Goal: Communication & Community: Answer question/provide support

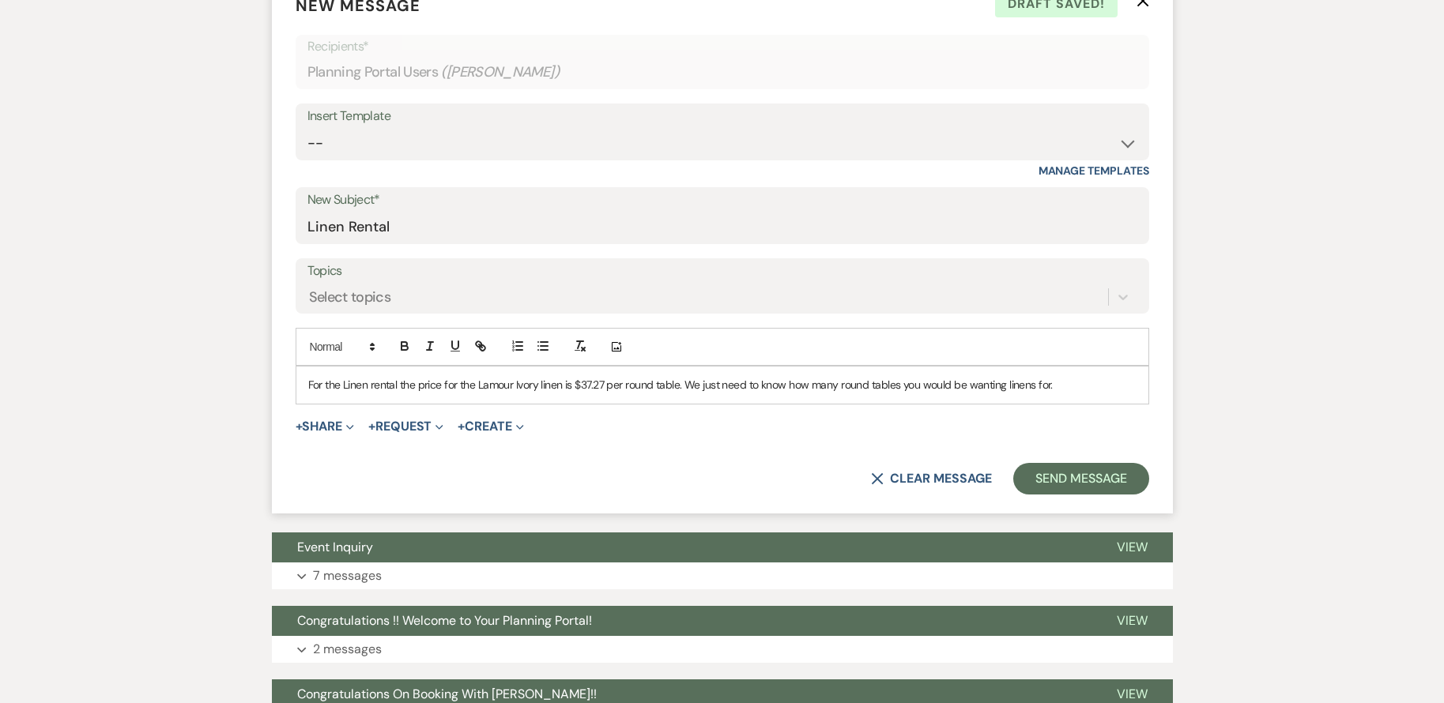
click at [477, 383] on p "For the Linen rental the price for the Lamour Ivory linen is $37.27 per round t…" at bounding box center [722, 384] width 828 height 17
click at [479, 390] on p "For the Linen rental the price for the Lamour Ivory linen is $37.27 per round t…" at bounding box center [722, 384] width 828 height 17
click at [541, 386] on p "For the Linen rental the price for the "Lamour Ivory linen is $37.27 per round …" at bounding box center [722, 384] width 828 height 17
click at [1070, 379] on p "For the Linen rental the price for the "Lamour Ivory" linen is $37.27 per round…" at bounding box center [722, 384] width 828 height 17
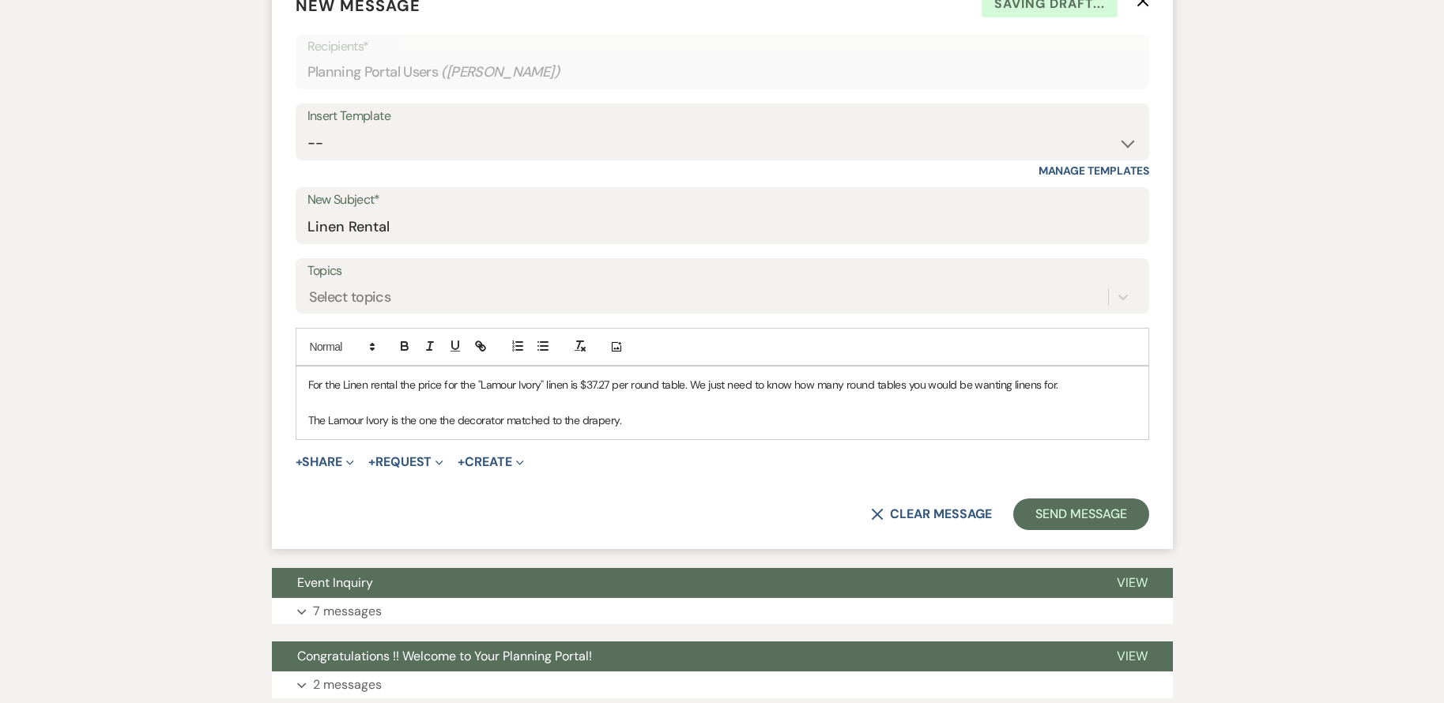
click at [579, 419] on p "The Lamour Ivory is the one the decorator matched to the drapery." at bounding box center [722, 420] width 828 height 17
click at [619, 427] on p "The Lamour Ivory is the one the decorator matched to her drapery." at bounding box center [722, 420] width 828 height 17
click at [918, 429] on p "The Lamour Ivory is the one the decorator matched to her drapery [DATE] when sh…" at bounding box center [722, 420] width 828 height 17
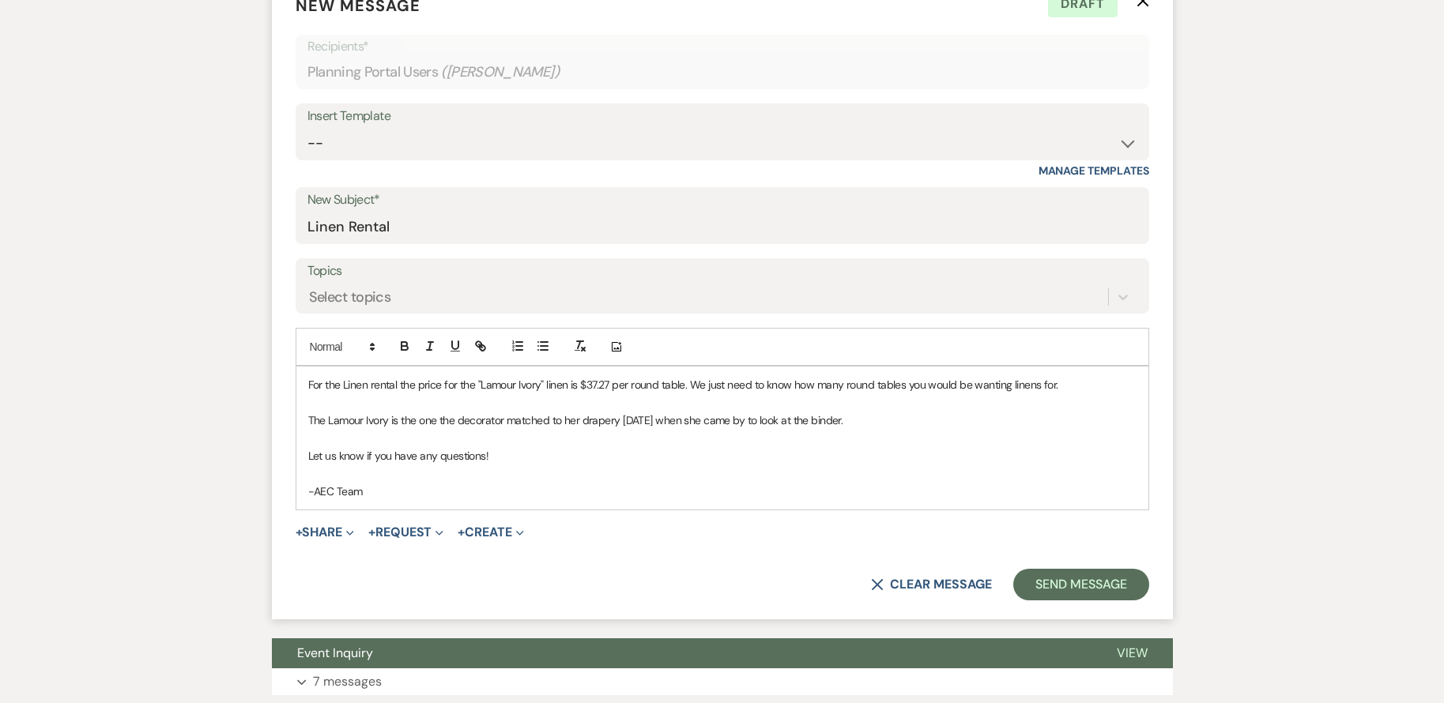
click at [671, 424] on p "The Lamour Ivory is the one the decorator matched to her drapery [DATE] when sh…" at bounding box center [722, 420] width 828 height 17
click at [669, 421] on p "The Lamour Ivory is the one the decorator matched to her drapery [DATE] when sh…" at bounding box center [722, 420] width 828 height 17
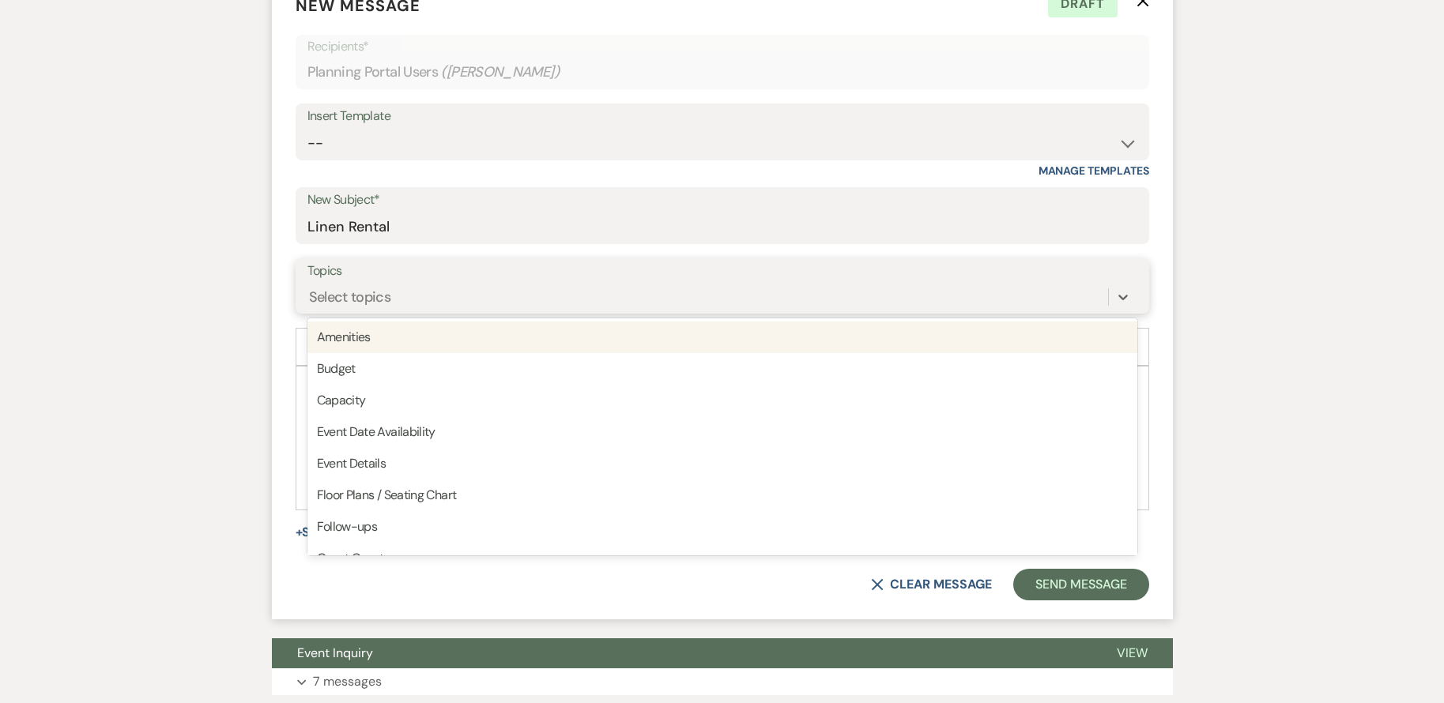
click at [393, 292] on div "Select topics" at bounding box center [707, 298] width 801 height 28
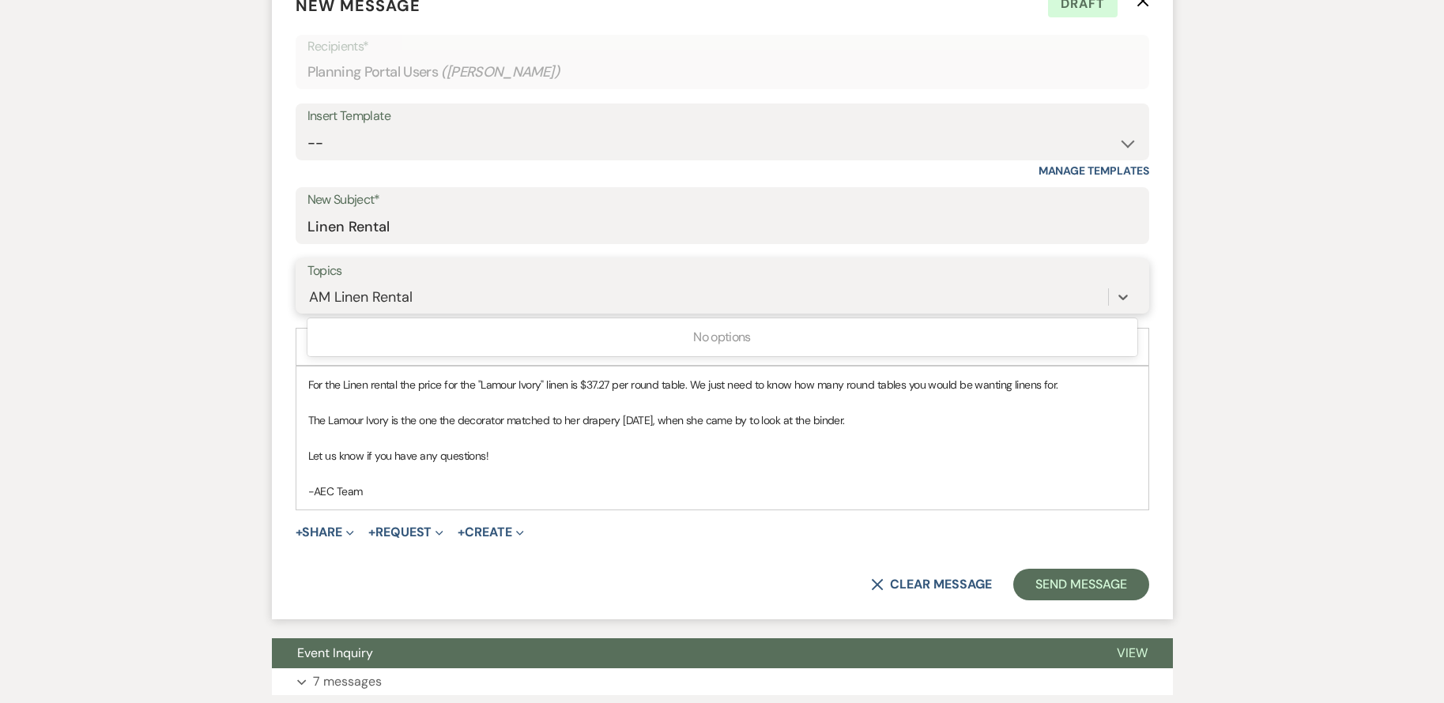
type input "AM Linen Rental"
click at [686, 384] on p "For the Linen rental the price for the "Lamour Ivory" linen is $37.27 per round…" at bounding box center [722, 384] width 828 height 17
click at [882, 488] on p "-AEC Team" at bounding box center [722, 491] width 828 height 17
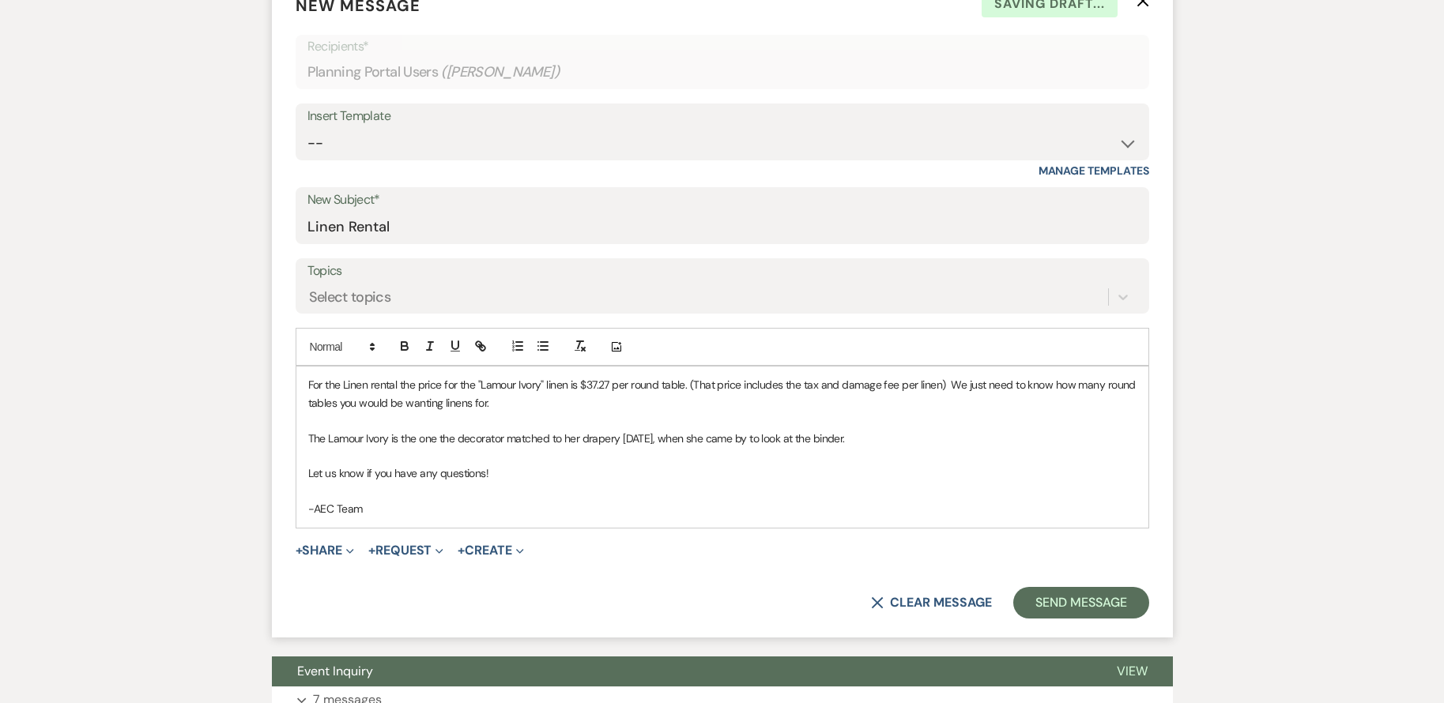
click at [690, 383] on p "For the Linen rental the price for the "Lamour Ivory" linen is $37.27 per round…" at bounding box center [722, 394] width 828 height 36
click at [938, 388] on p "For the Linen rental the price for the "Lamour Ivory" linen is $37.27 per round…" at bounding box center [722, 394] width 828 height 36
click at [594, 402] on p "For the Linen rental the price for the "Lamour Ivory" linen is $37.27 per round…" at bounding box center [722, 394] width 828 height 36
click at [633, 409] on p "For the Linen rental the price for the "Lamour Ivory" linen is $37.27 per round…" at bounding box center [722, 394] width 828 height 36
click at [641, 406] on p "For the Linen rental the price for the "Lamour Ivory" linen is $37.27 per round…" at bounding box center [722, 394] width 828 height 36
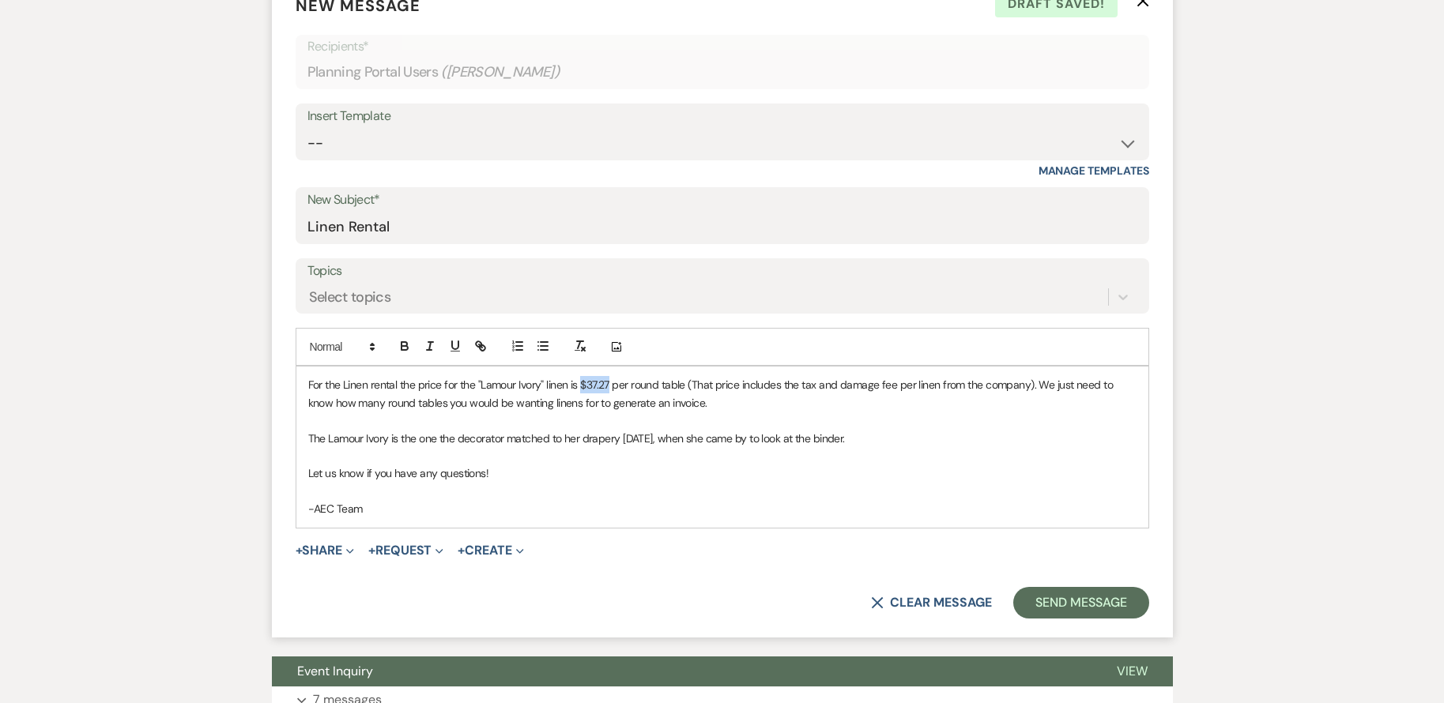
drag, startPoint x: 582, startPoint y: 385, endPoint x: 612, endPoint y: 383, distance: 29.3
click at [612, 383] on p "For the Linen rental the price for the "Lamour Ivory" linen is $37.27 per round…" at bounding box center [722, 394] width 828 height 36
copy p "$37.27"
click at [596, 477] on p "Let us know if you have any questions!" at bounding box center [722, 473] width 828 height 17
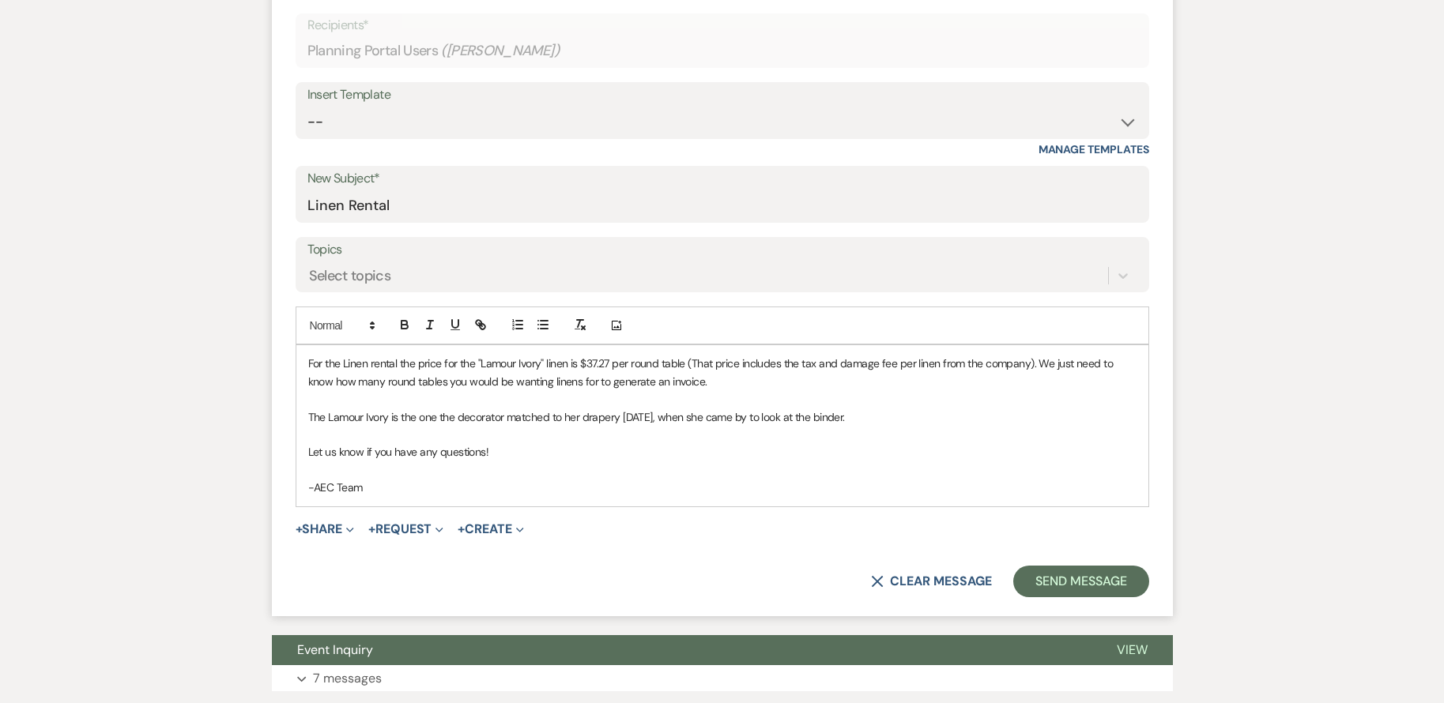
scroll to position [711, 0]
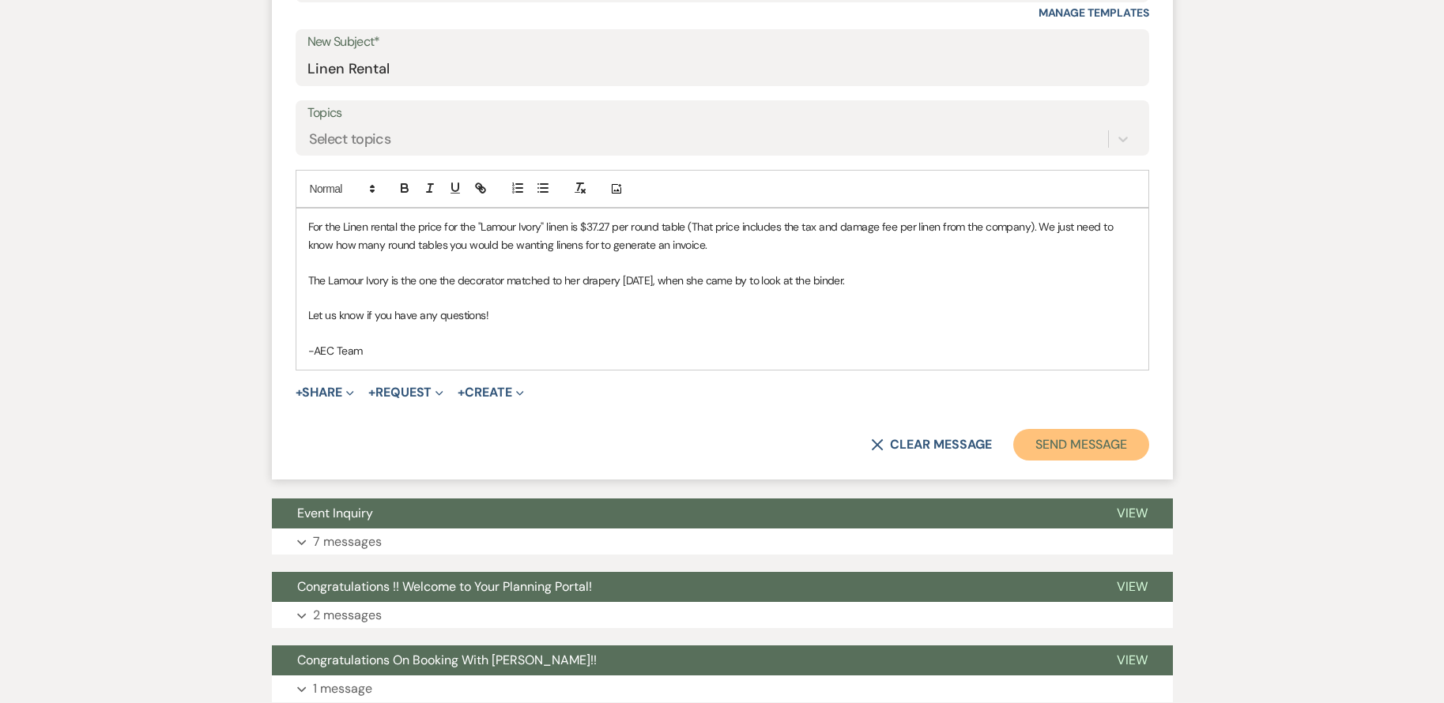
click at [1057, 447] on button "Send Message" at bounding box center [1080, 445] width 135 height 32
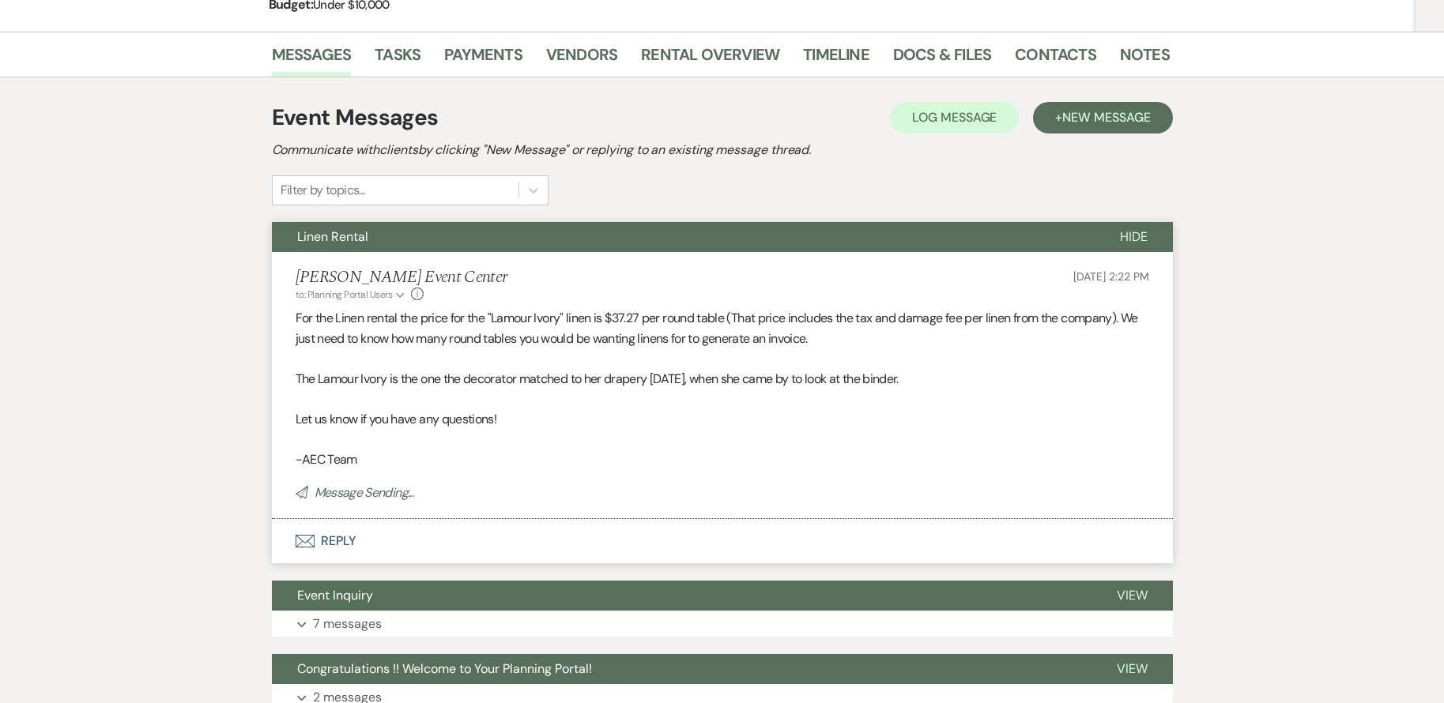
scroll to position [281, 0]
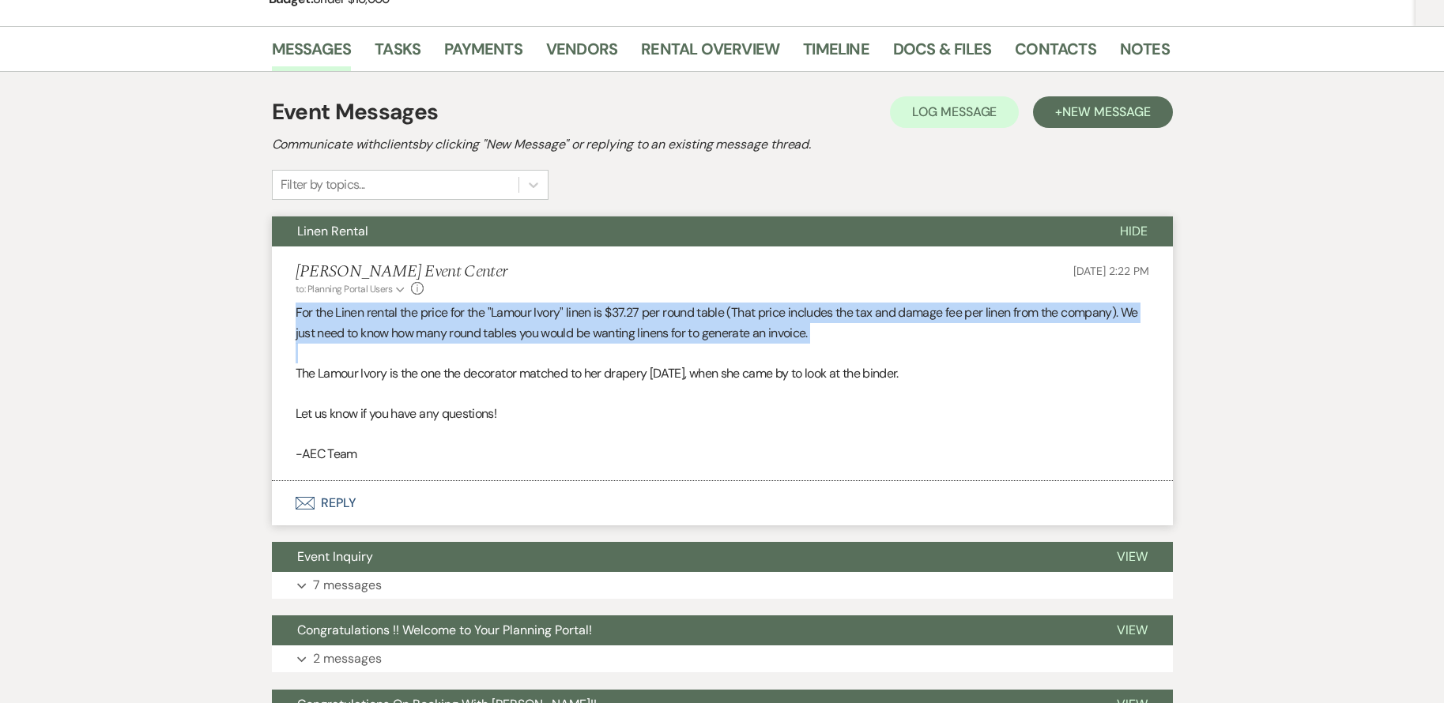
drag, startPoint x: 296, startPoint y: 314, endPoint x: 820, endPoint y: 347, distance: 525.0
click at [820, 347] on div "For the Linen rental the price for the "Lamour Ivory" linen is $37.27 per round…" at bounding box center [723, 384] width 854 height 162
drag, startPoint x: 820, startPoint y: 347, endPoint x: 745, endPoint y: 334, distance: 76.3
copy p "For the Linen rental the price for the "Lamour Ivory" linen is $37.27 per round…"
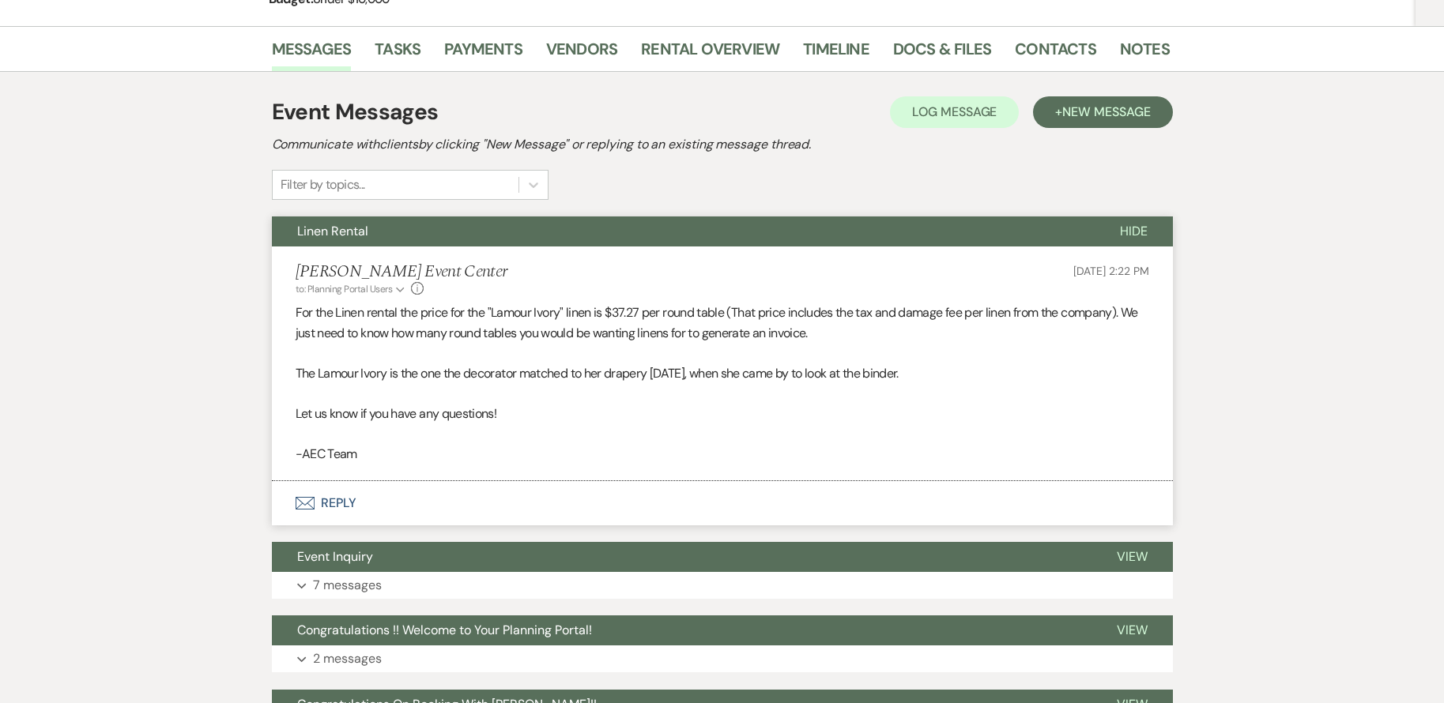
click at [694, 401] on p at bounding box center [723, 393] width 854 height 21
drag, startPoint x: 609, startPoint y: 312, endPoint x: 643, endPoint y: 313, distance: 33.2
click at [643, 313] on p "For the Linen rental the price for the "Lamour Ivory" linen is $37.27 per round…" at bounding box center [723, 323] width 854 height 40
copy p "$37.27"
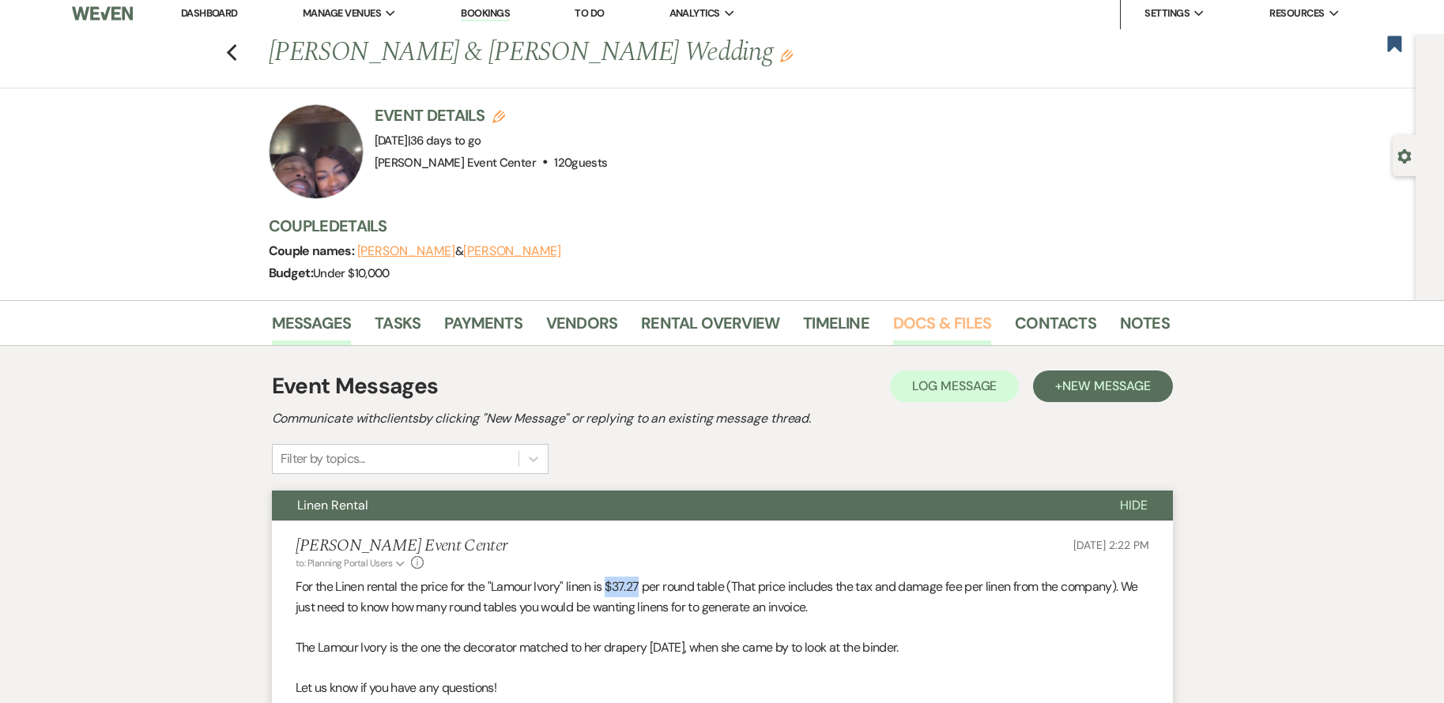
scroll to position [0, 0]
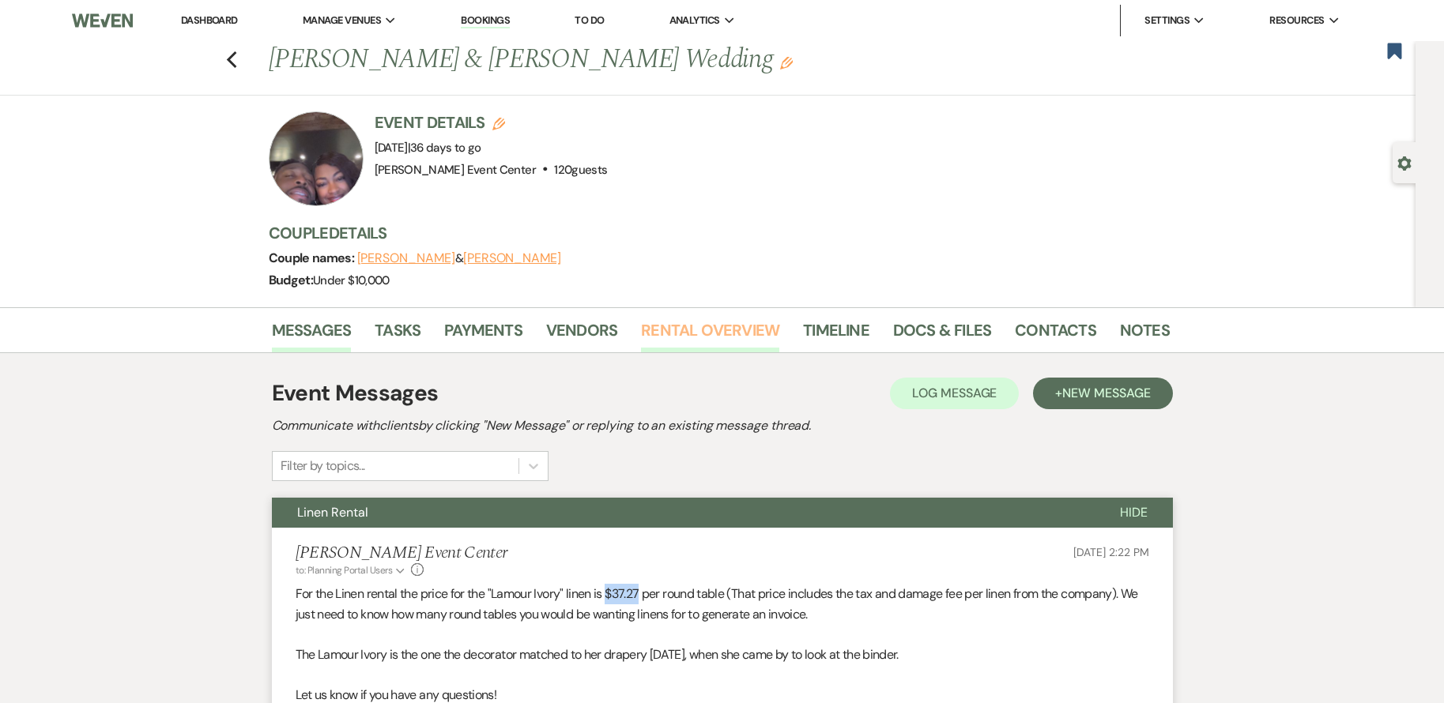
click at [667, 330] on link "Rental Overview" at bounding box center [710, 335] width 138 height 35
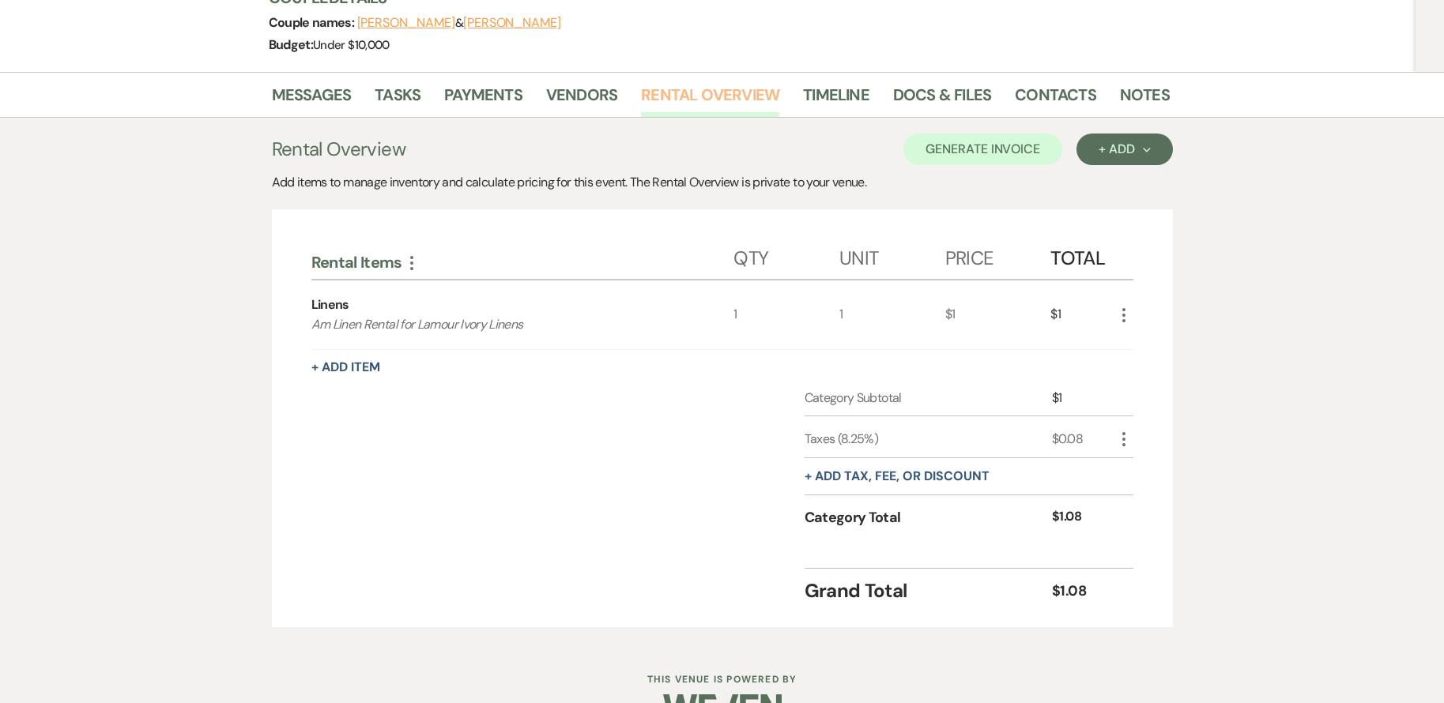
scroll to position [237, 0]
click at [1124, 313] on use "button" at bounding box center [1123, 314] width 3 height 14
click at [1144, 348] on button "Pencil Edit" at bounding box center [1155, 344] width 82 height 25
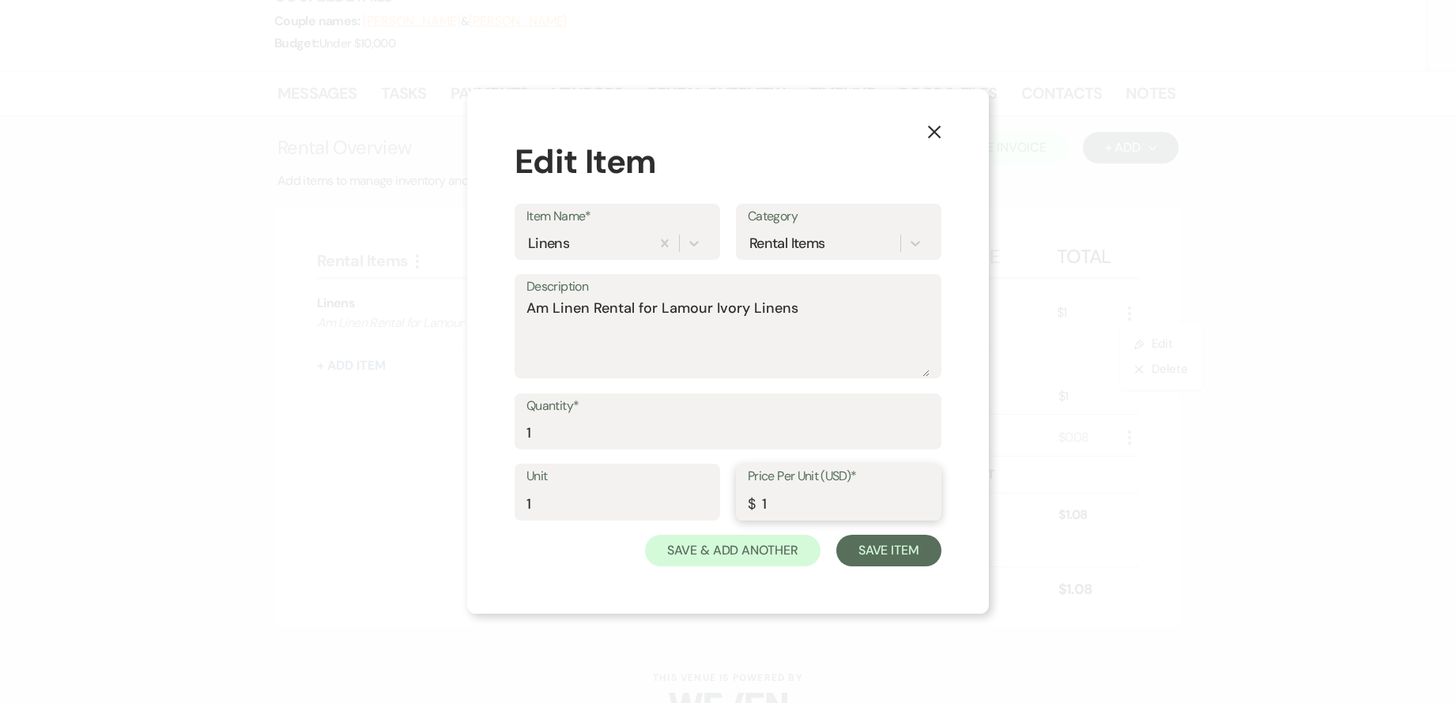
click at [834, 511] on input "1" at bounding box center [839, 503] width 182 height 31
paste input "37.27"
type input "37.27"
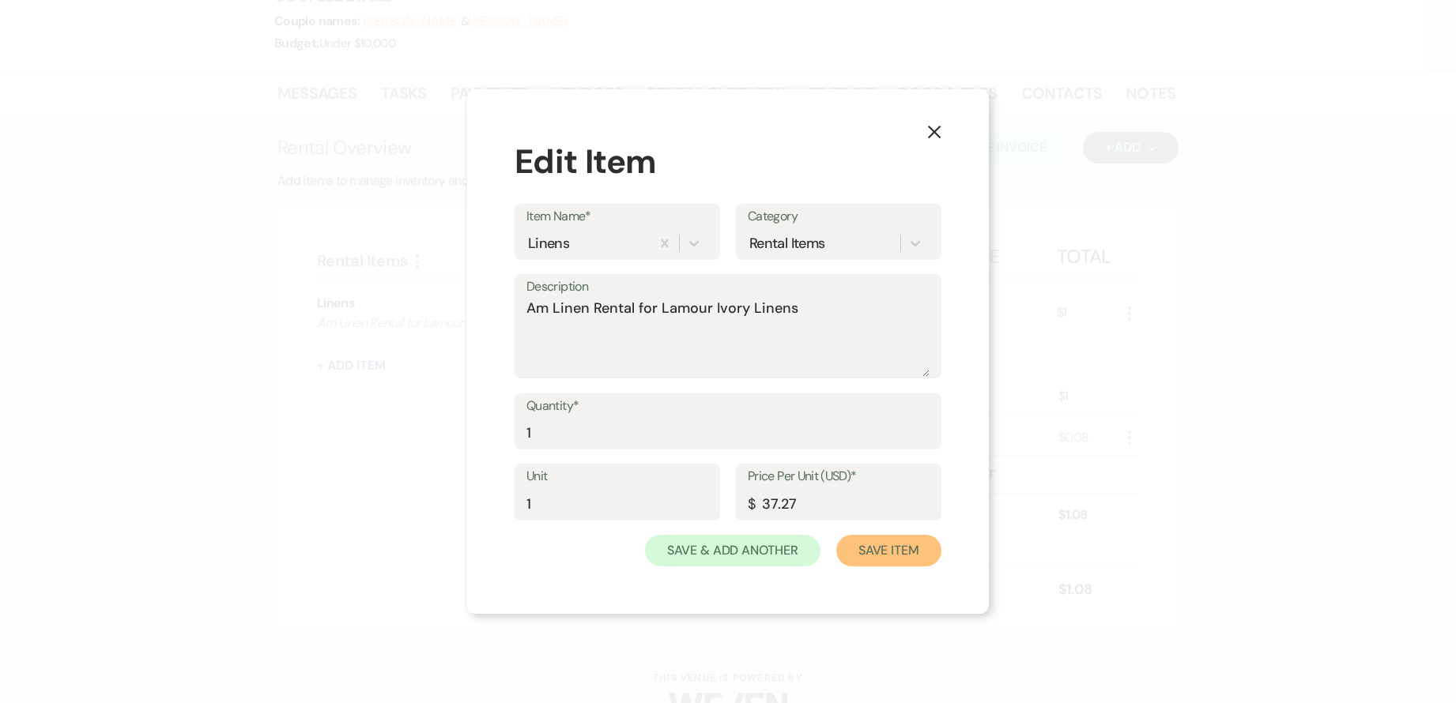
click at [921, 548] on button "Save Item" at bounding box center [888, 551] width 105 height 32
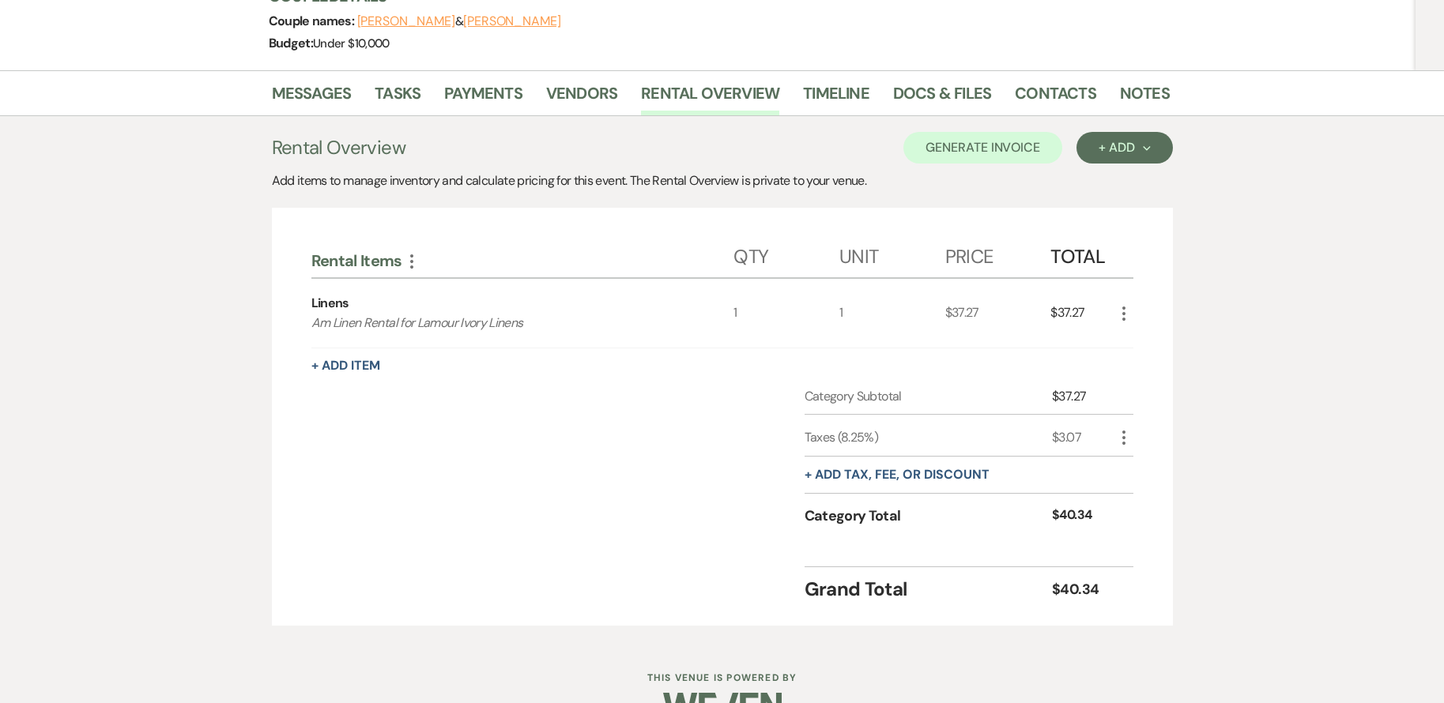
click at [1129, 439] on icon "More" at bounding box center [1123, 437] width 19 height 19
click at [1147, 492] on button "[PERSON_NAME]" at bounding box center [1156, 493] width 85 height 25
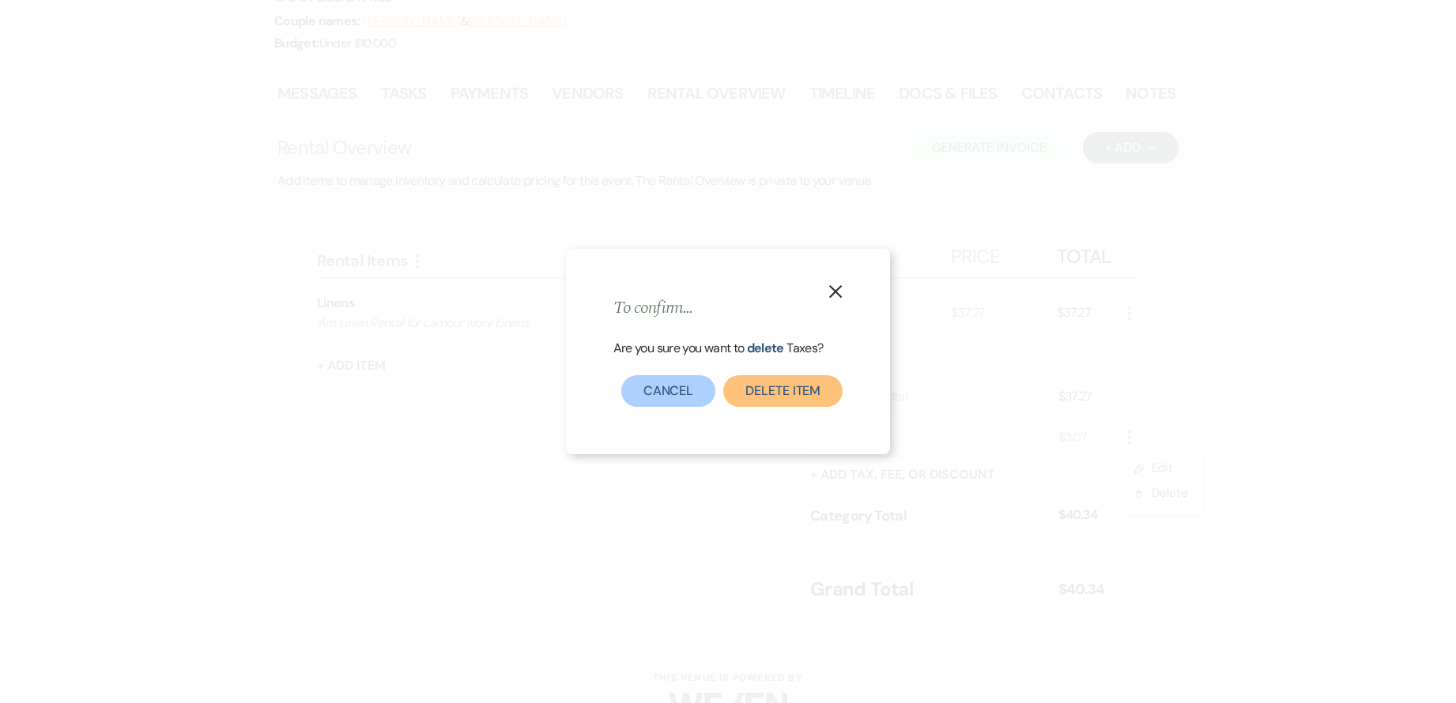
click at [784, 388] on button "Delete item" at bounding box center [782, 391] width 119 height 32
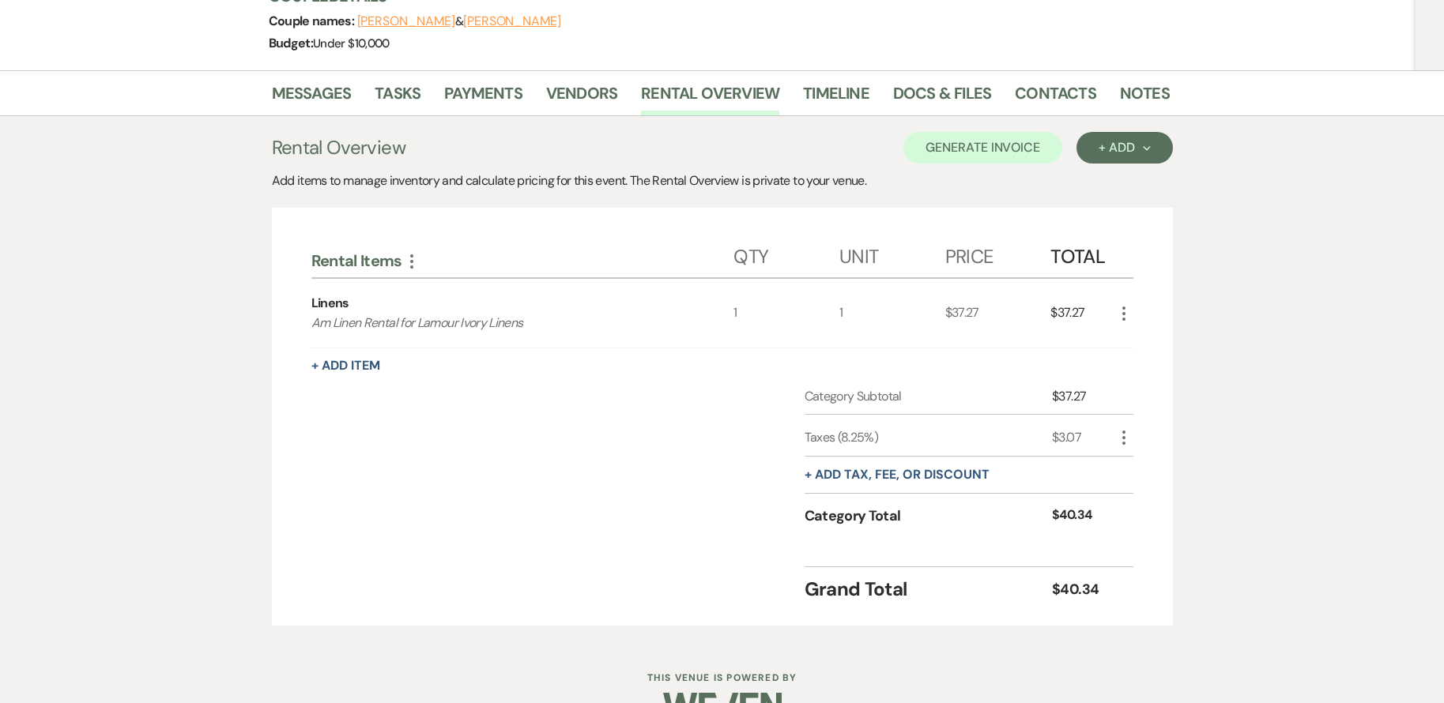
scroll to position [236, 0]
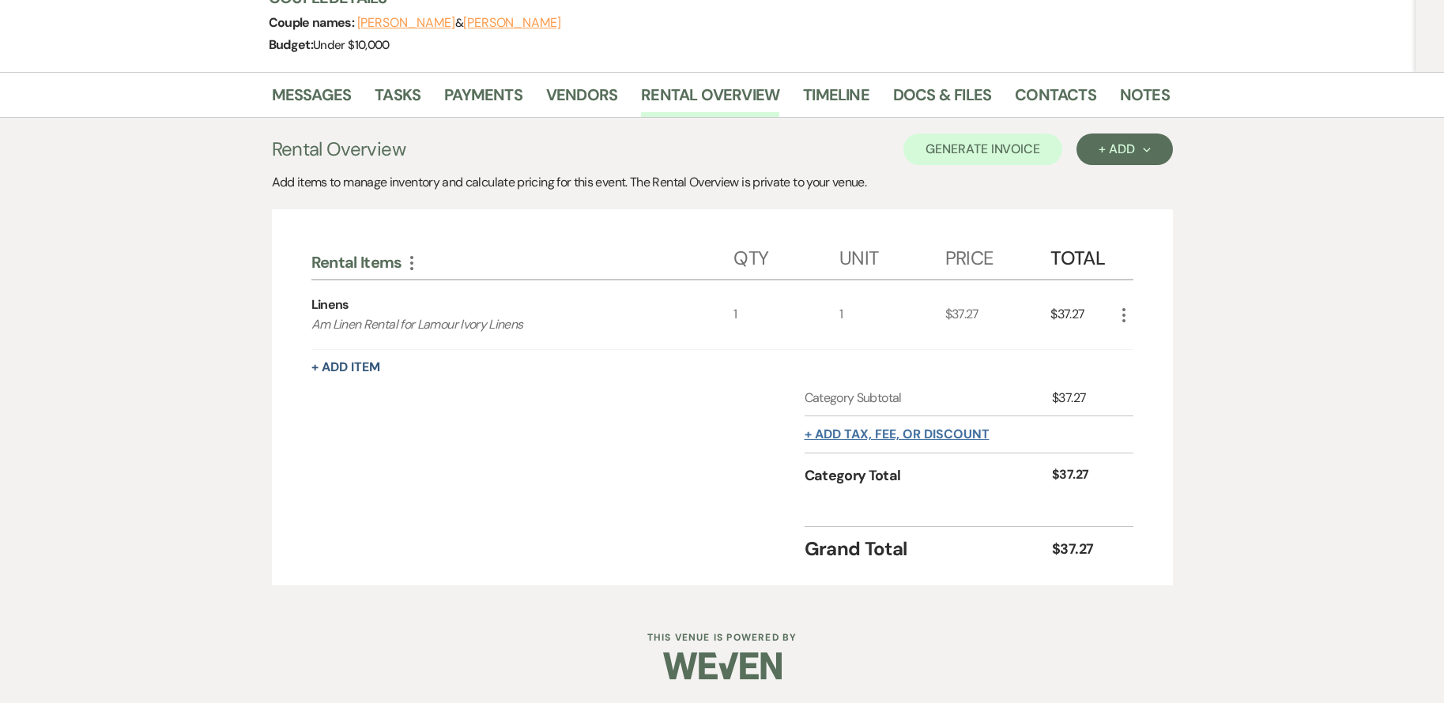
click at [914, 432] on button "+ Add tax, fee, or discount" at bounding box center [897, 434] width 185 height 13
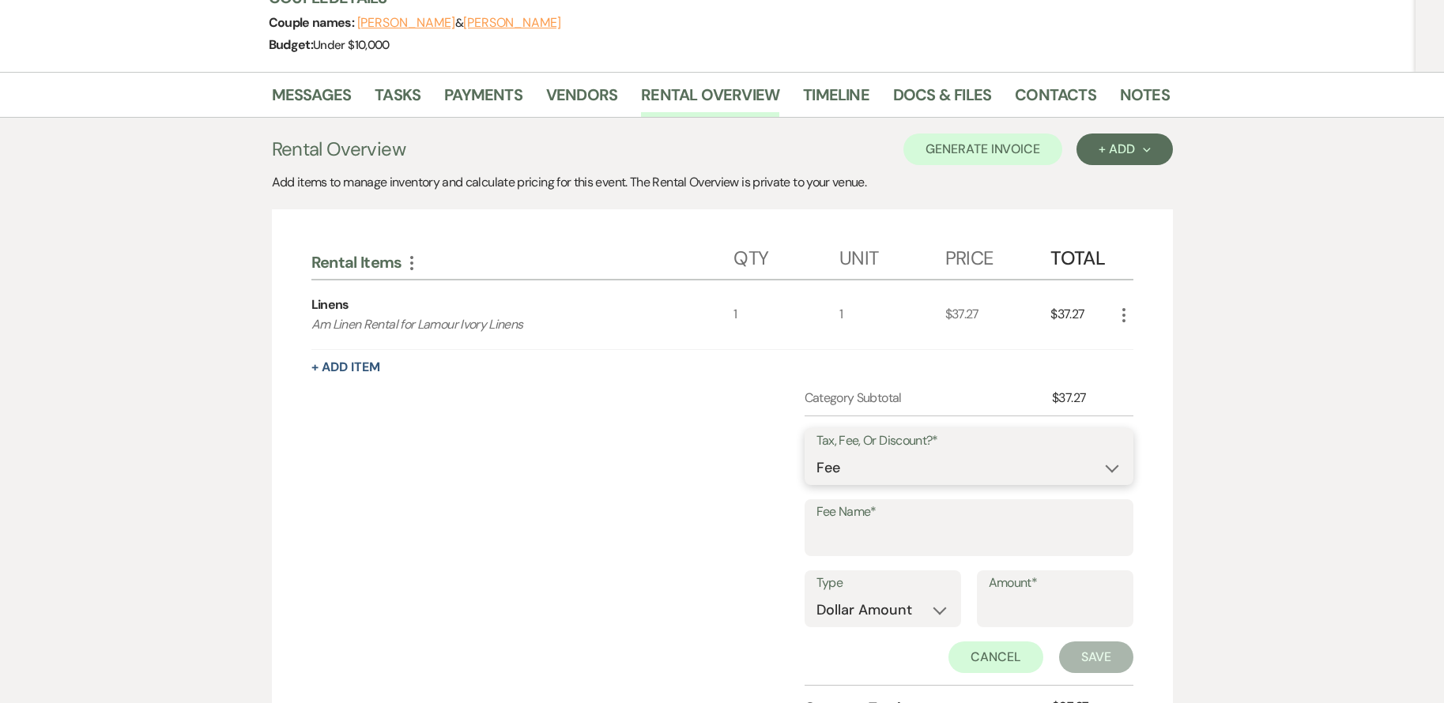
click at [898, 478] on select "Fee Discount Tax" at bounding box center [968, 468] width 305 height 31
click at [880, 465] on select "Fee Discount Tax" at bounding box center [968, 468] width 305 height 31
click at [858, 537] on input "Fee Name*" at bounding box center [968, 539] width 305 height 31
click at [836, 537] on input "Fee Name*" at bounding box center [968, 539] width 305 height 31
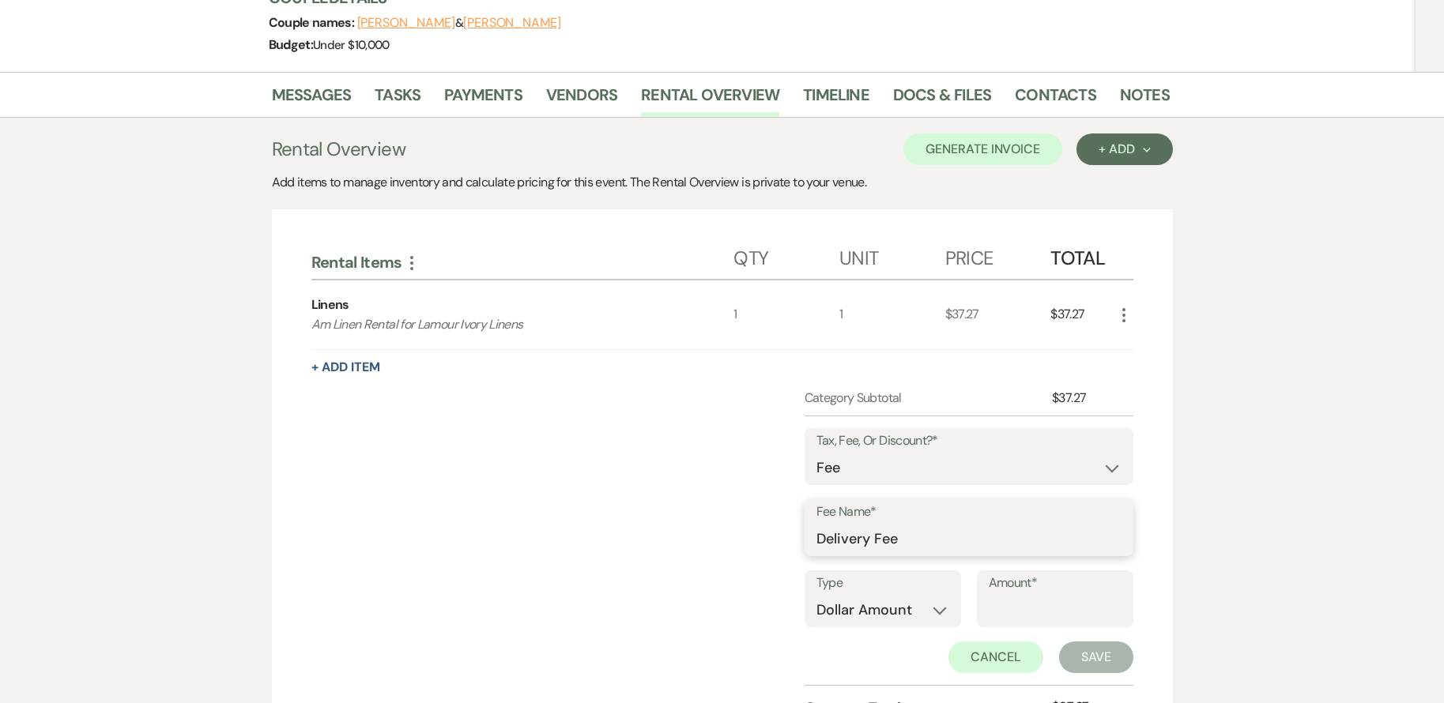
type input "Delivery Fee"
click at [984, 521] on label "Fee Name*" at bounding box center [968, 512] width 305 height 23
click at [984, 524] on input "Delivery Fee" at bounding box center [968, 539] width 305 height 31
click at [1054, 603] on input "Amount*" at bounding box center [1055, 610] width 133 height 31
type input "65"
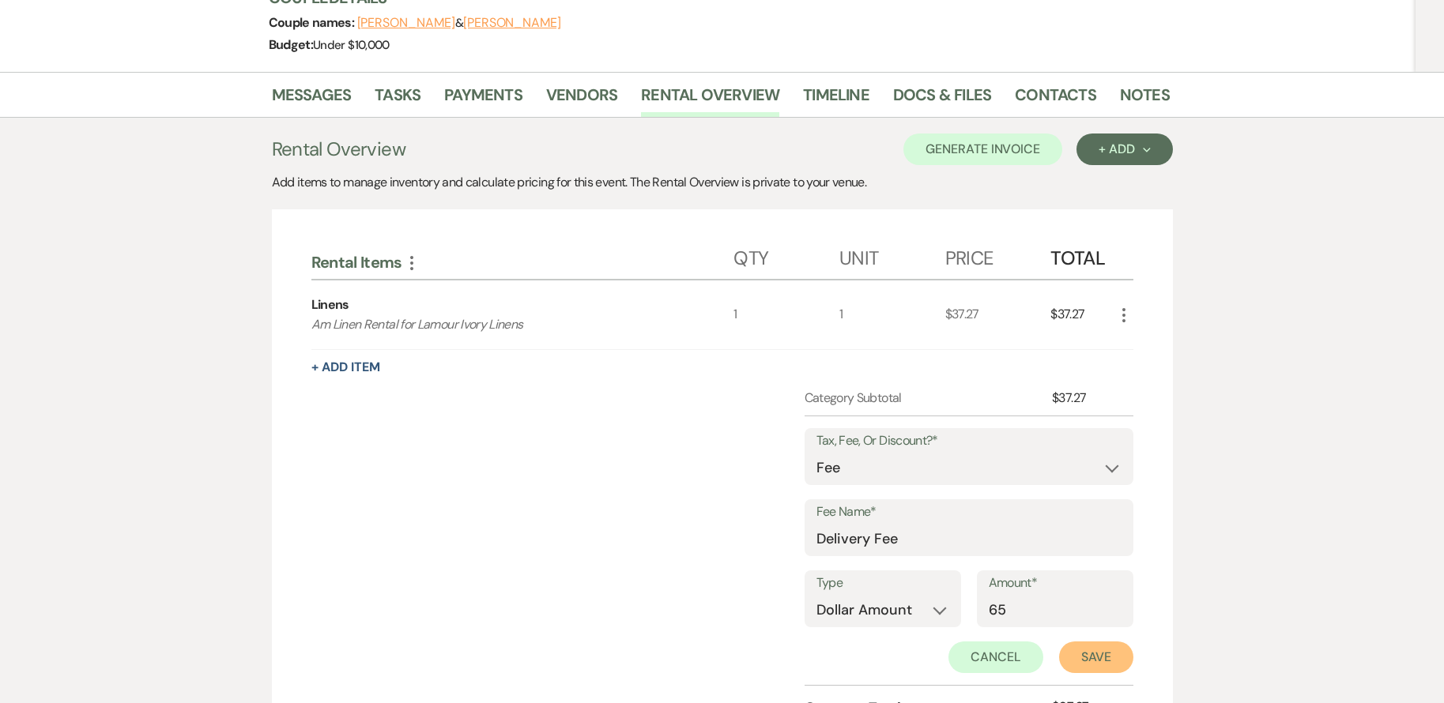
click at [1092, 665] on button "Save" at bounding box center [1096, 658] width 74 height 32
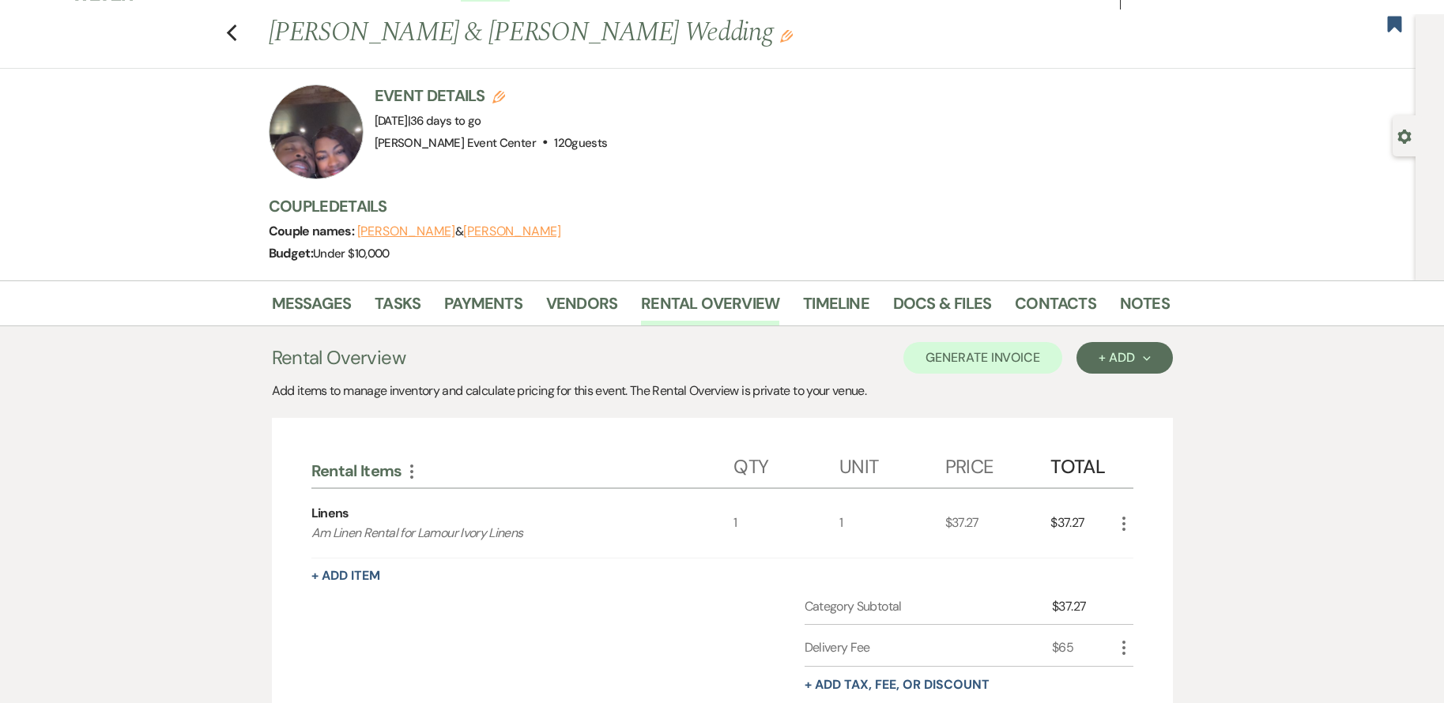
scroll to position [0, 0]
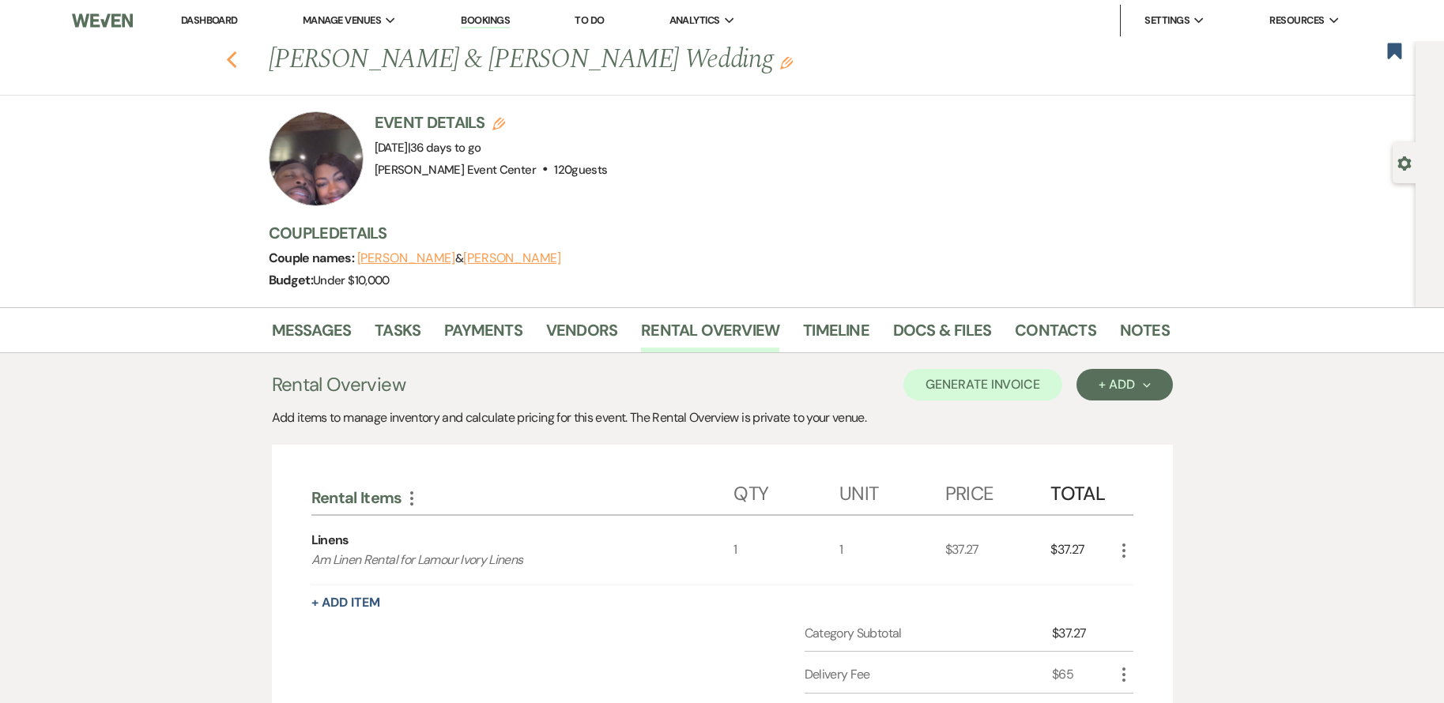
click at [235, 60] on use "button" at bounding box center [231, 59] width 10 height 17
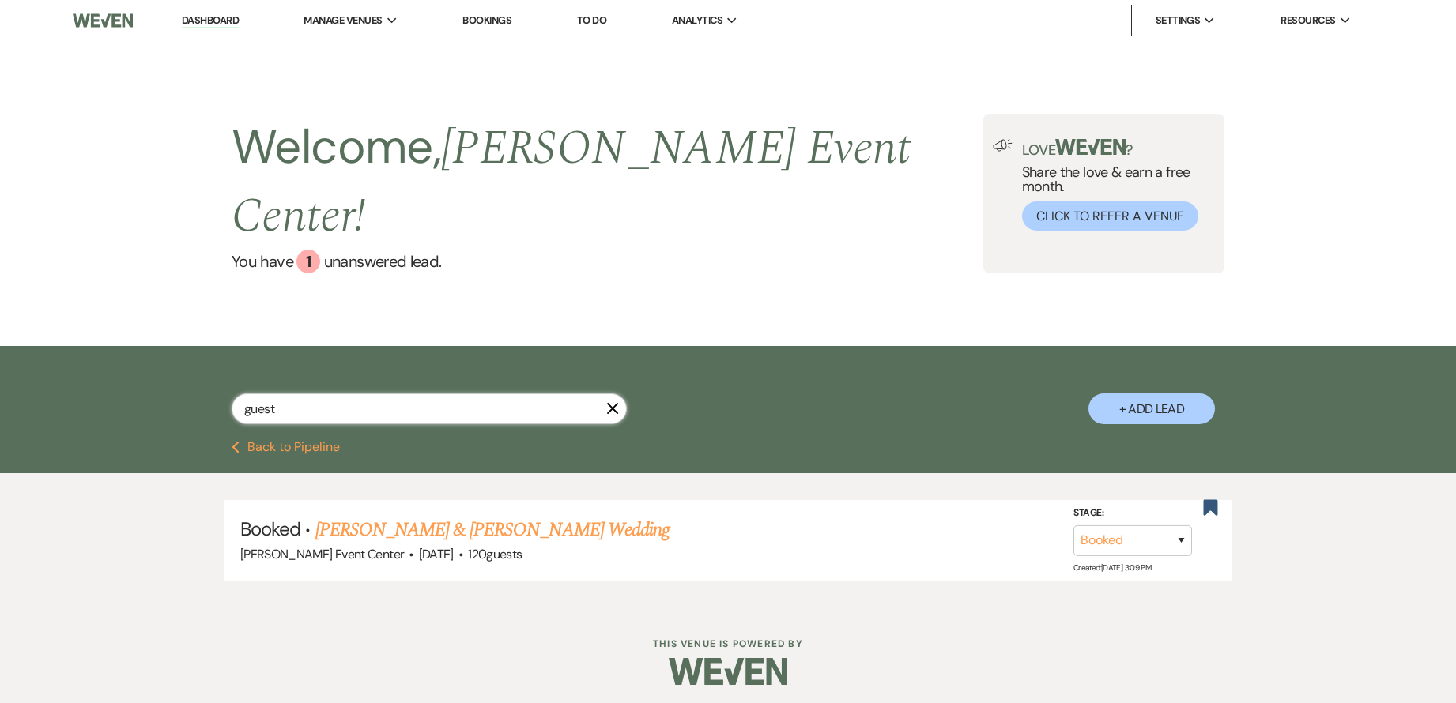
click at [404, 394] on input "guest" at bounding box center [429, 409] width 395 height 31
click at [327, 394] on input "text" at bounding box center [429, 409] width 395 height 31
type input "Polk"
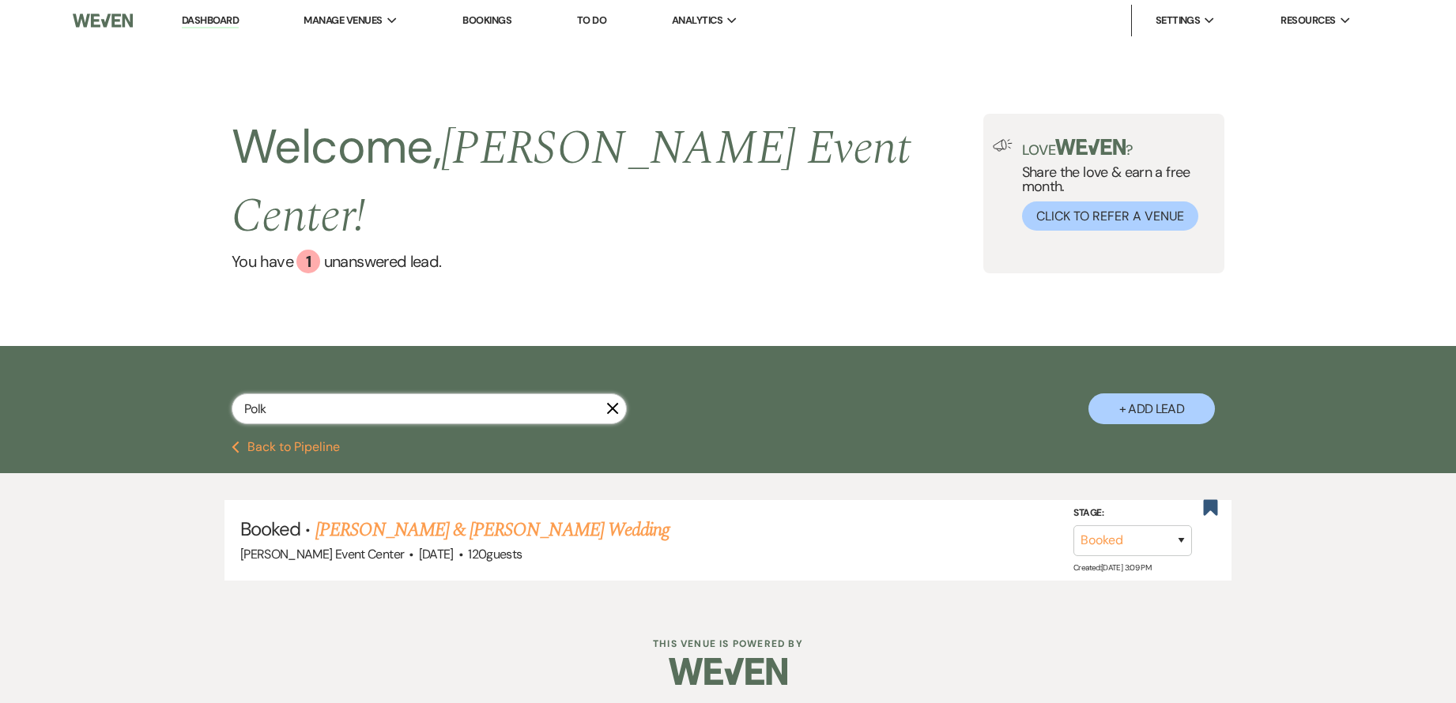
select select "8"
select select "10"
select select "8"
select select "4"
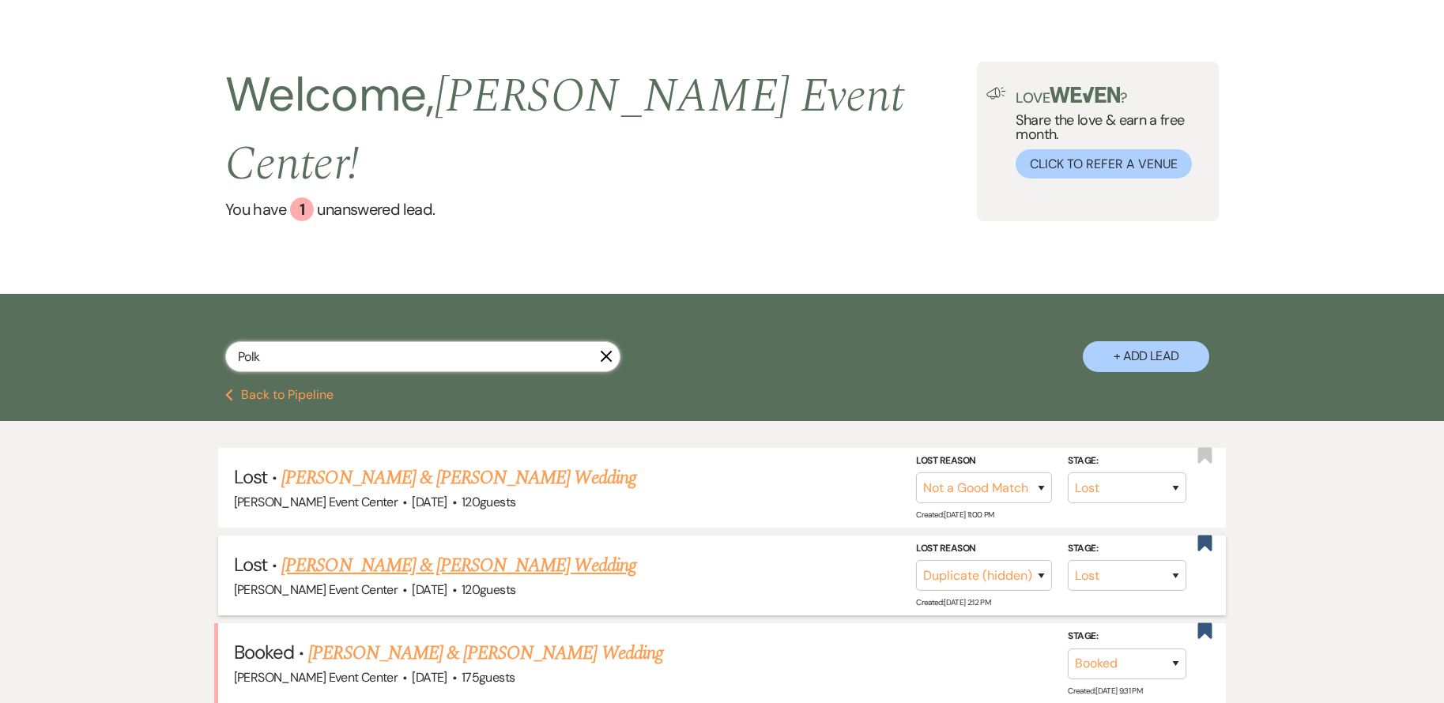
scroll to position [79, 0]
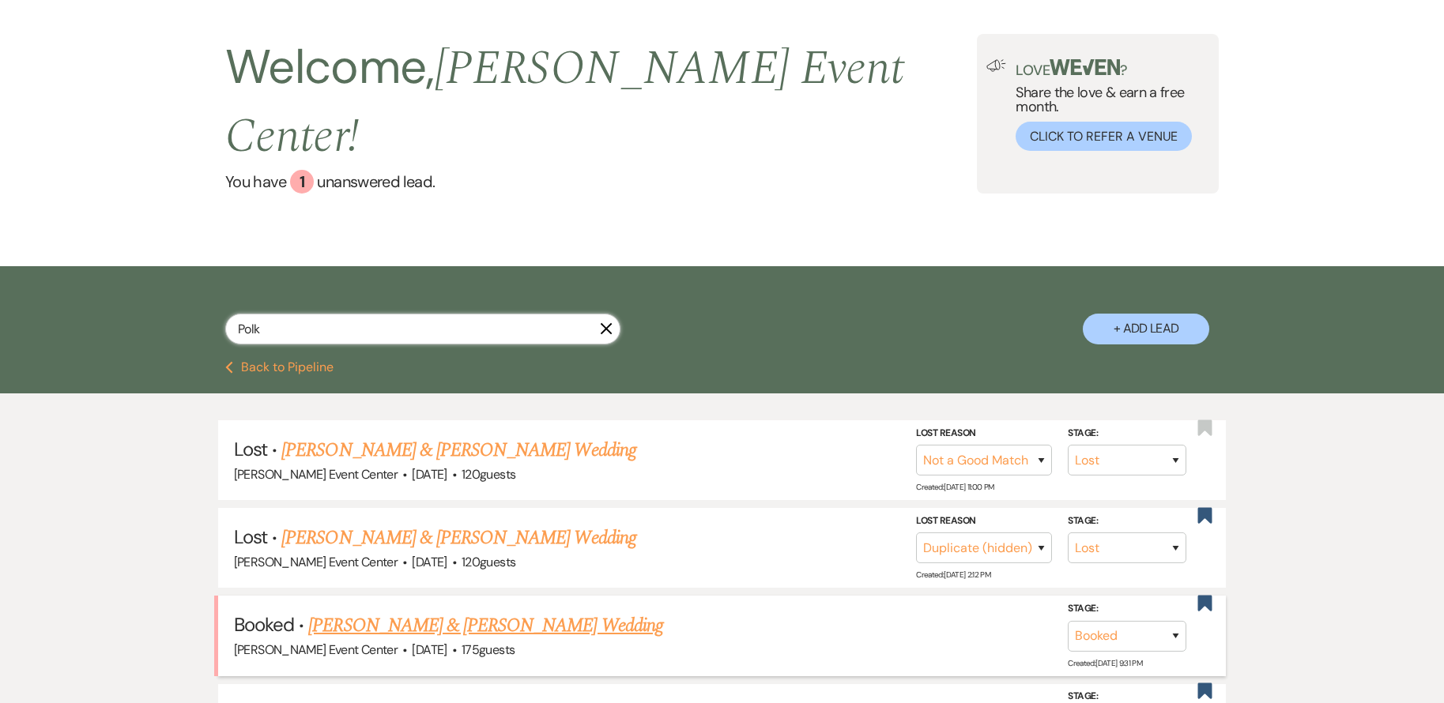
type input "Polk"
click at [466, 612] on link "[PERSON_NAME] & [PERSON_NAME] Wedding" at bounding box center [485, 626] width 354 height 28
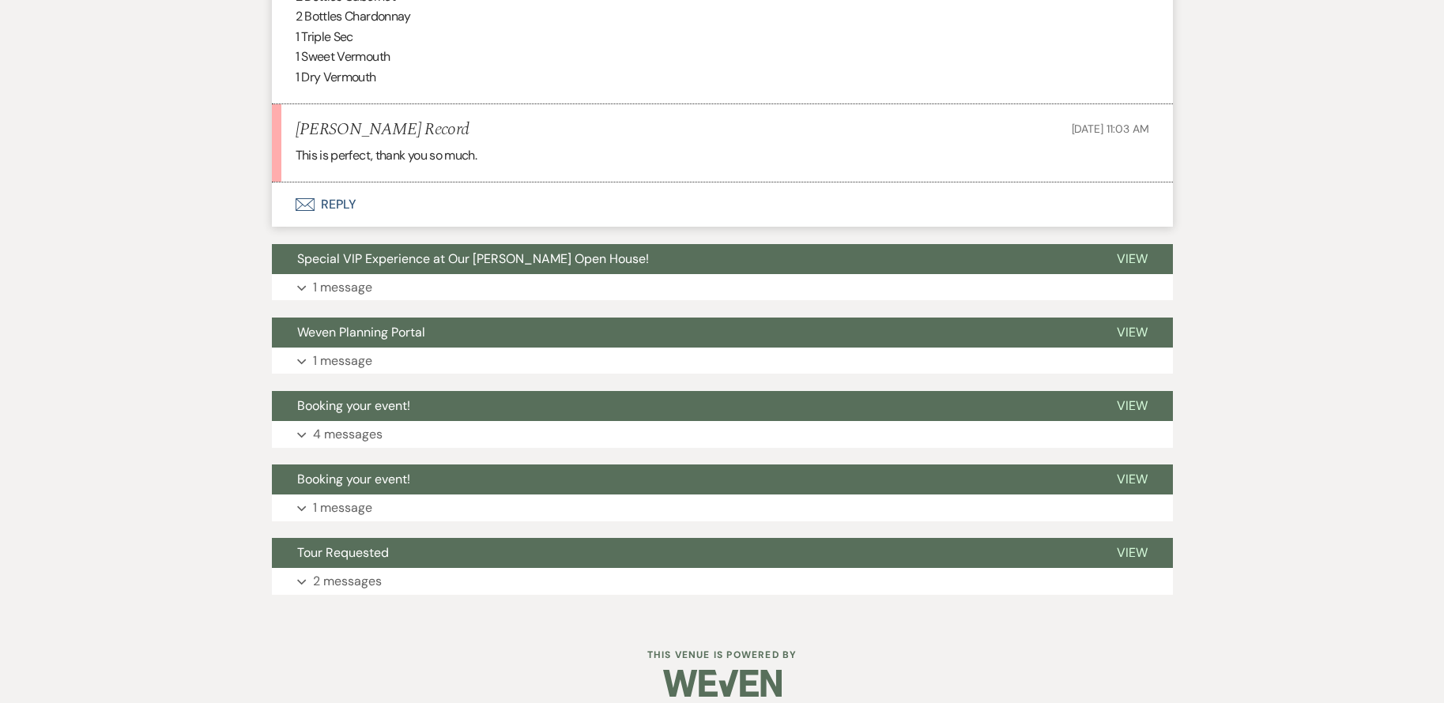
scroll to position [2340, 0]
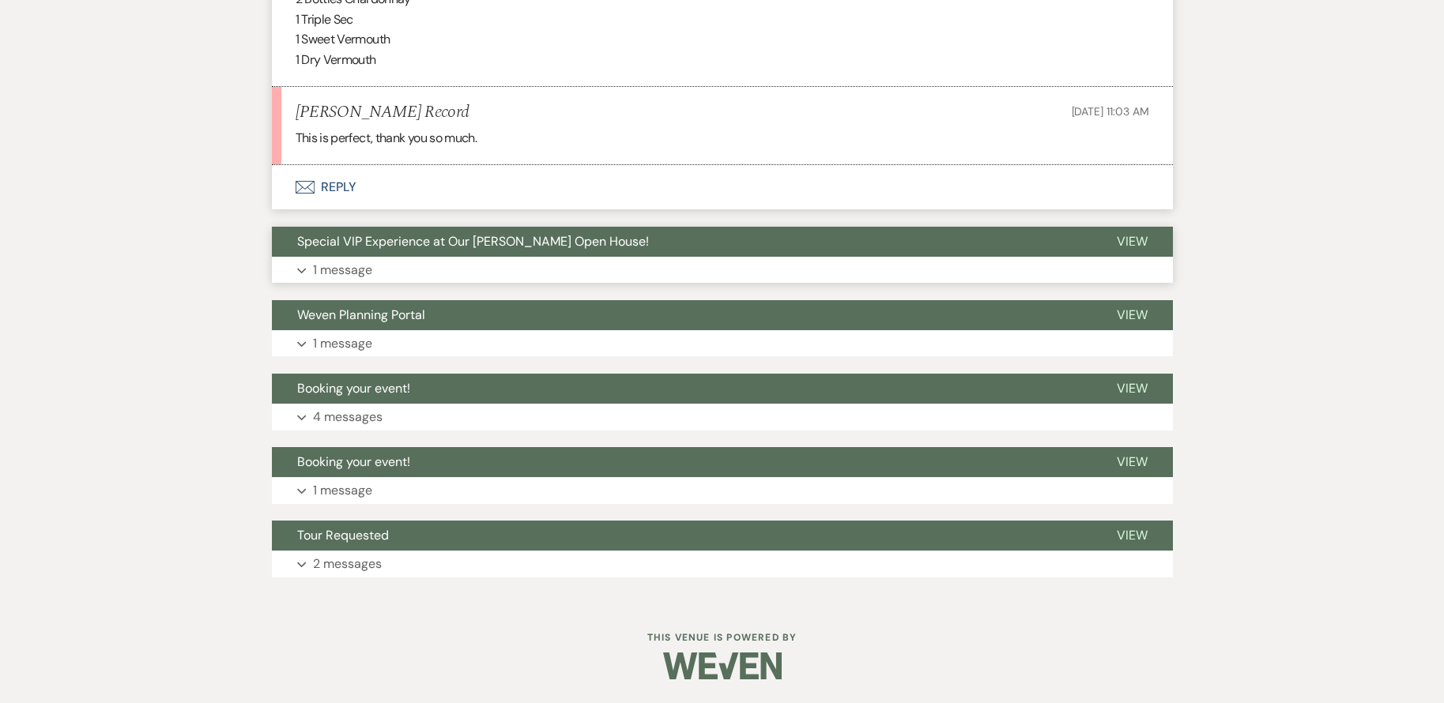
click at [530, 270] on button "Expand 1 message" at bounding box center [722, 270] width 901 height 27
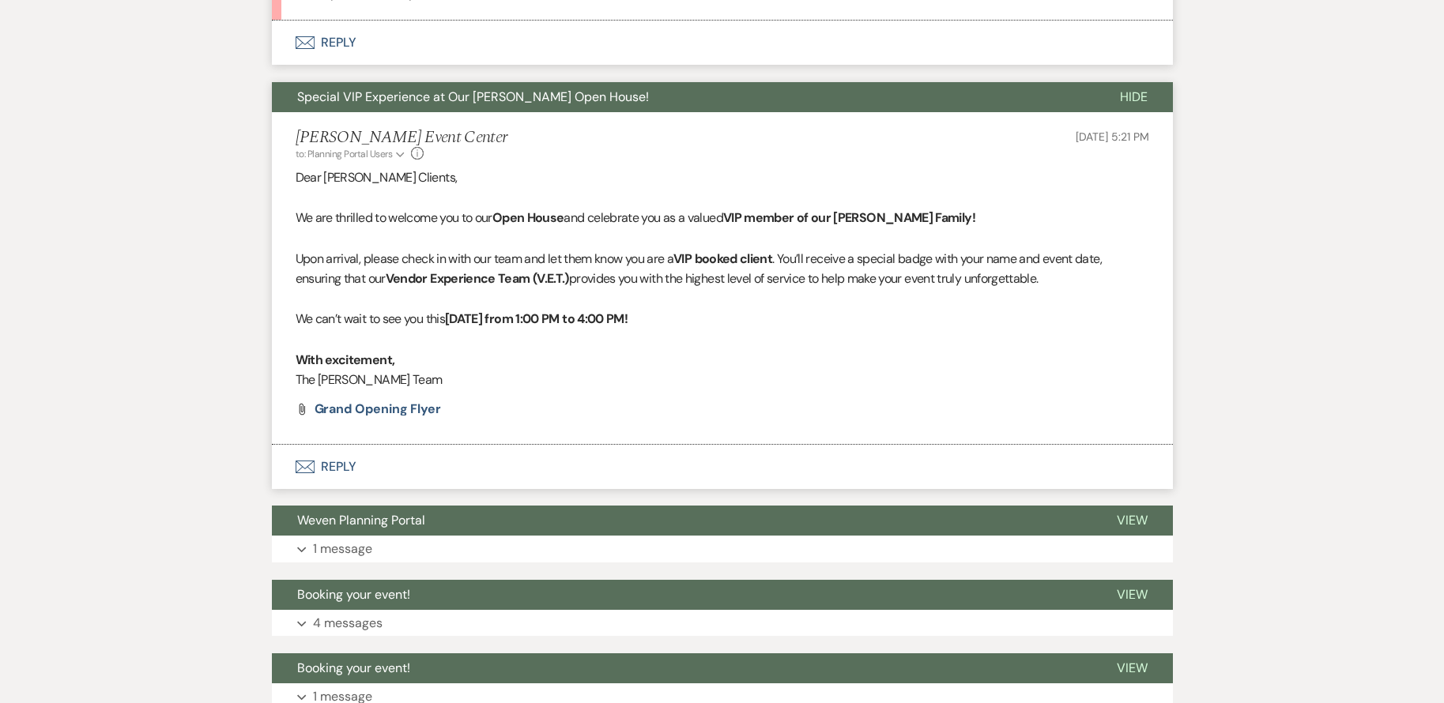
scroll to position [2691, 0]
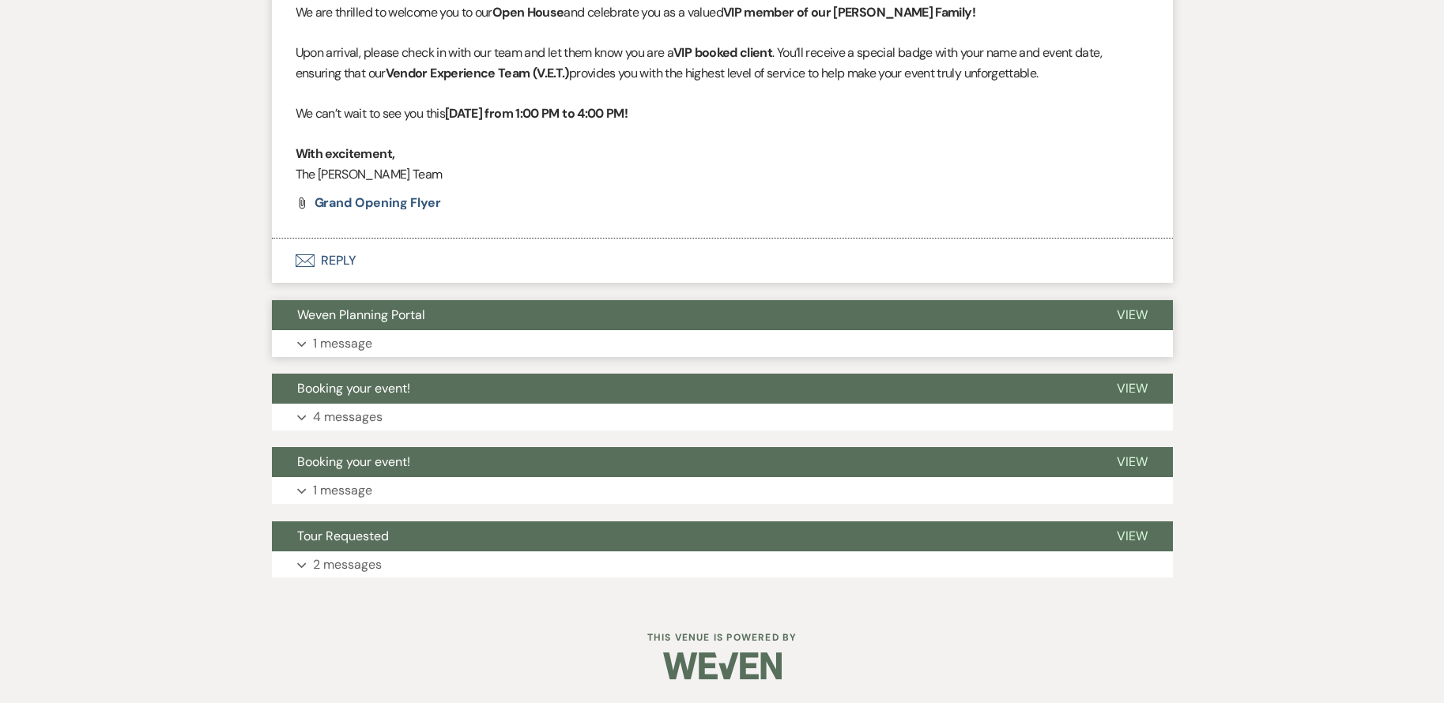
click at [473, 346] on button "Expand 1 message" at bounding box center [722, 343] width 901 height 27
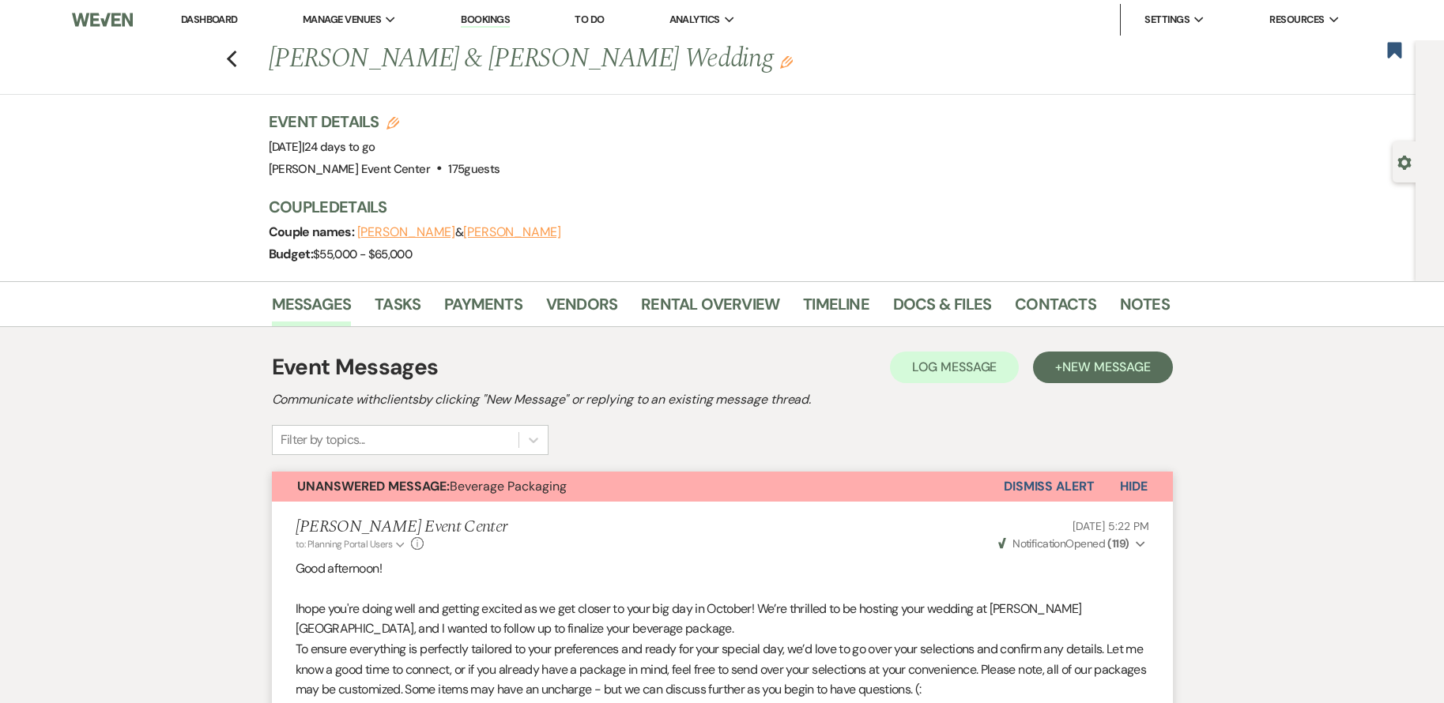
scroll to position [0, 0]
click at [722, 315] on link "Rental Overview" at bounding box center [710, 309] width 138 height 35
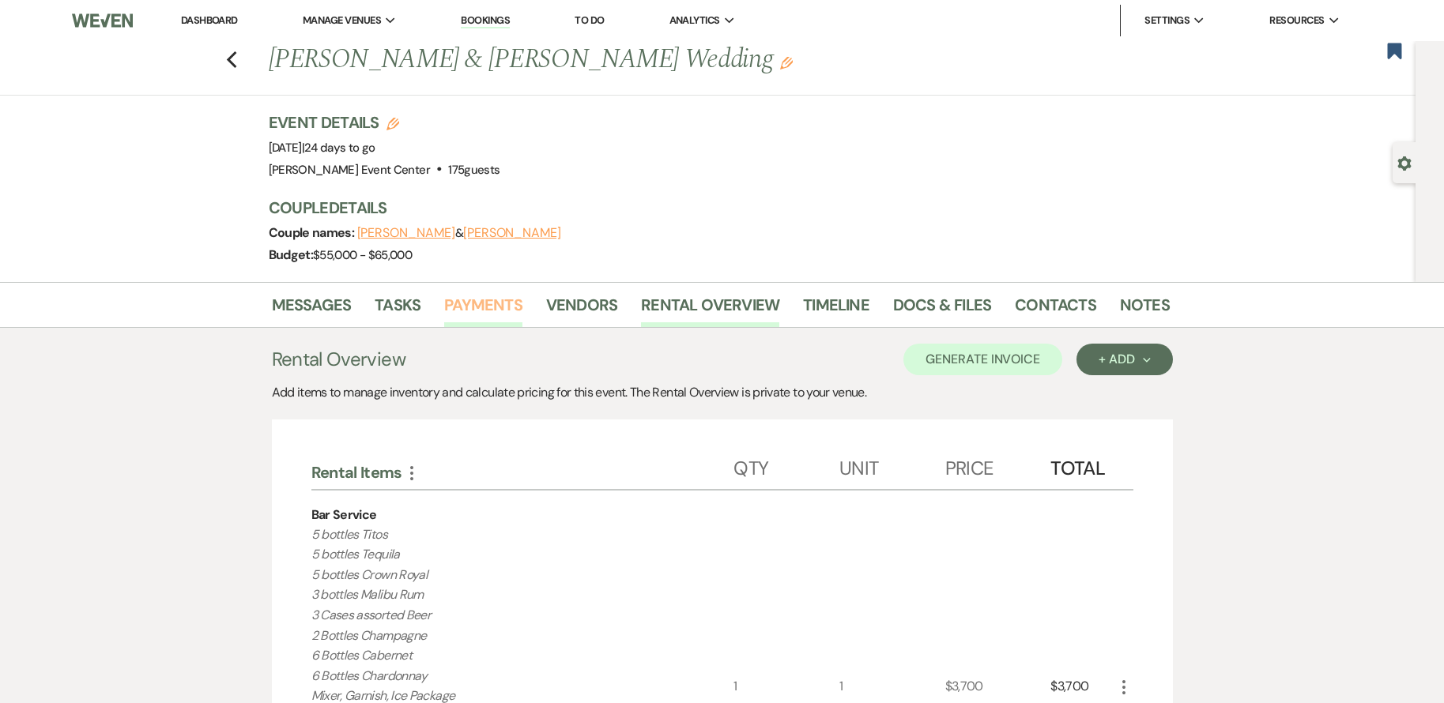
click at [482, 306] on link "Payments" at bounding box center [483, 309] width 78 height 35
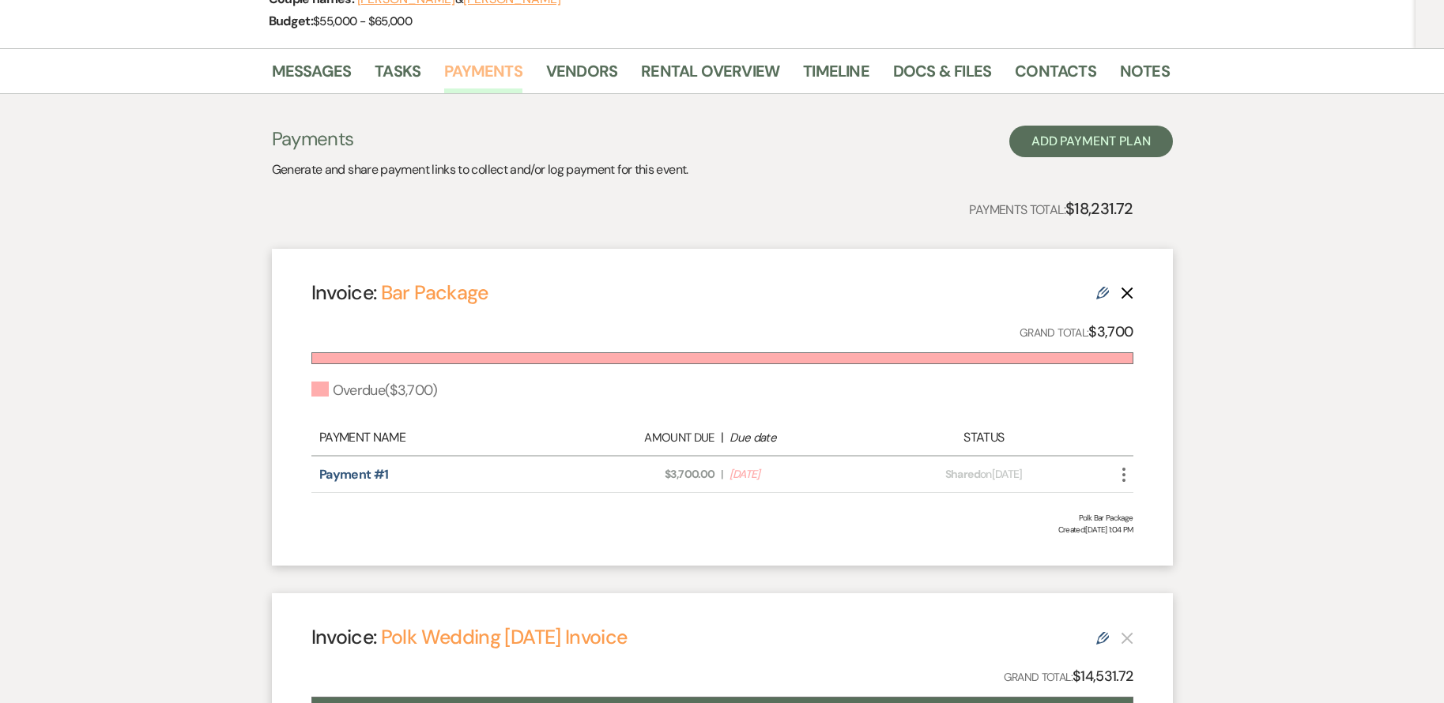
scroll to position [229, 0]
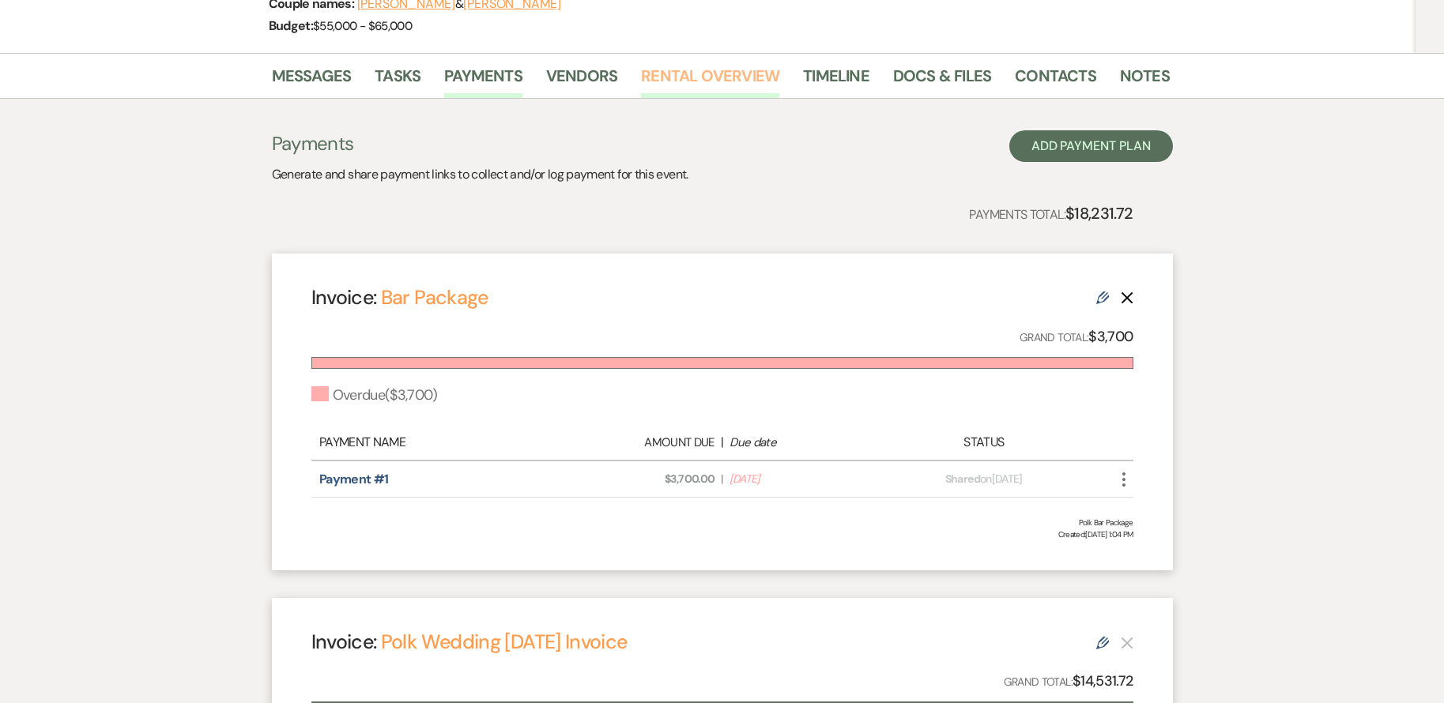
click at [677, 87] on link "Rental Overview" at bounding box center [710, 80] width 138 height 35
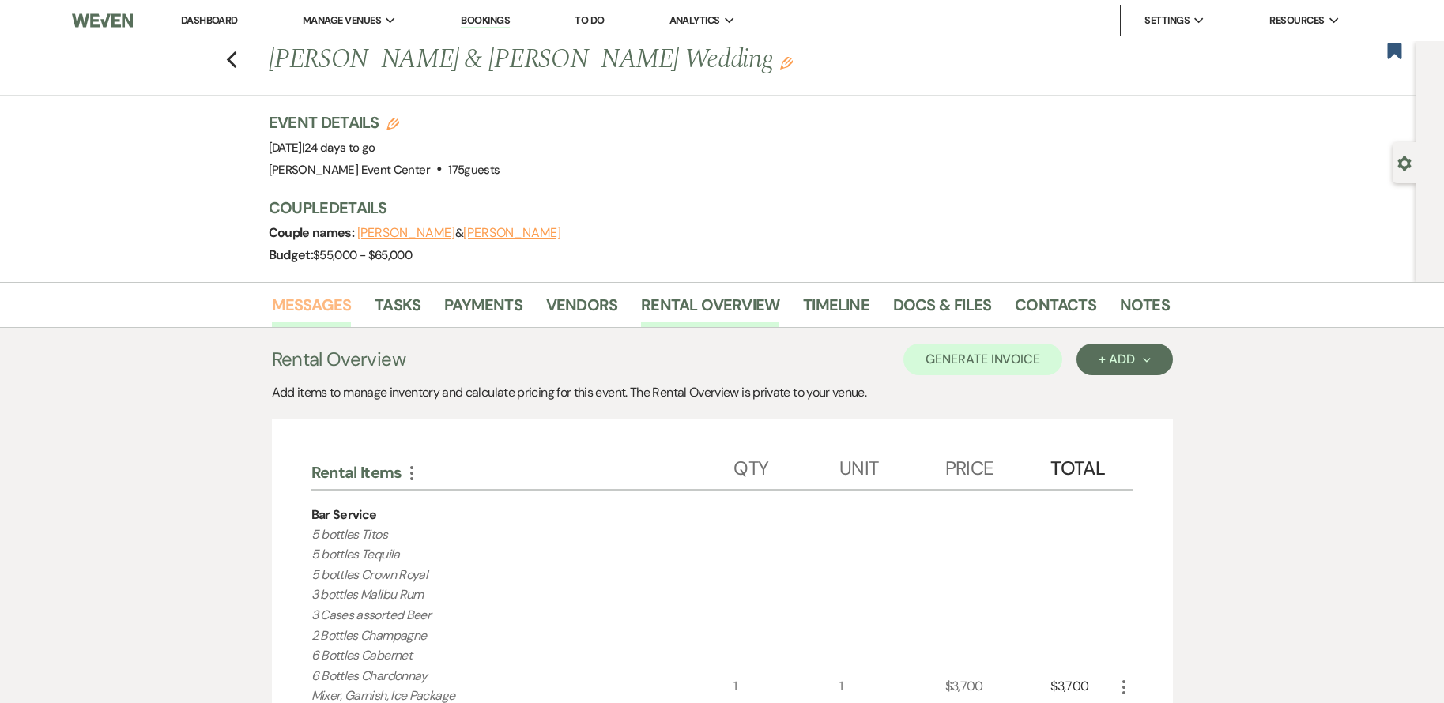
click at [323, 308] on link "Messages" at bounding box center [312, 309] width 80 height 35
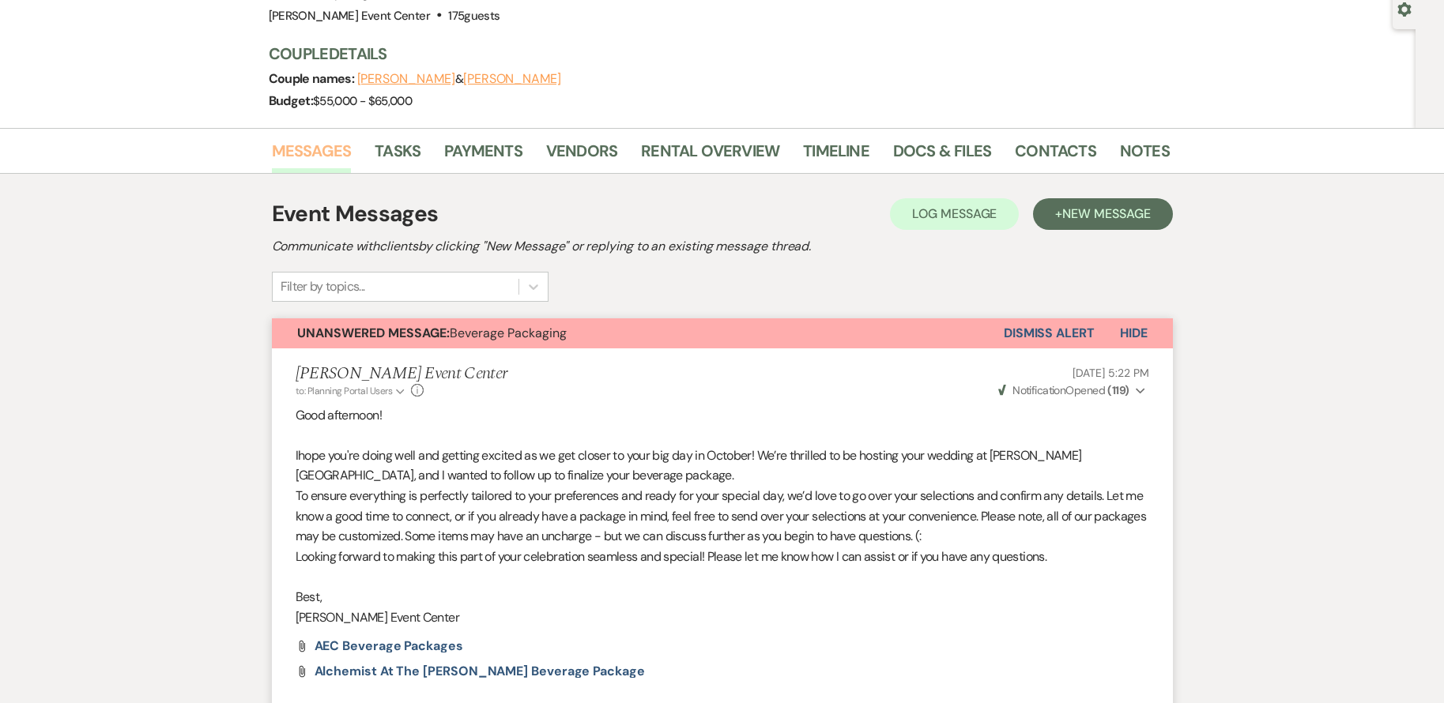
scroll to position [158, 0]
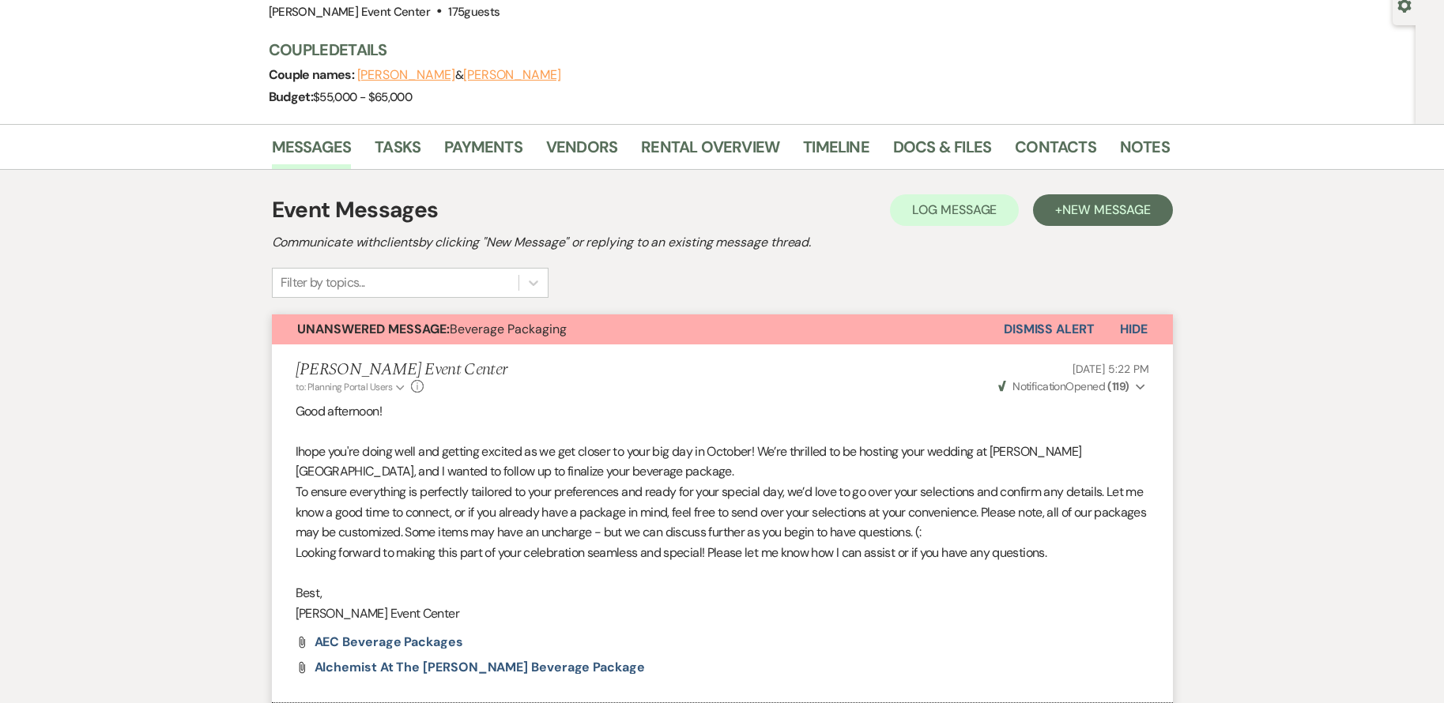
click at [649, 286] on div "Event Messages Log Log Message + New Message Communicate with clients by clicki…" at bounding box center [722, 246] width 901 height 104
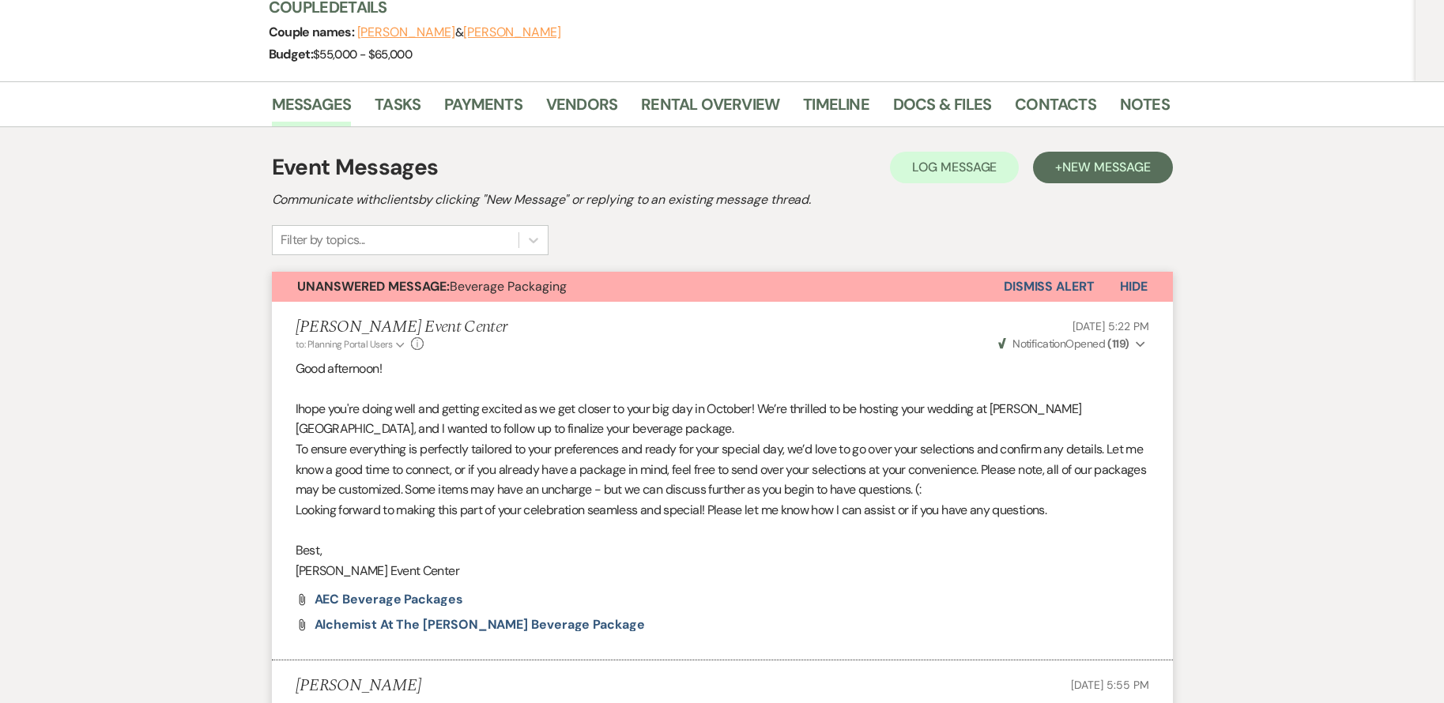
scroll to position [316, 0]
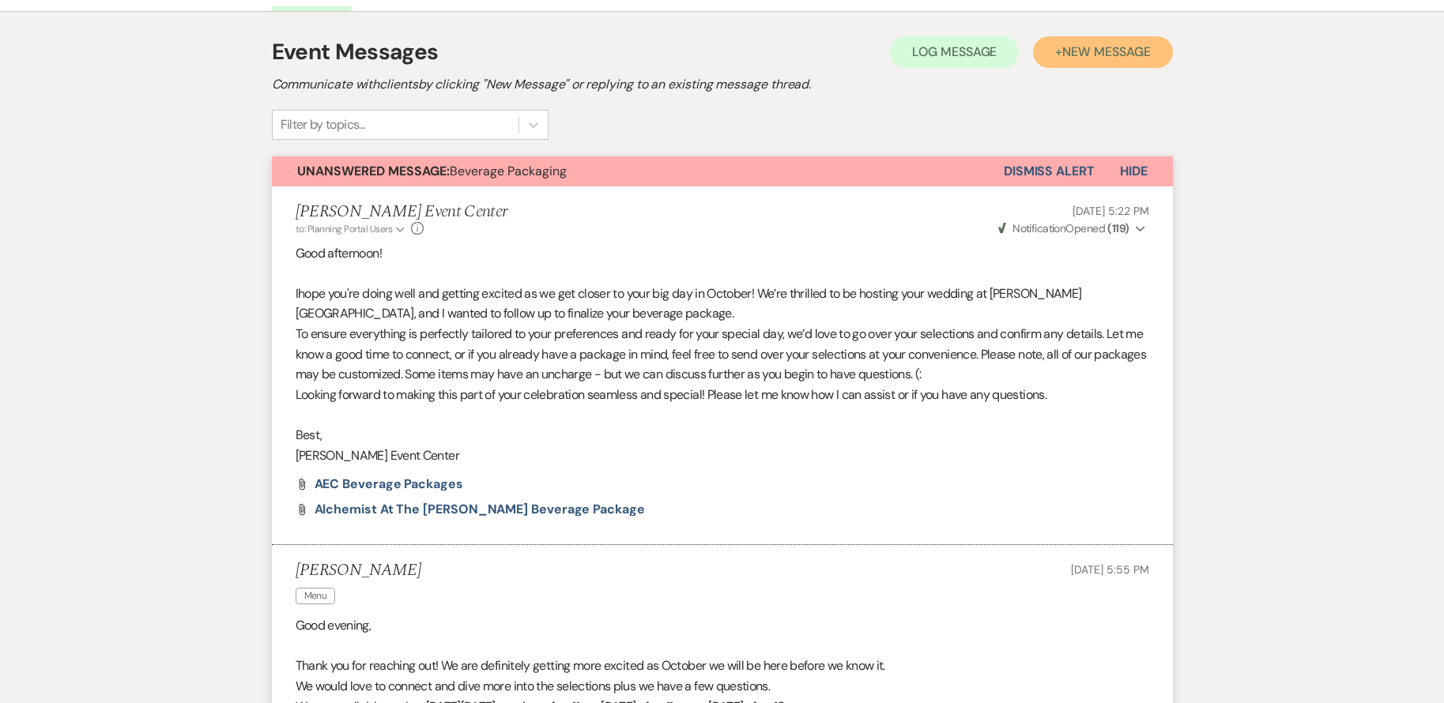
click at [1070, 43] on span "New Message" at bounding box center [1106, 51] width 88 height 17
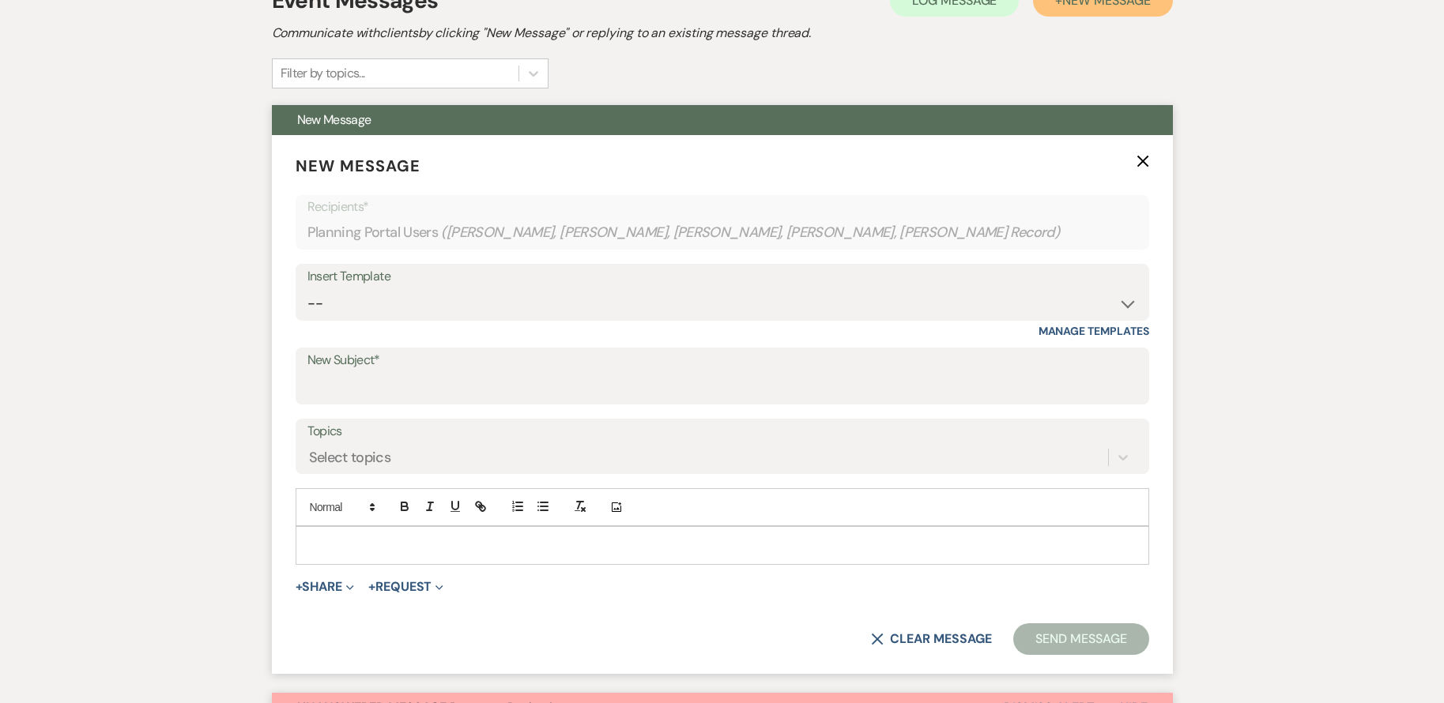
scroll to position [395, 0]
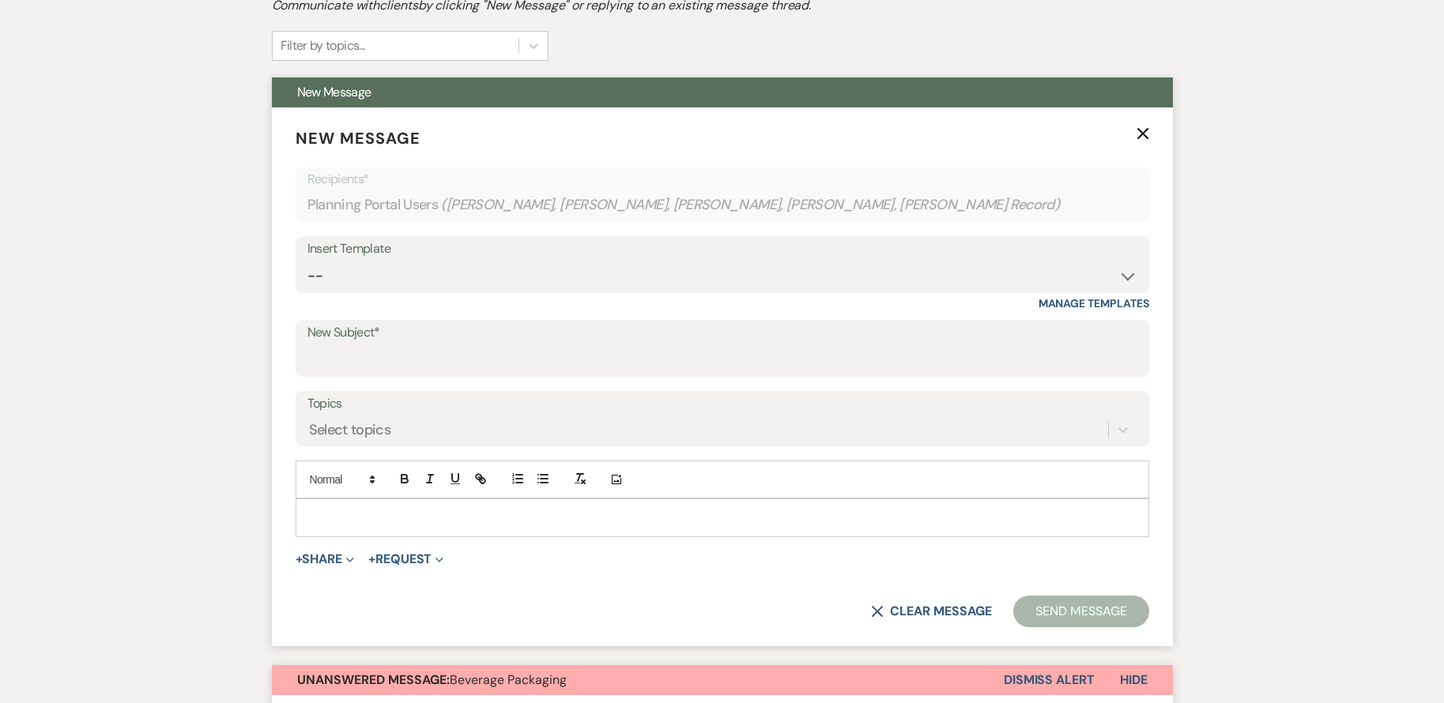
click at [491, 256] on div "Insert Template" at bounding box center [722, 249] width 830 height 23
click at [486, 258] on div "Insert Template" at bounding box center [722, 249] width 830 height 23
click at [486, 266] on select "-- Weven Planning Portal Introduction (Booked Events) Initial Inquiry Response …" at bounding box center [722, 276] width 830 height 31
click at [643, 270] on div "Insert Template -- Weven Planning Portal Introduction (Booked Events) Initial I…" at bounding box center [723, 264] width 854 height 57
click at [643, 277] on select "-- Weven Planning Portal Introduction (Booked Events) Initial Inquiry Response …" at bounding box center [722, 276] width 830 height 31
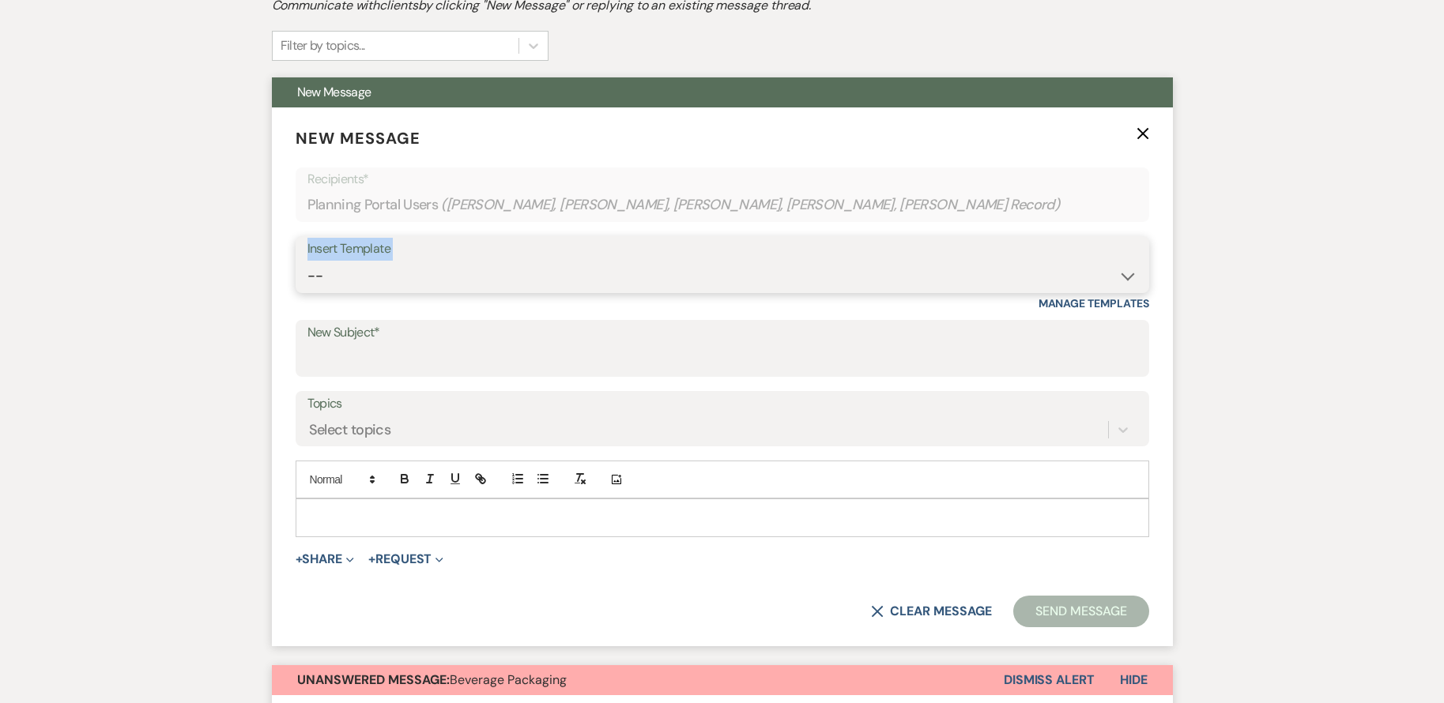
select select "6157"
click at [307, 261] on select "-- Weven Planning Portal Introduction (Booked Events) Initial Inquiry Response …" at bounding box center [722, 276] width 830 height 31
type input "30 day Before Event Checklist & Reminders"
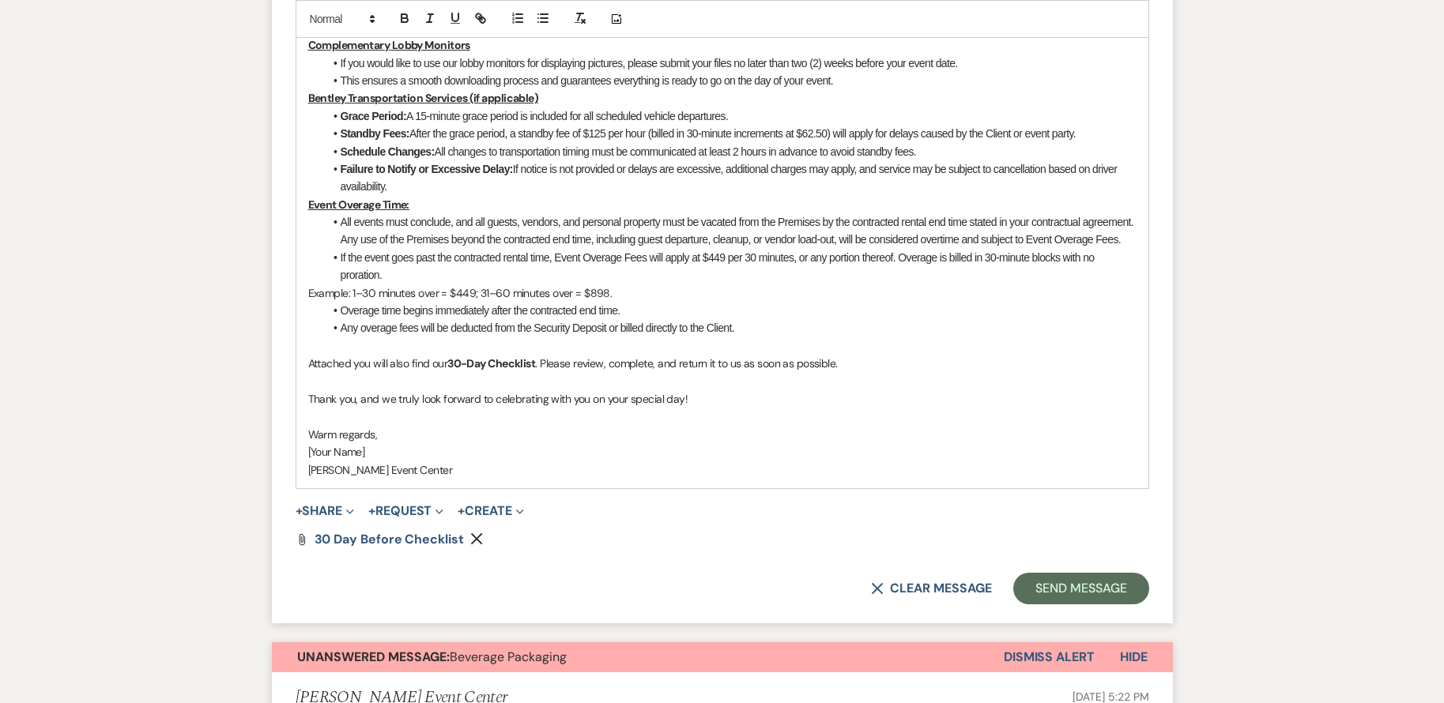
scroll to position [1106, 0]
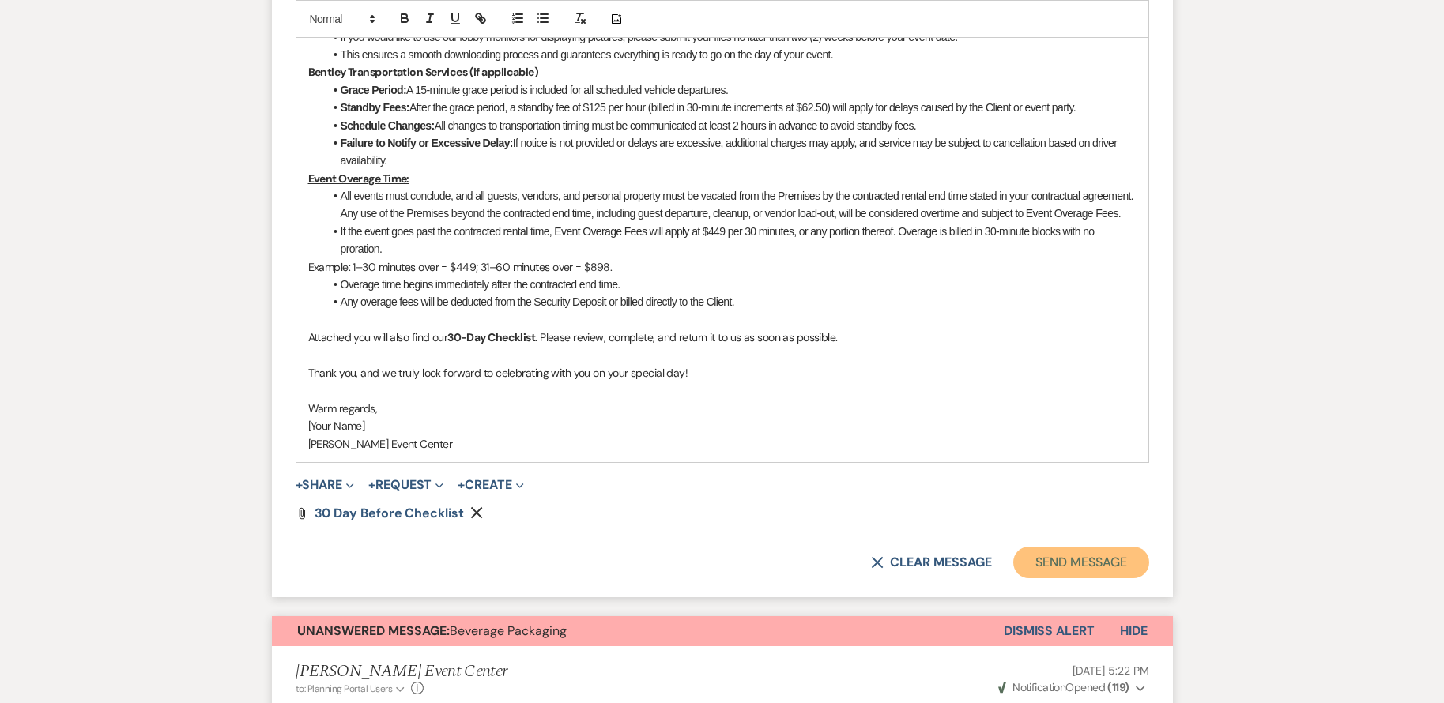
click at [1057, 547] on button "Send Message" at bounding box center [1080, 563] width 135 height 32
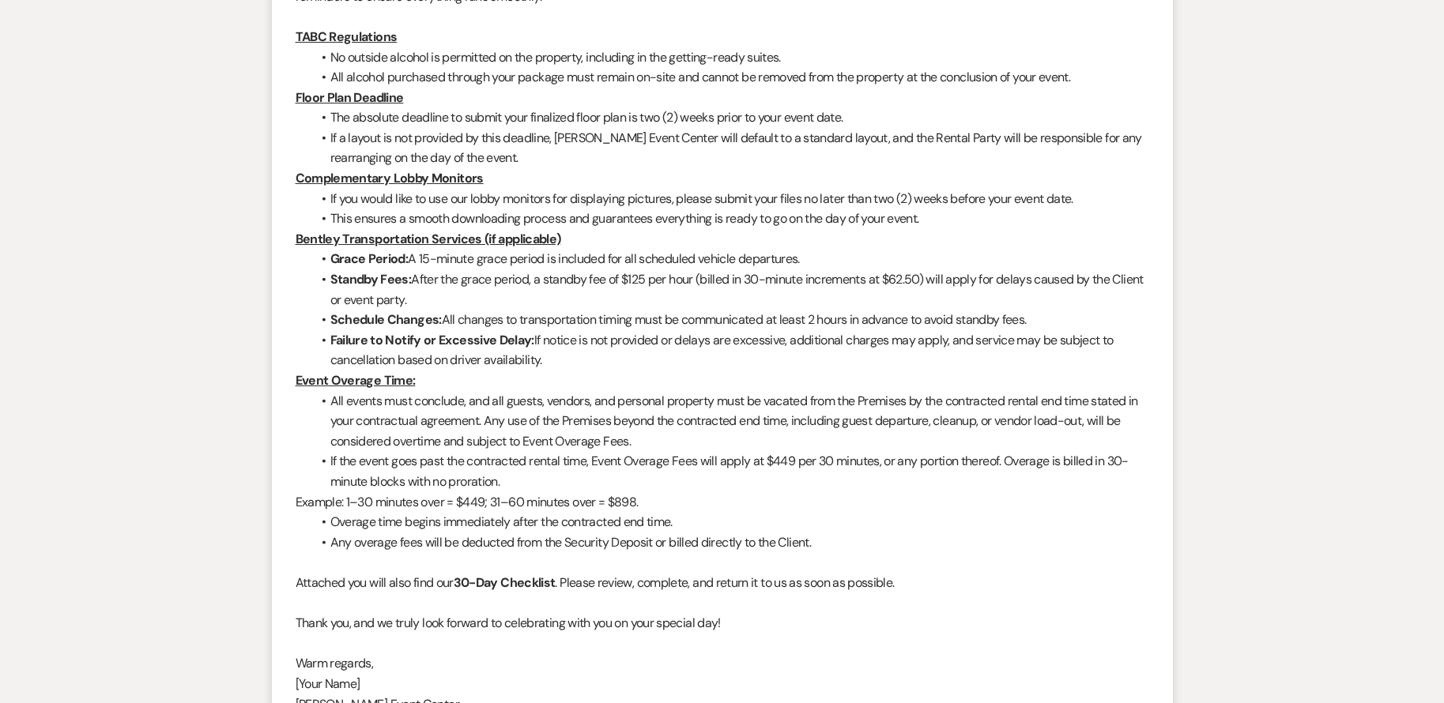
scroll to position [1072, 0]
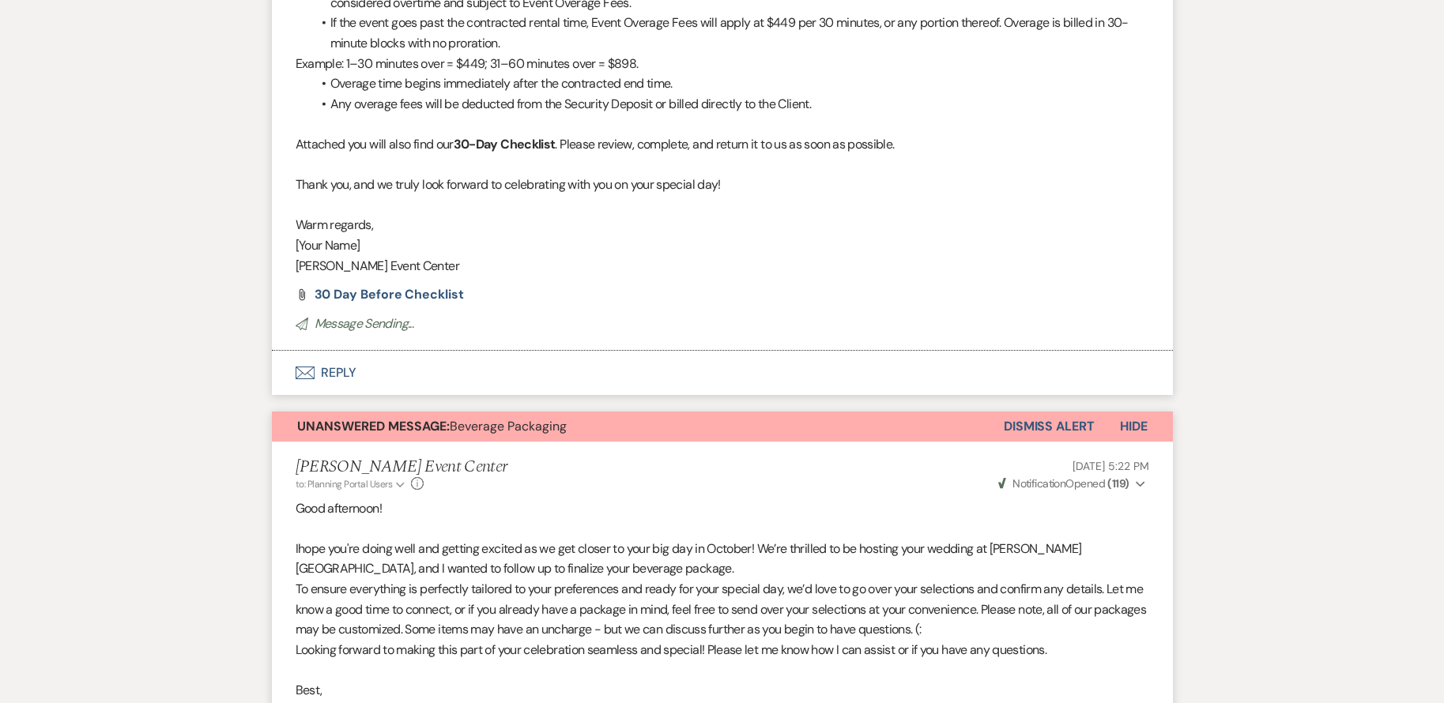
click at [861, 430] on button "Unanswered Message: Beverage Packaging" at bounding box center [638, 427] width 732 height 30
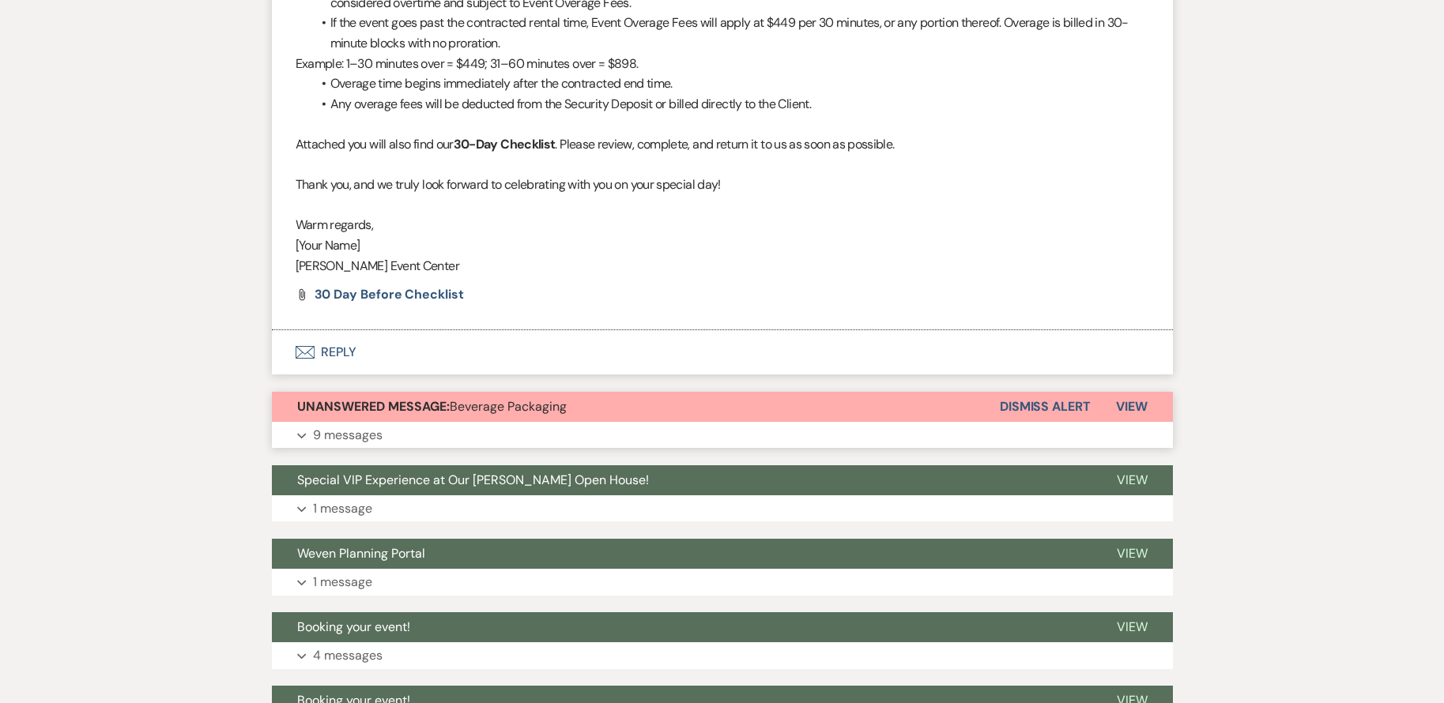
click at [811, 422] on button "Expand 9 messages" at bounding box center [722, 435] width 901 height 27
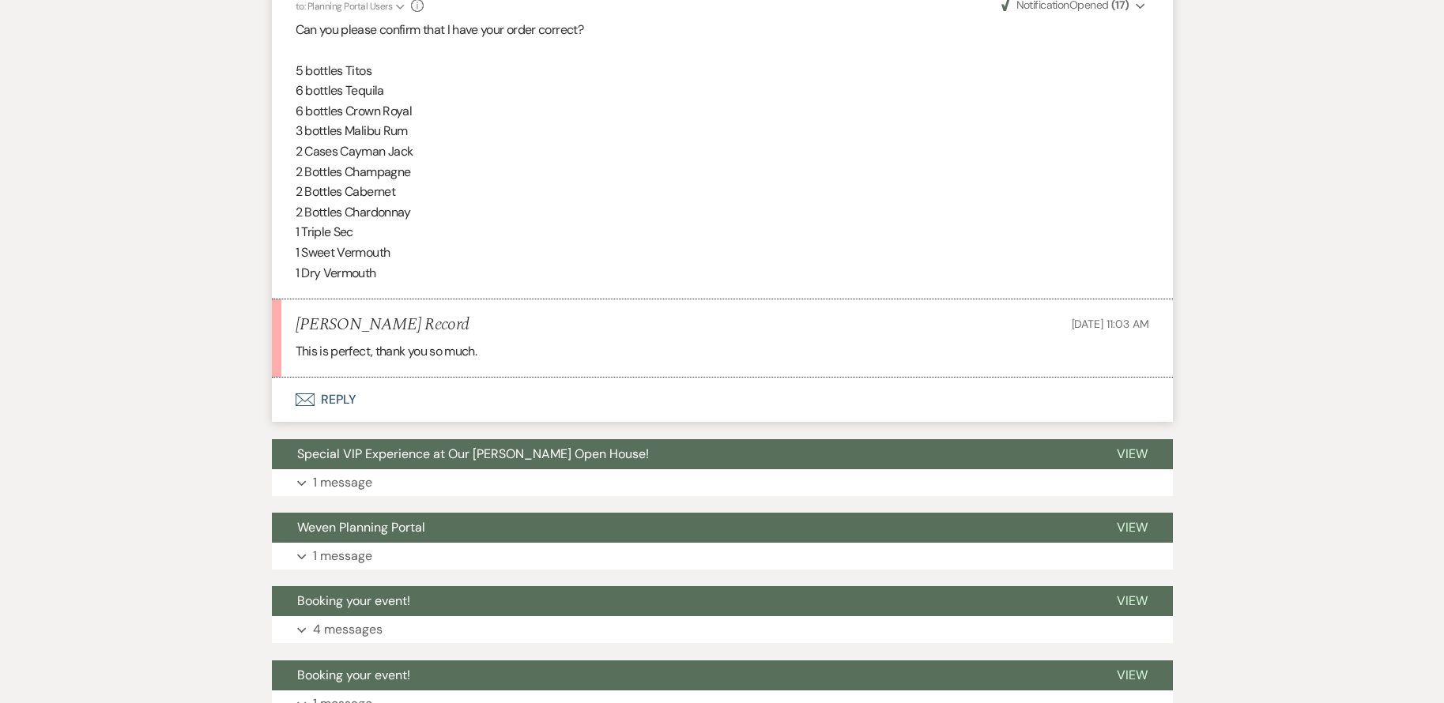
scroll to position [2969, 0]
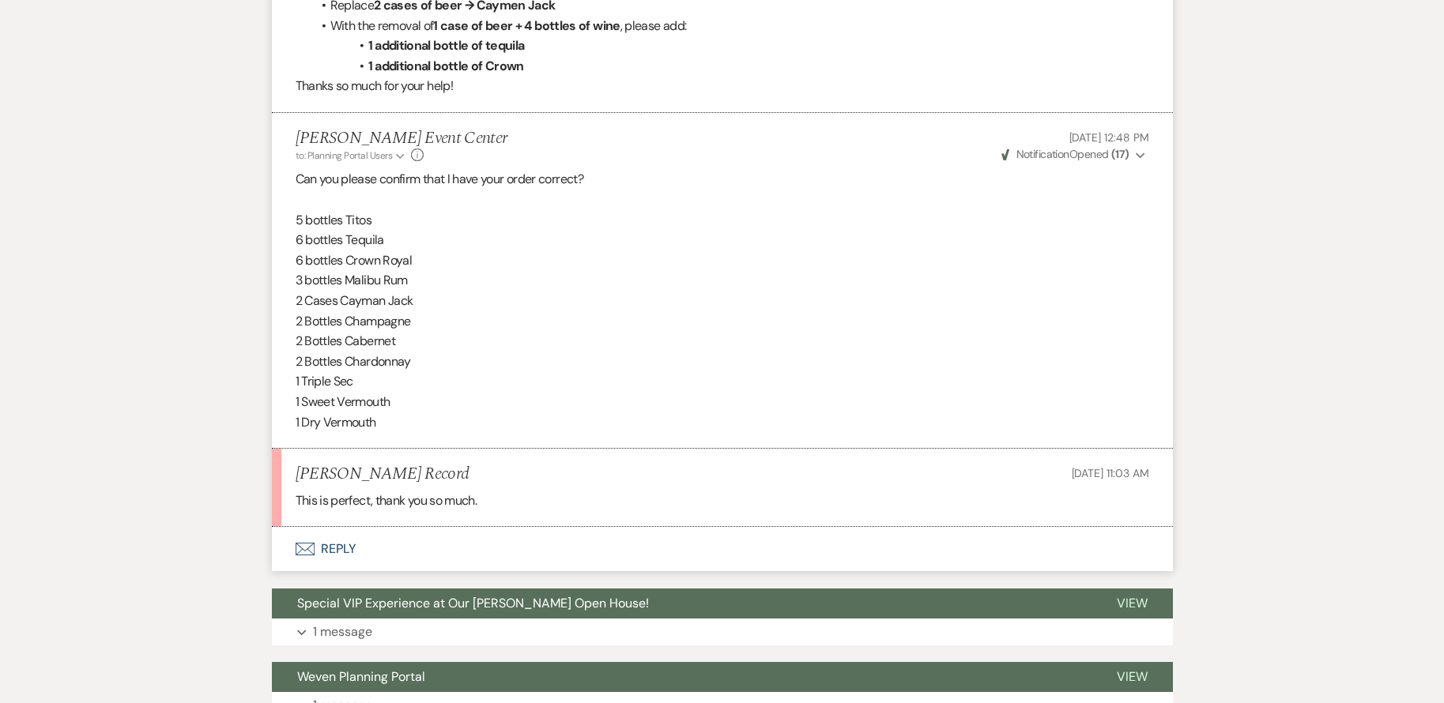
click at [897, 493] on div "This is perfect, thank you so much." at bounding box center [723, 501] width 854 height 21
click at [360, 489] on li "[PERSON_NAME] Record [DATE] 11:03 AM This is perfect, thank you so much." at bounding box center [722, 488] width 901 height 78
click at [432, 504] on div "This is perfect, thank you so much." at bounding box center [723, 501] width 854 height 21
click at [861, 503] on div "This is perfect, thank you so much." at bounding box center [723, 501] width 854 height 21
drag, startPoint x: 858, startPoint y: 503, endPoint x: 341, endPoint y: 551, distance: 518.3
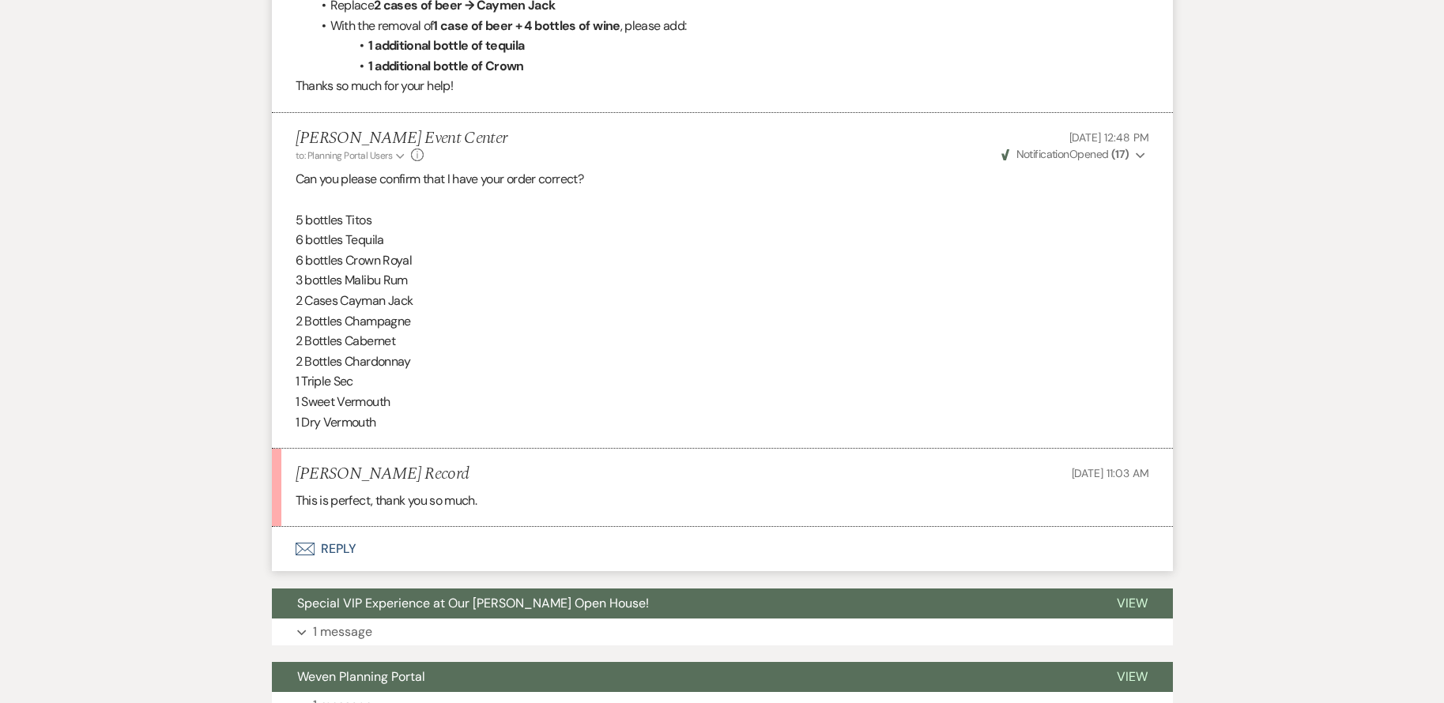
click at [341, 551] on button "Envelope Reply" at bounding box center [722, 549] width 901 height 44
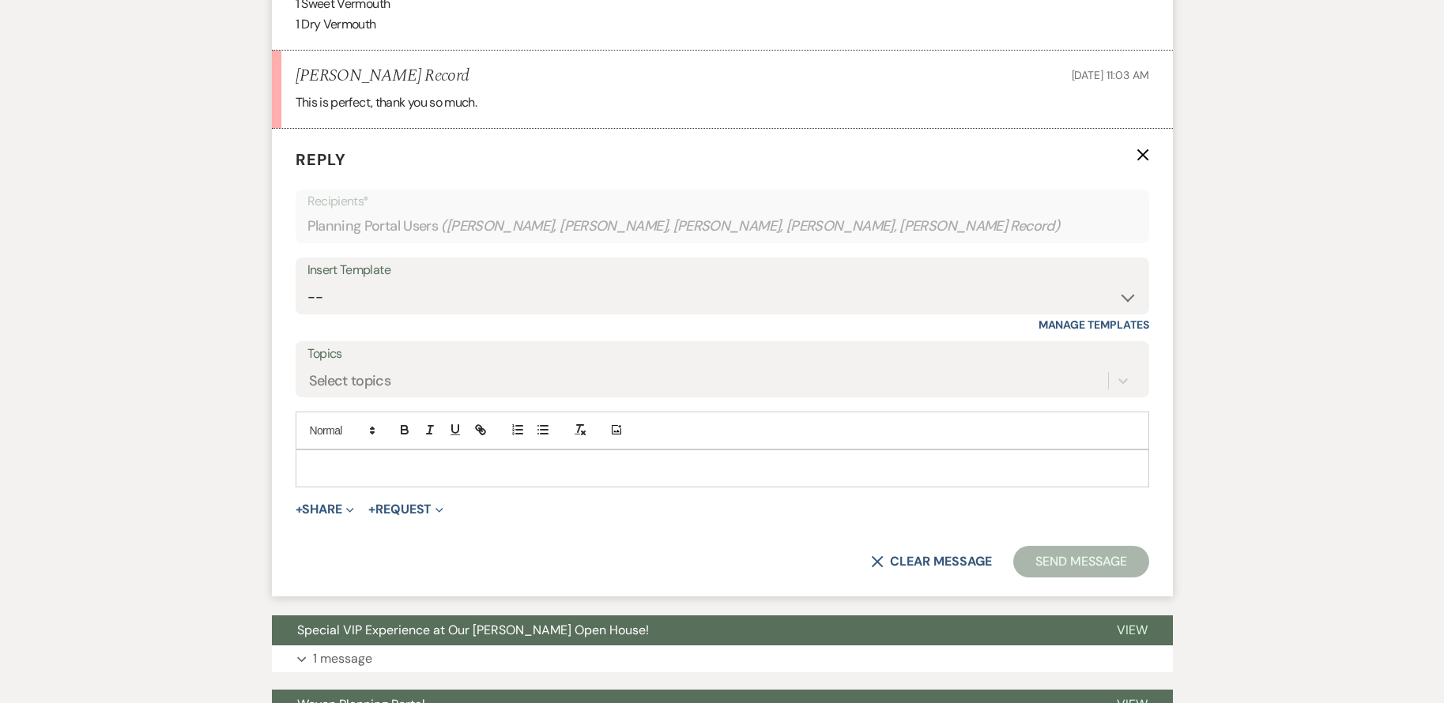
scroll to position [3379, 0]
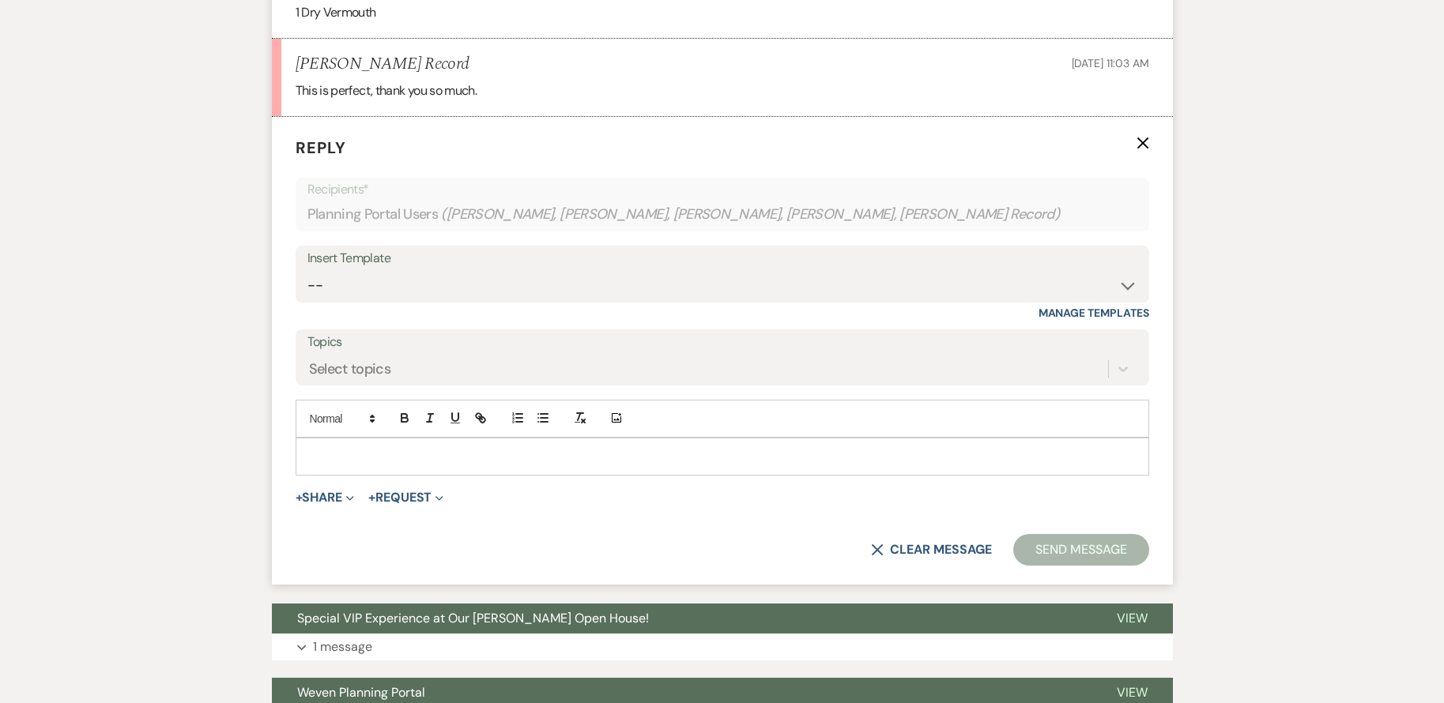
click at [1142, 145] on icon "X" at bounding box center [1143, 143] width 13 height 13
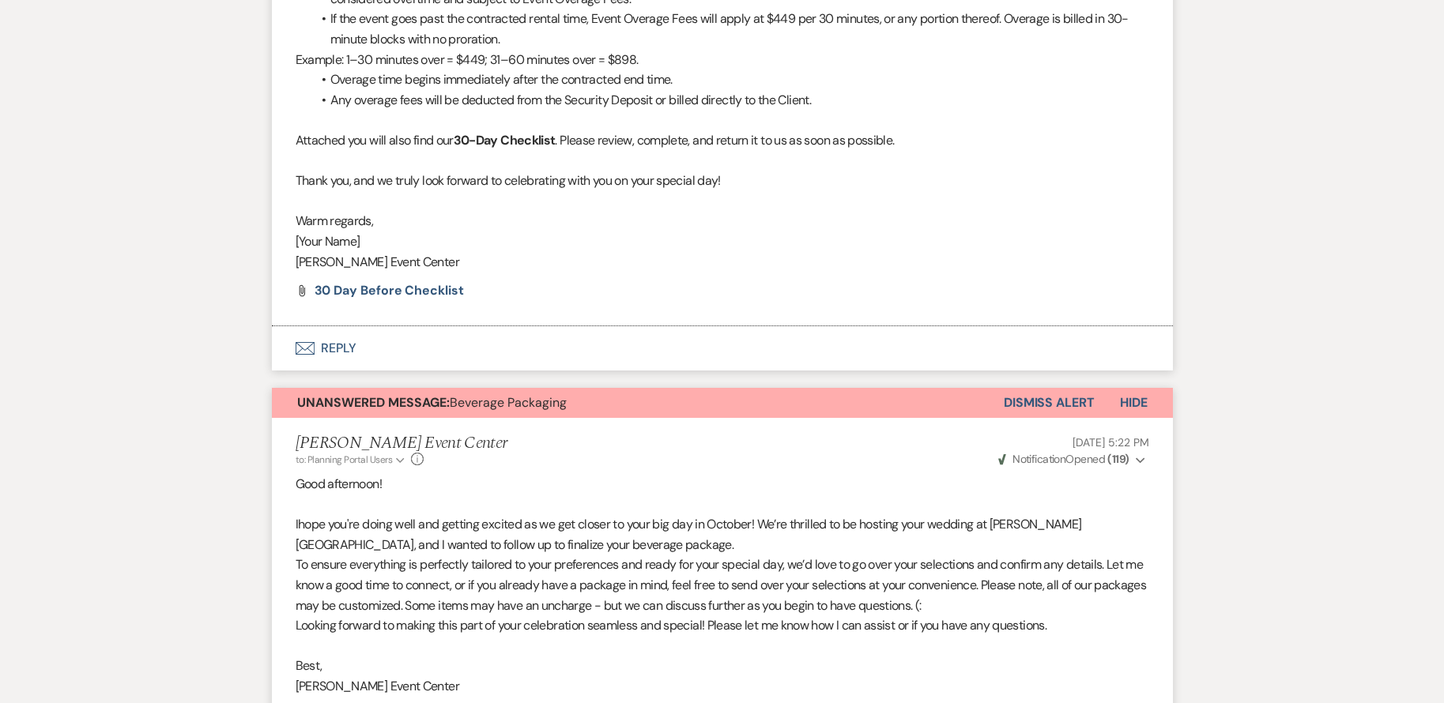
scroll to position [1276, 0]
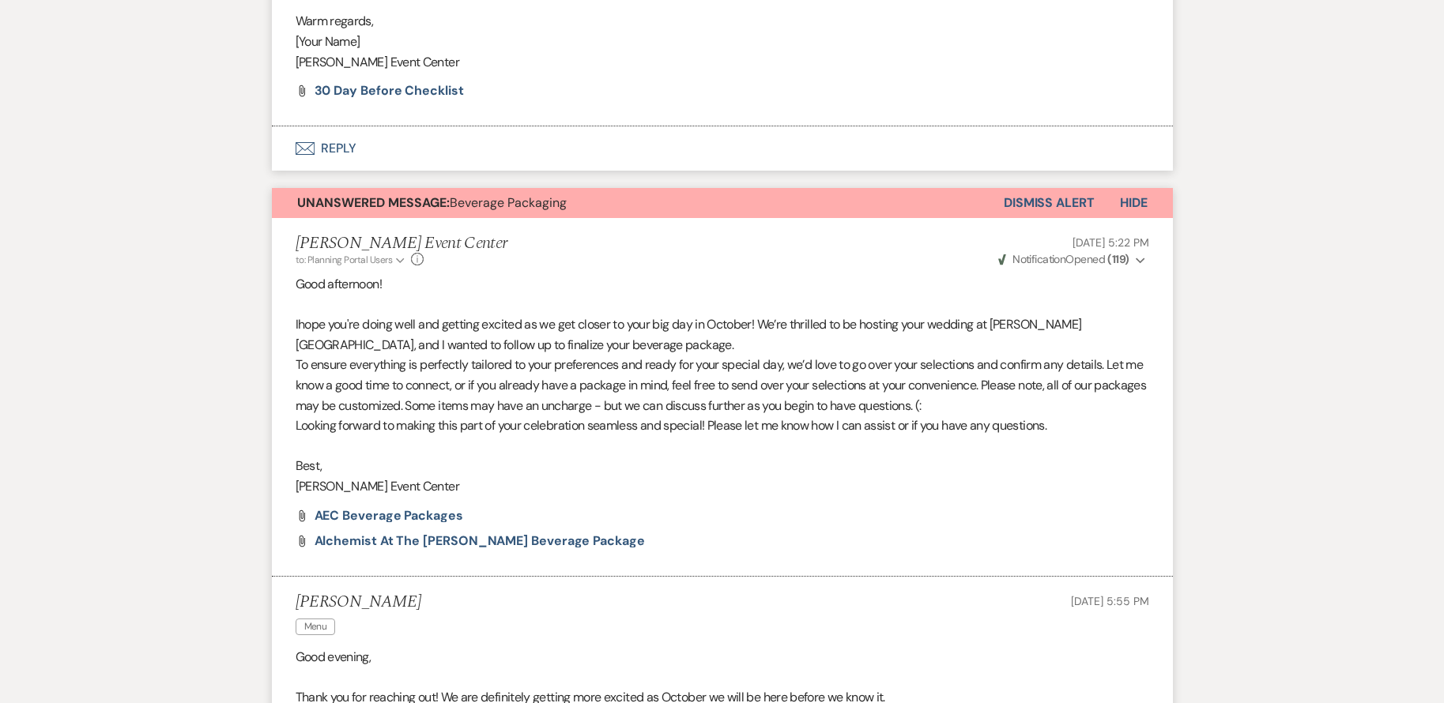
click at [1044, 205] on button "Dismiss Alert" at bounding box center [1049, 203] width 91 height 30
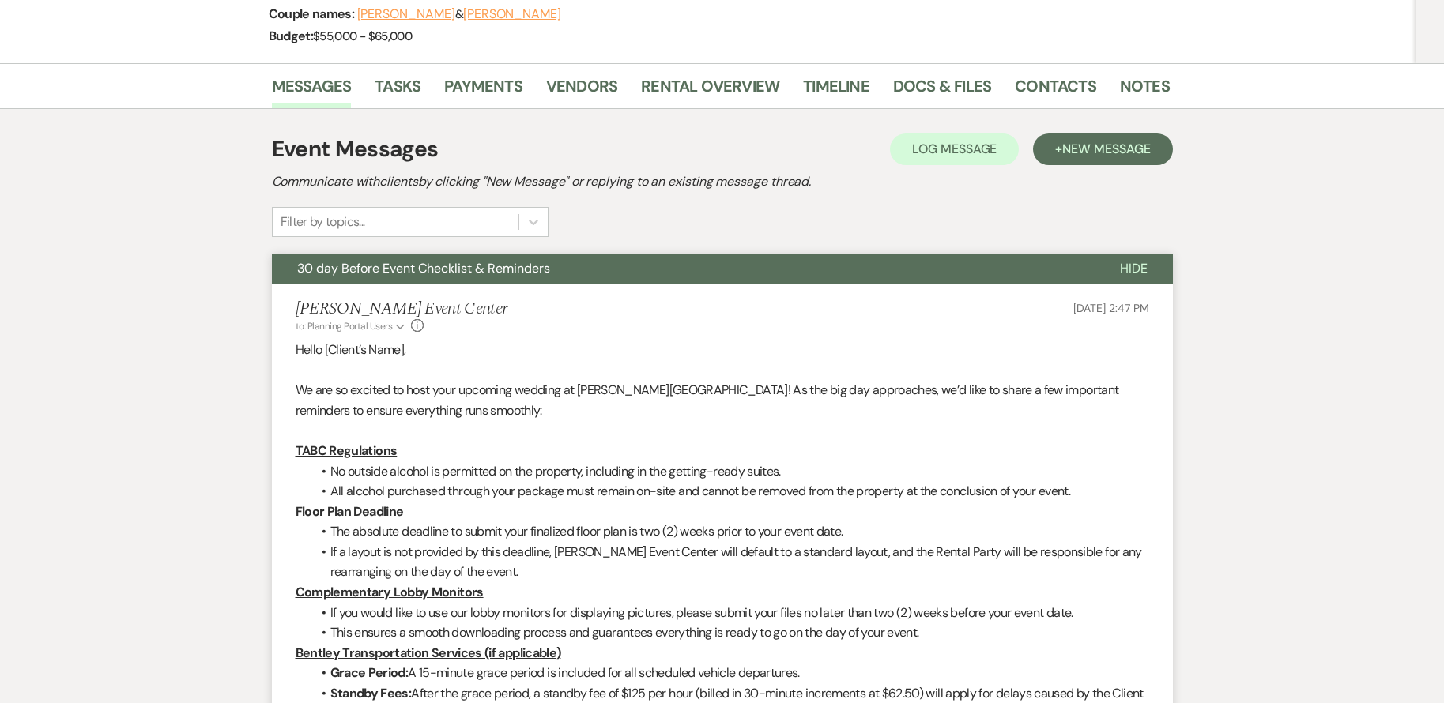
scroll to position [0, 0]
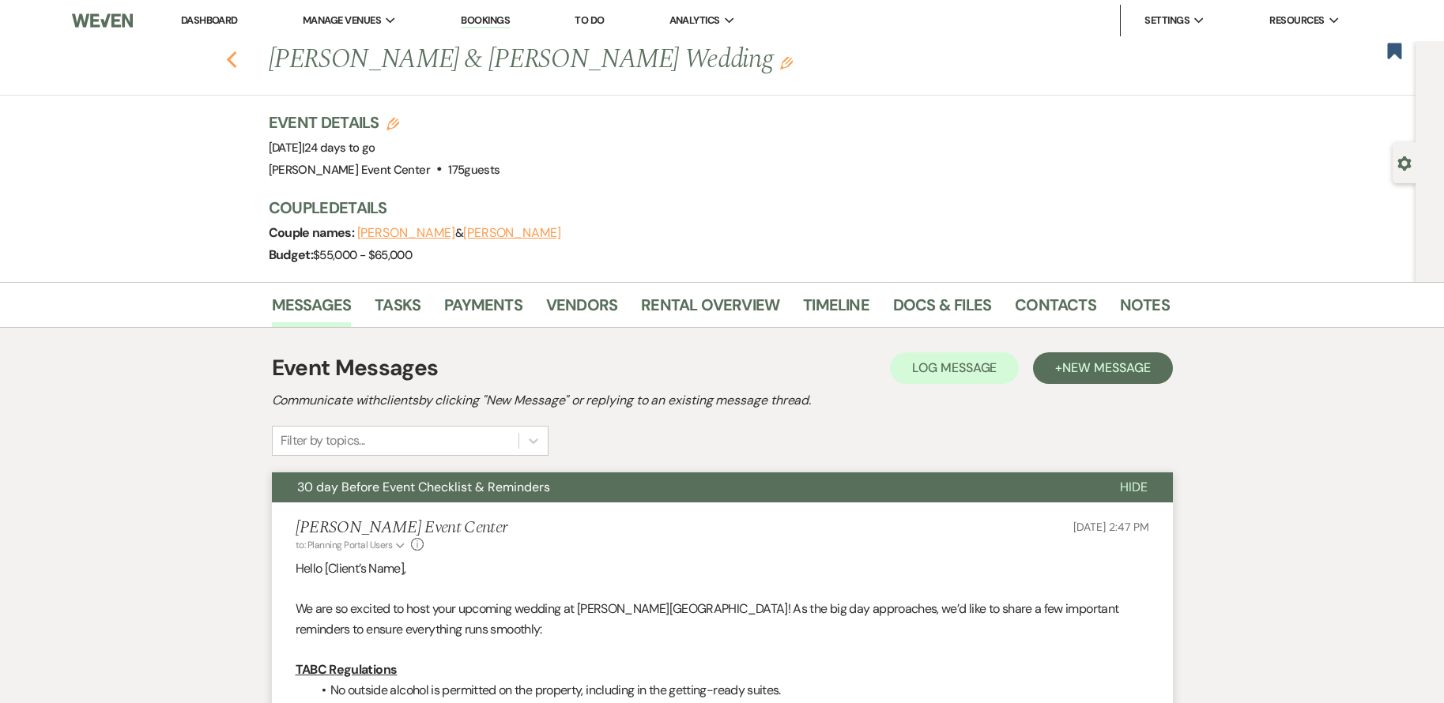
click at [236, 61] on use "button" at bounding box center [231, 59] width 10 height 17
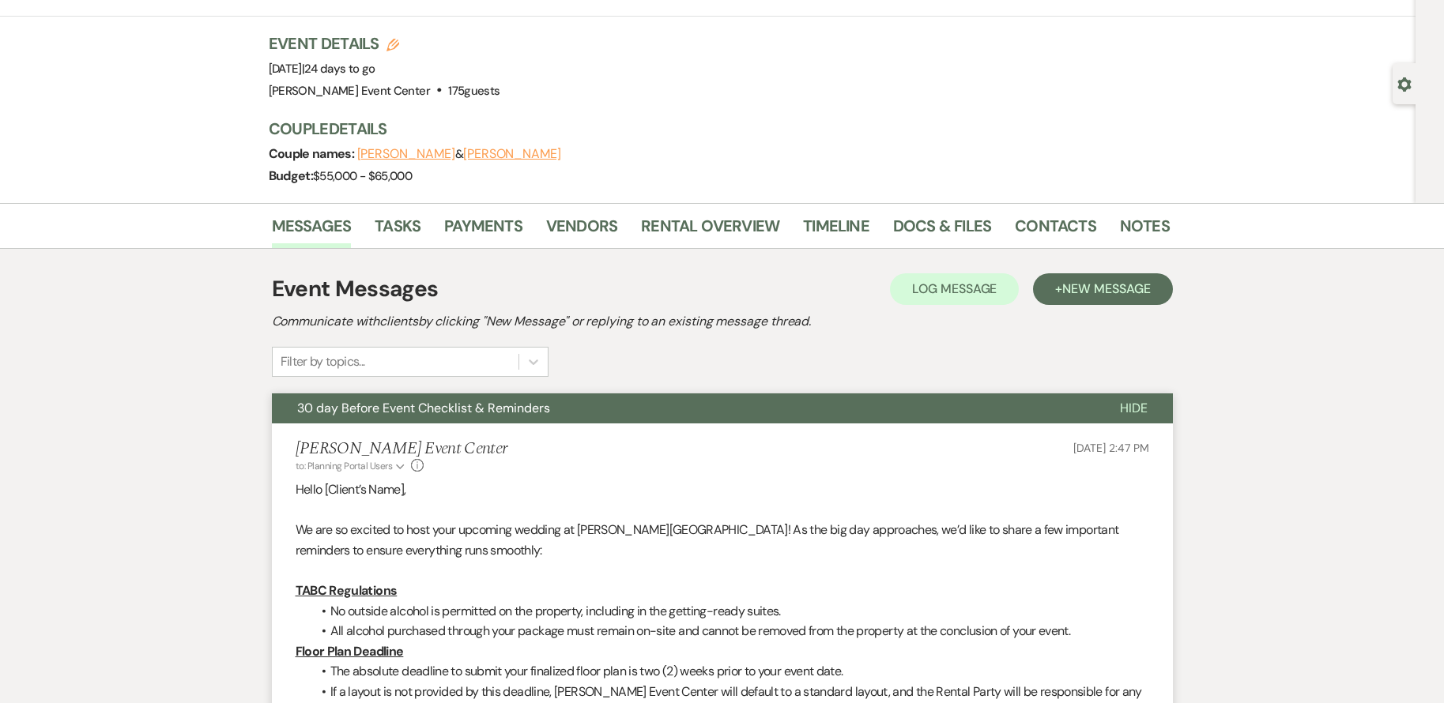
select select "8"
select select "10"
select select "8"
select select "4"
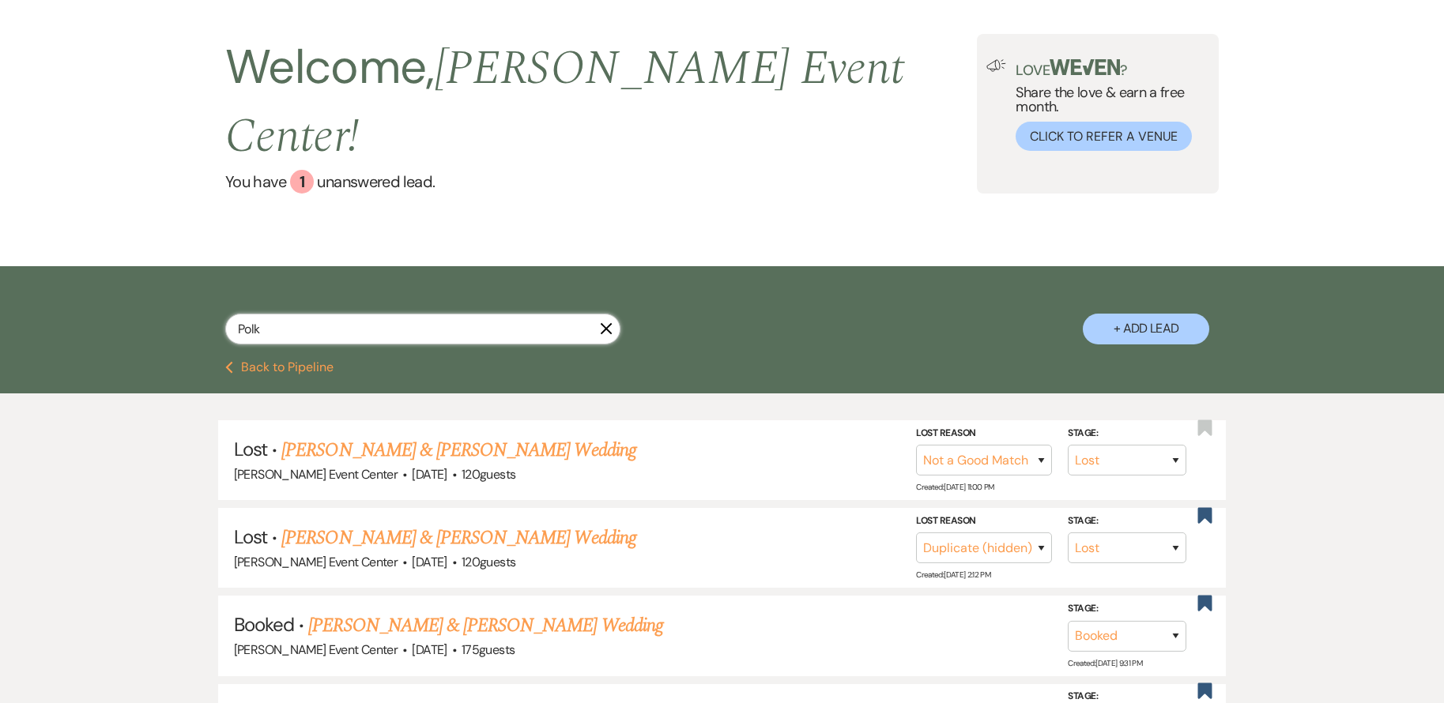
click at [303, 314] on input "Polk" at bounding box center [422, 329] width 395 height 31
type input "[PERSON_NAME]"
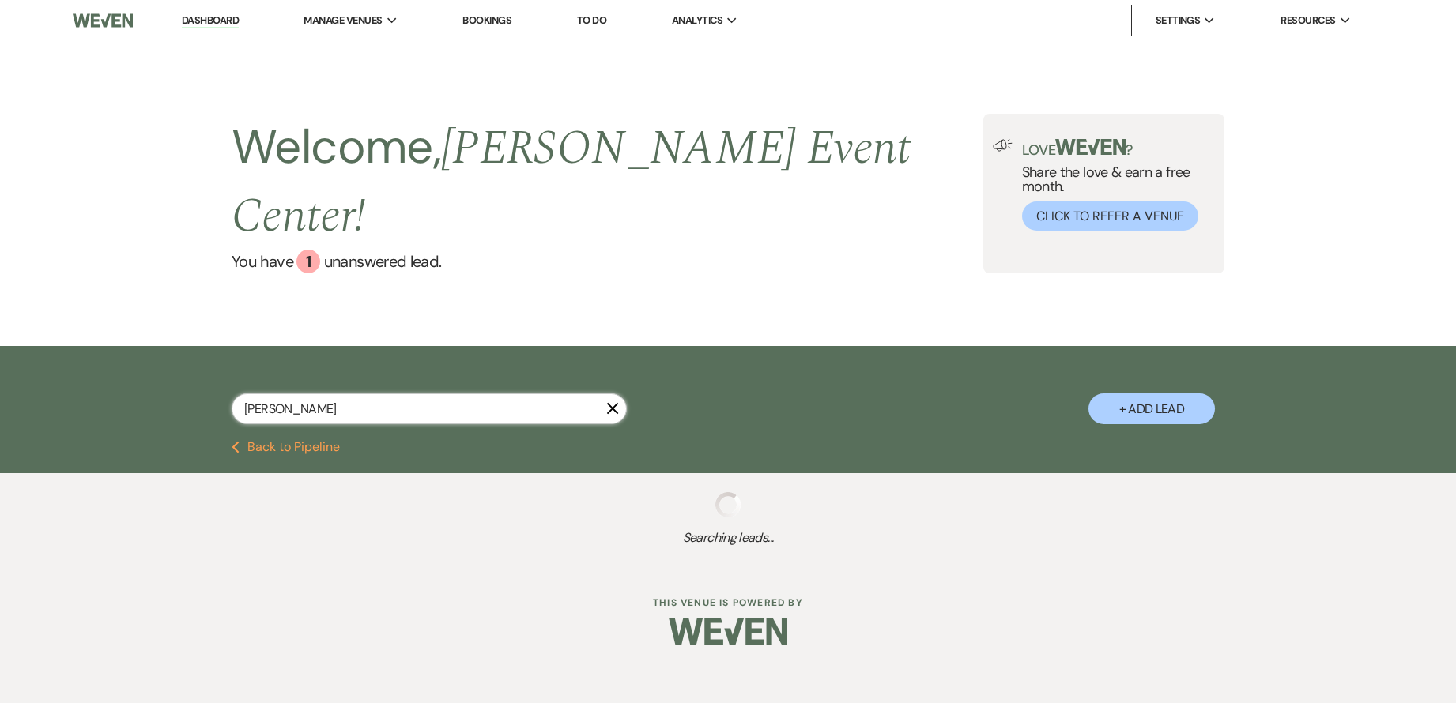
select select "2"
select select "8"
select select "4"
select select "5"
select select "4"
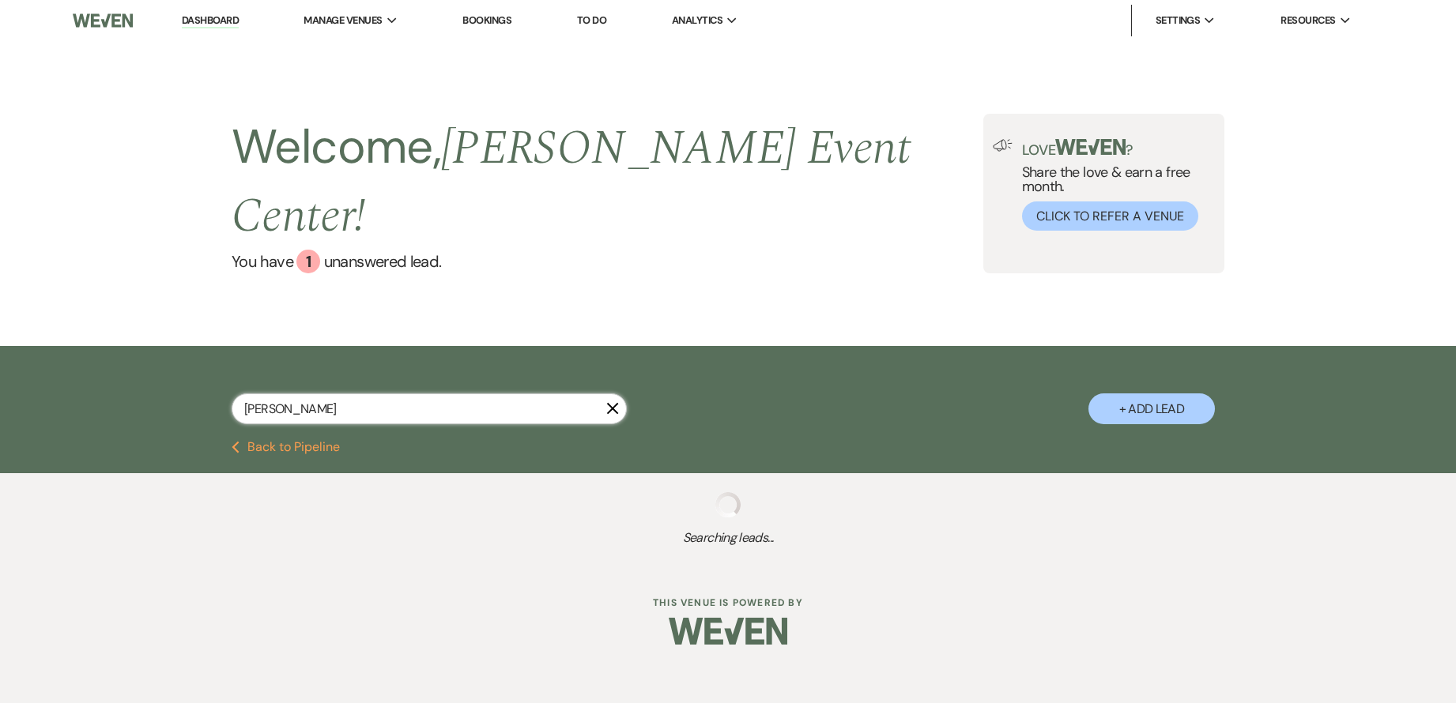
select select "8"
select select "4"
select select "8"
select select "4"
select select "8"
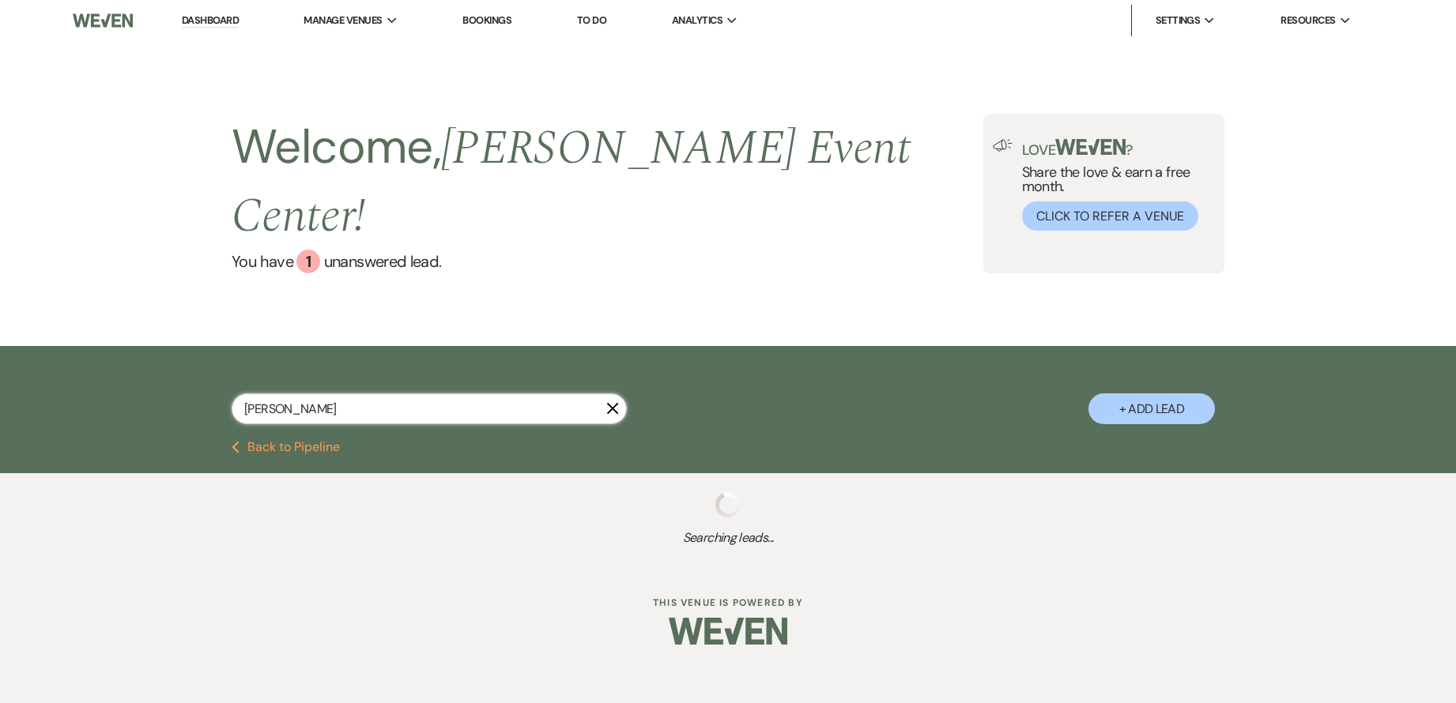
select select "3"
select select "8"
select select "4"
select select "8"
select select "2"
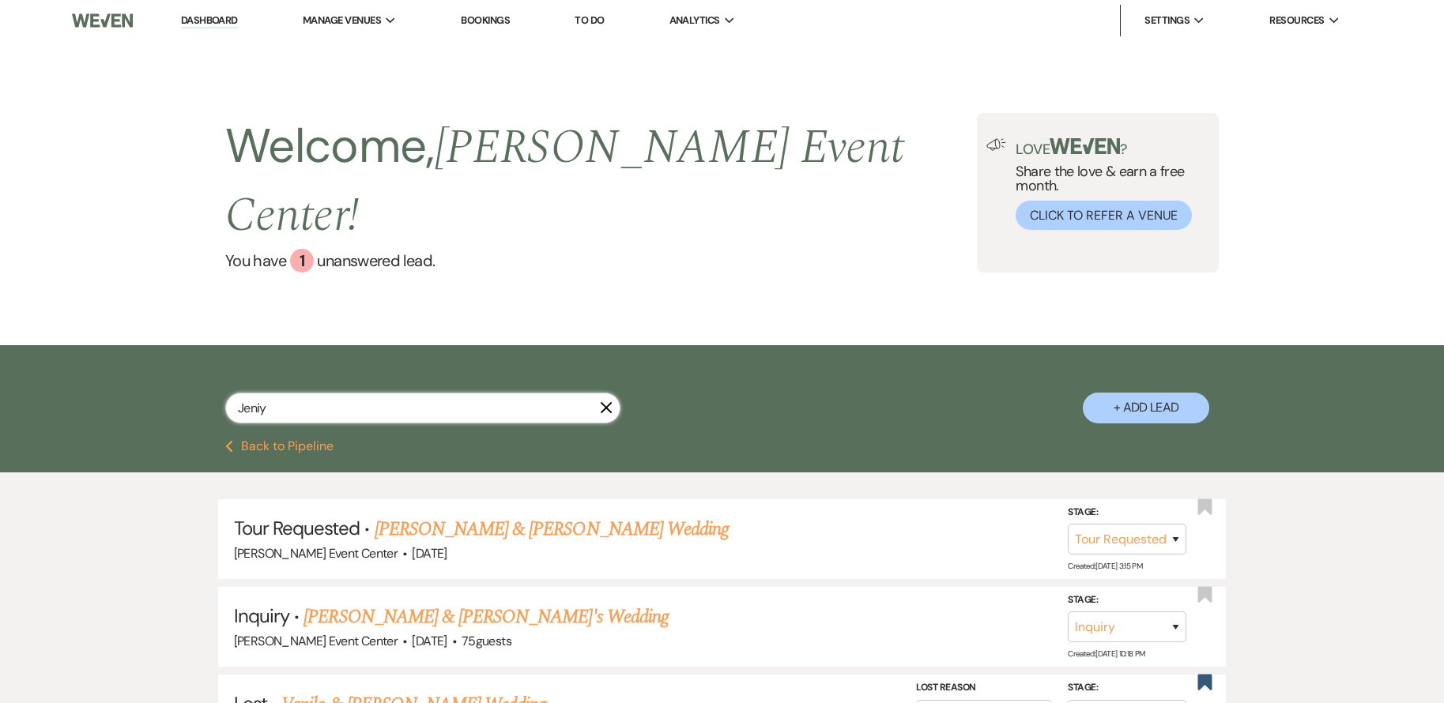
type input "Jeniya"
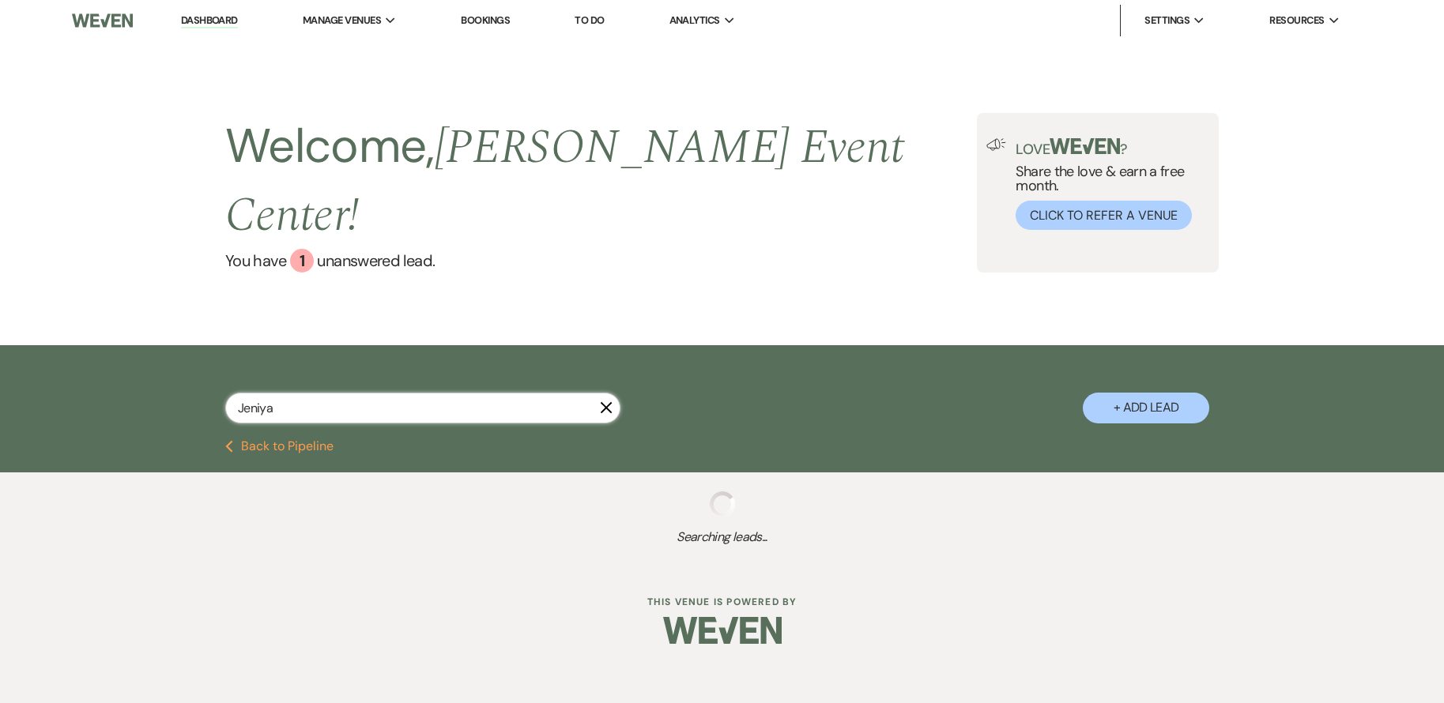
select select "8"
select select "4"
select select "8"
select select "4"
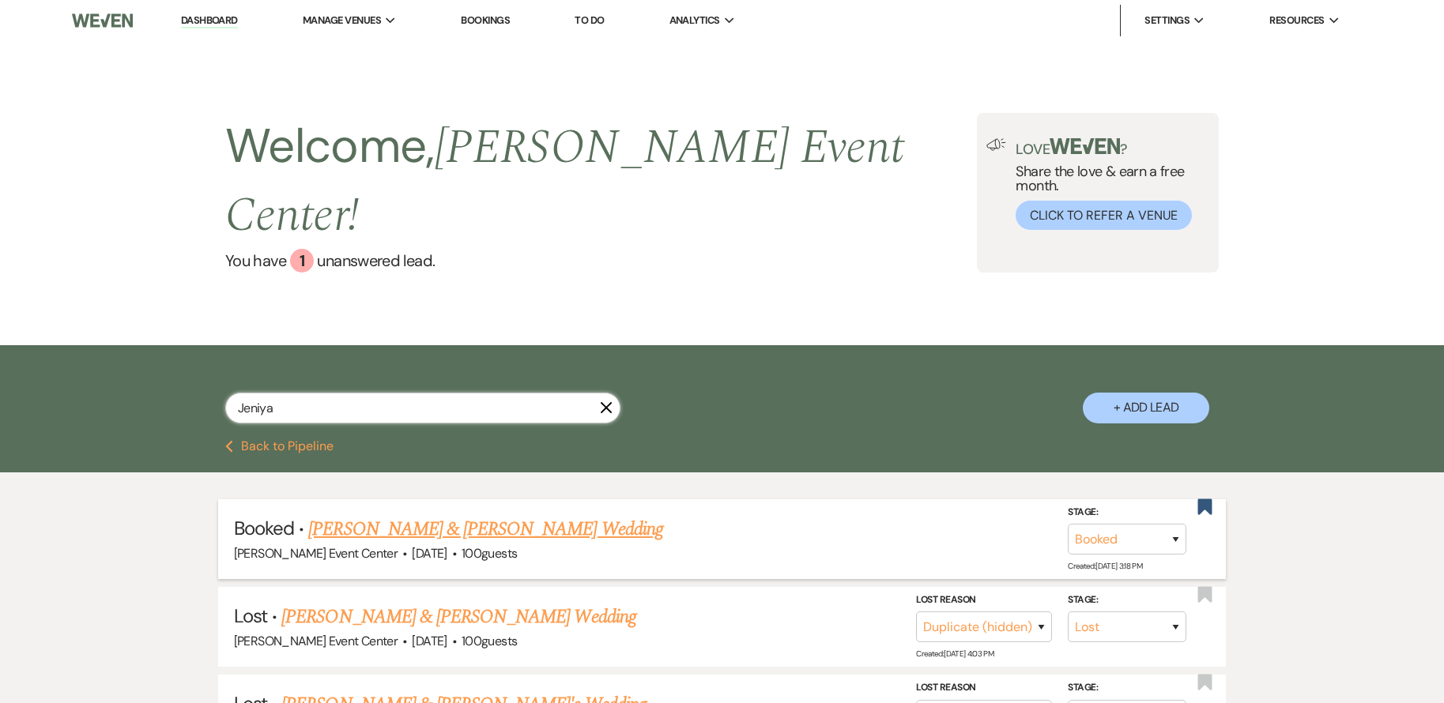
type input "Jeniya"
click at [522, 515] on link "[PERSON_NAME] & [PERSON_NAME] Wedding" at bounding box center [485, 529] width 354 height 28
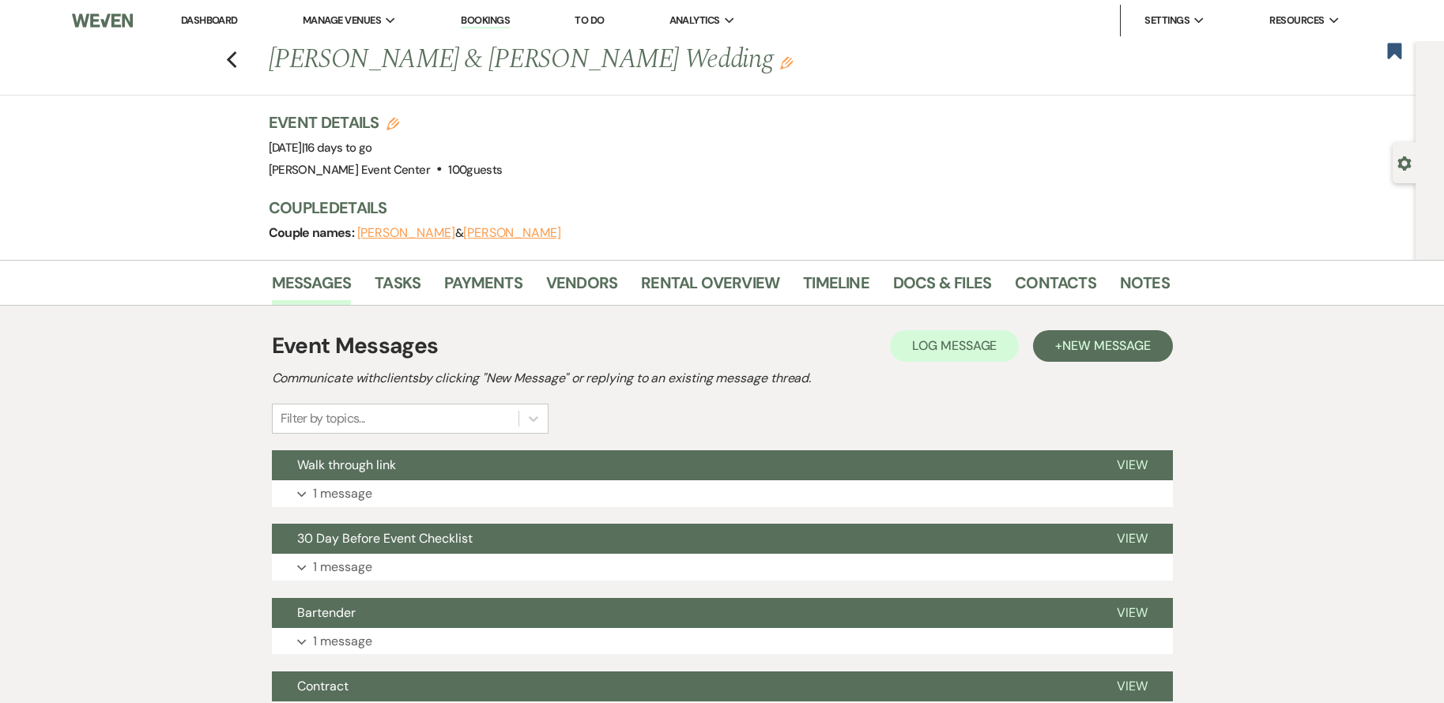
drag, startPoint x: 277, startPoint y: 55, endPoint x: 721, endPoint y: 61, distance: 443.4
click at [721, 61] on h1 "[PERSON_NAME] & [PERSON_NAME] Wedding Edit" at bounding box center [623, 60] width 708 height 38
copy h1 "[PERSON_NAME] & [PERSON_NAME] Wedding"
click at [724, 284] on link "Rental Overview" at bounding box center [710, 287] width 138 height 35
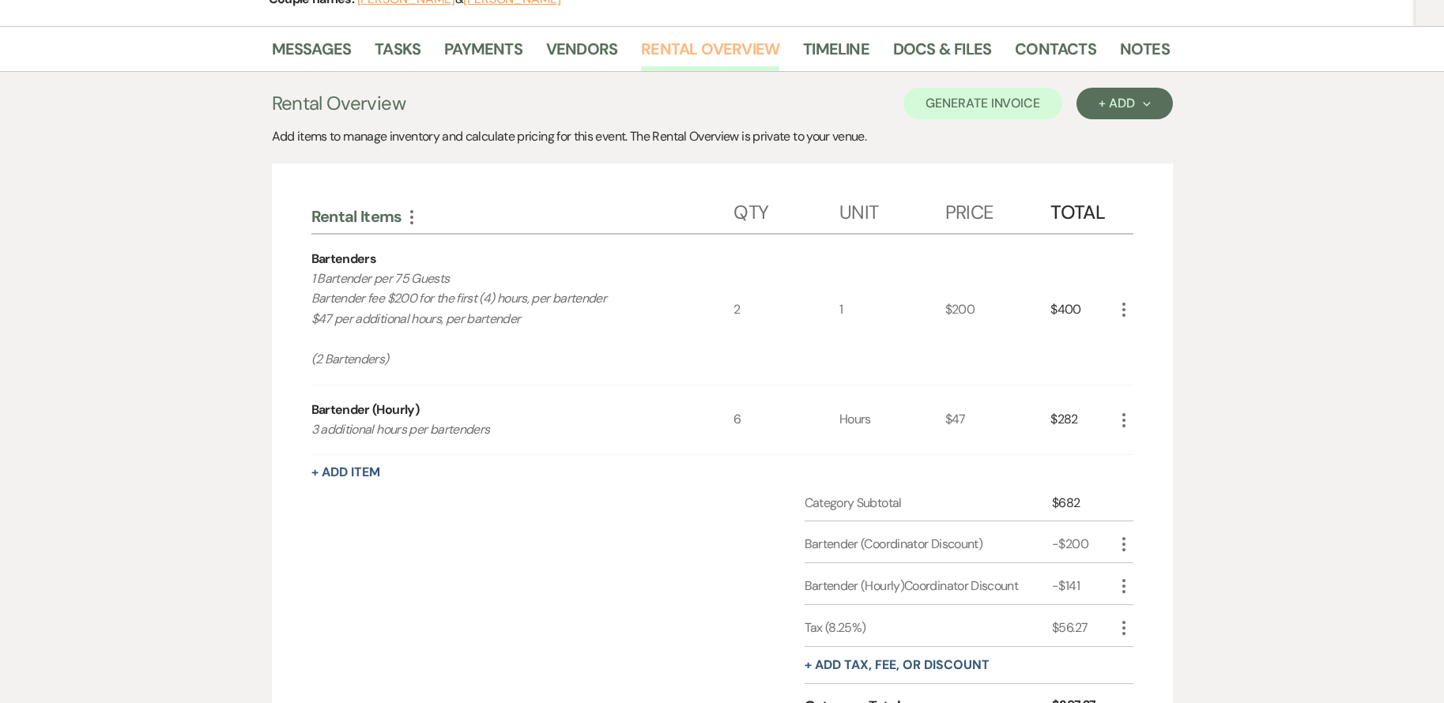
scroll to position [237, 0]
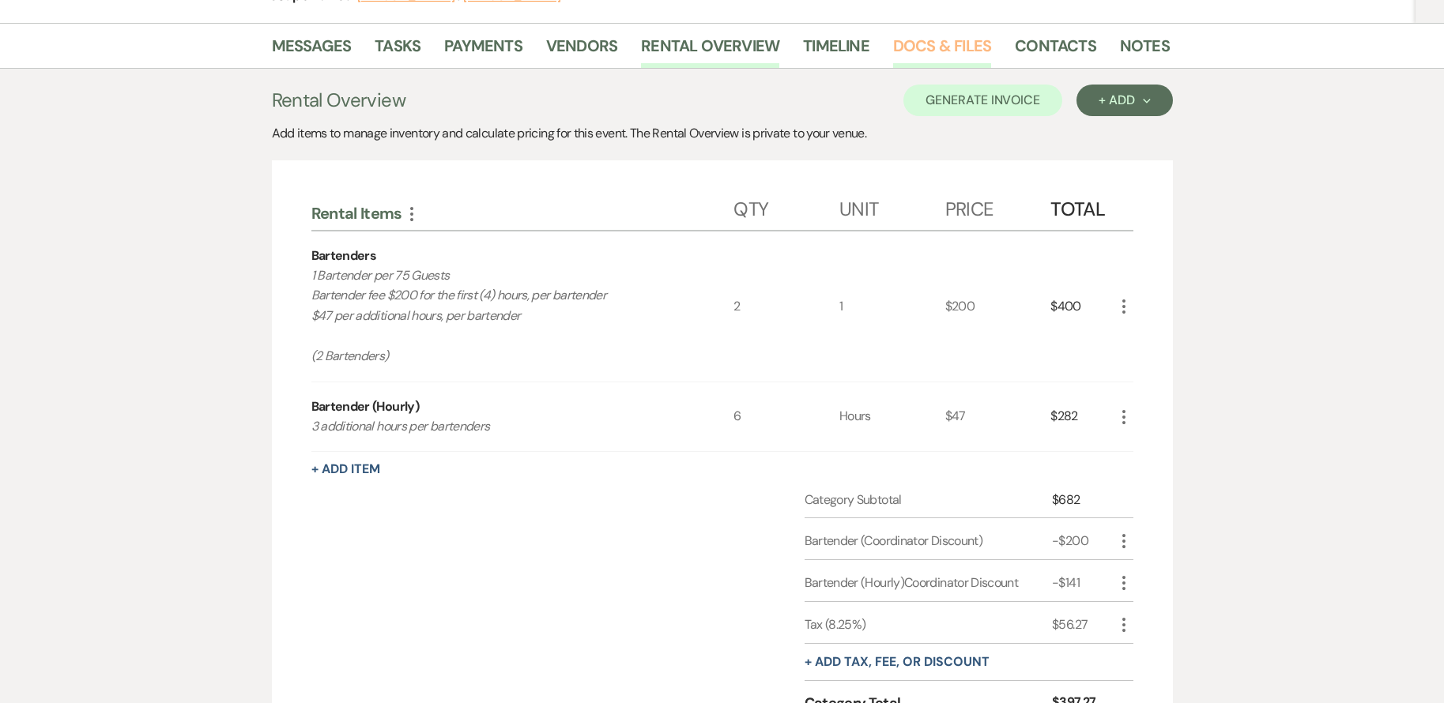
click at [956, 41] on link "Docs & Files" at bounding box center [942, 50] width 98 height 35
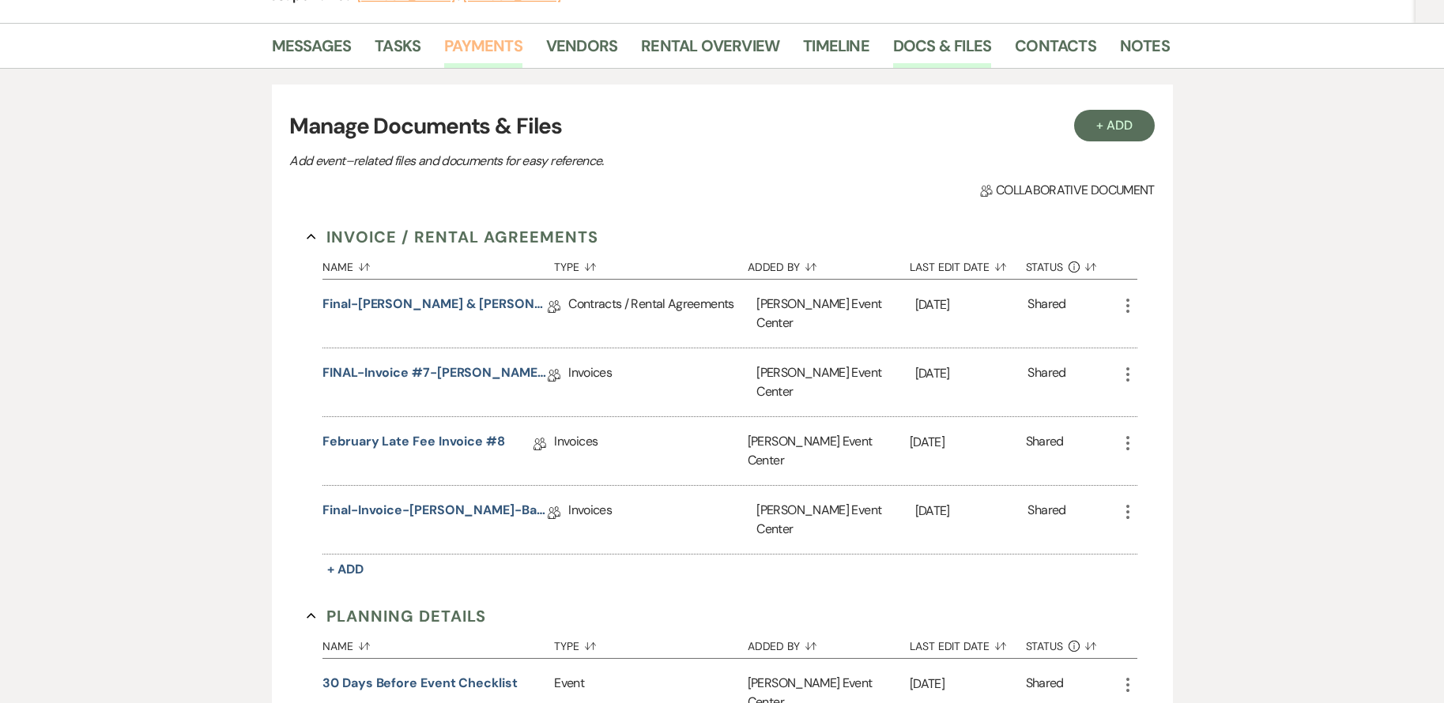
click at [458, 36] on link "Payments" at bounding box center [483, 50] width 78 height 35
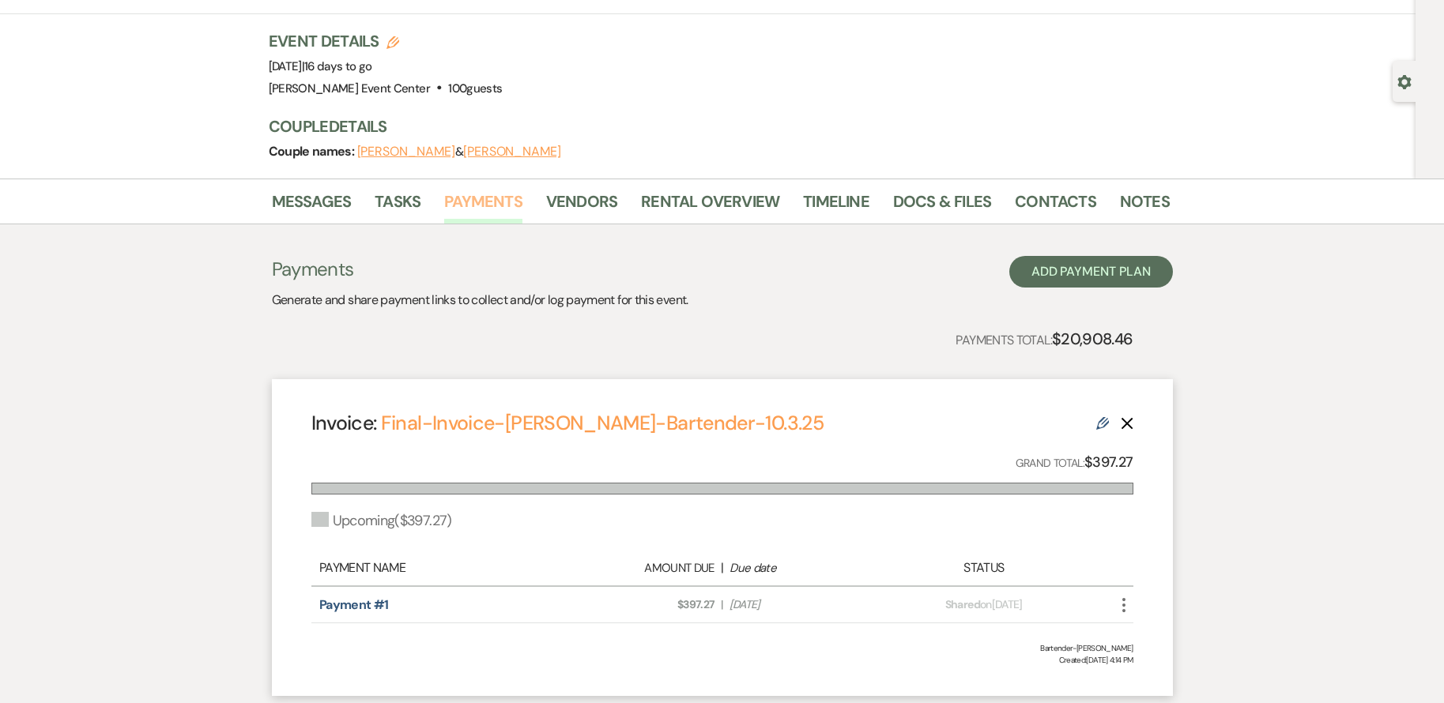
scroll to position [79, 0]
click at [1148, 202] on link "Notes" at bounding box center [1145, 208] width 50 height 35
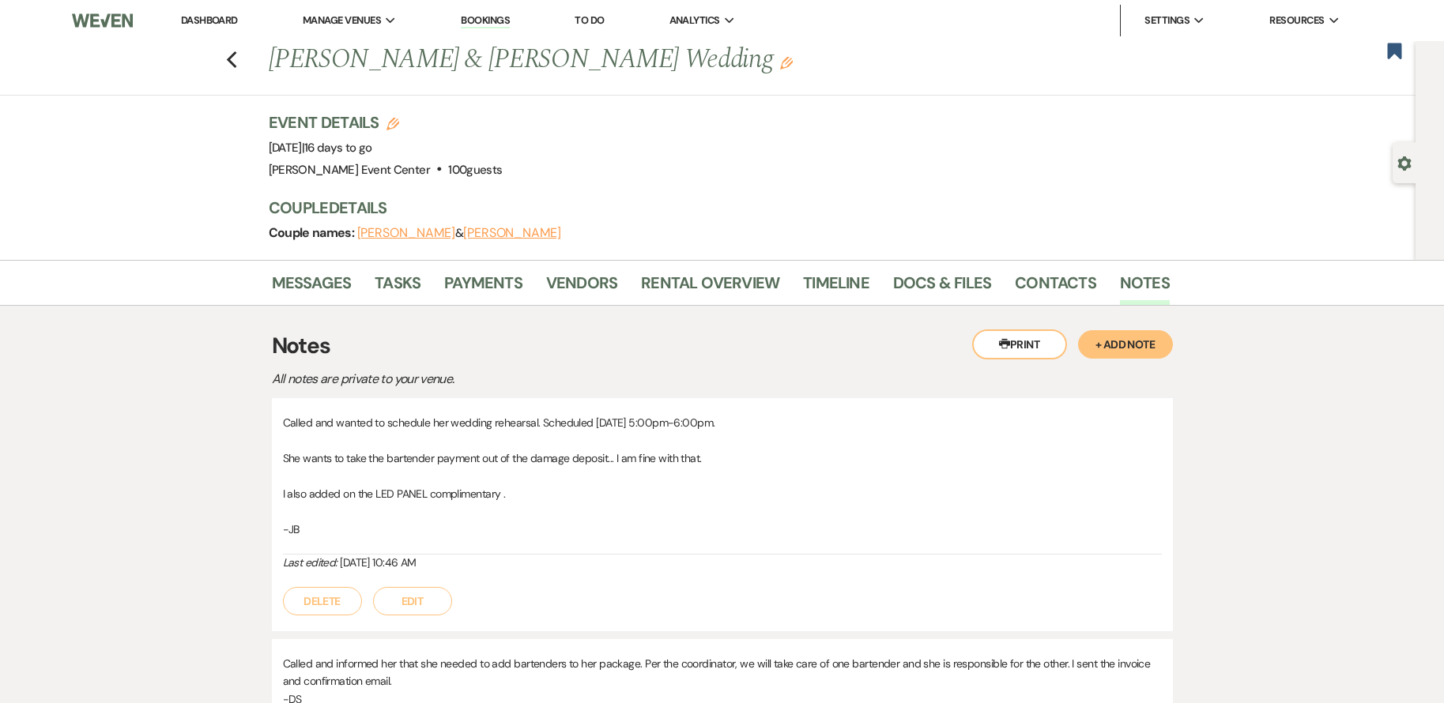
click at [576, 160] on div "Event Details Edit Event Date: [DATE] | 16 days to go Venue: [PERSON_NAME][GEOG…" at bounding box center [711, 146] width 885 height 70
click at [310, 291] on link "Messages" at bounding box center [312, 287] width 80 height 35
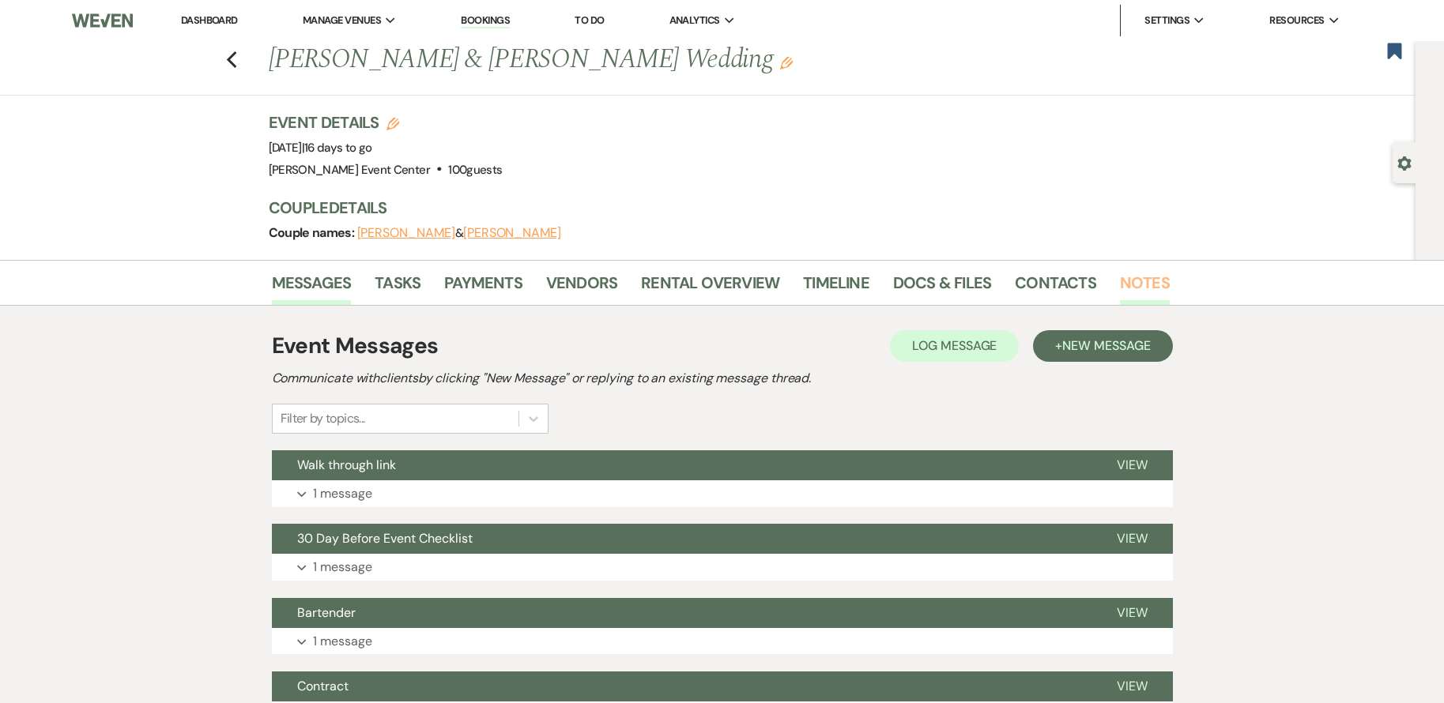
click at [1131, 286] on link "Notes" at bounding box center [1145, 287] width 50 height 35
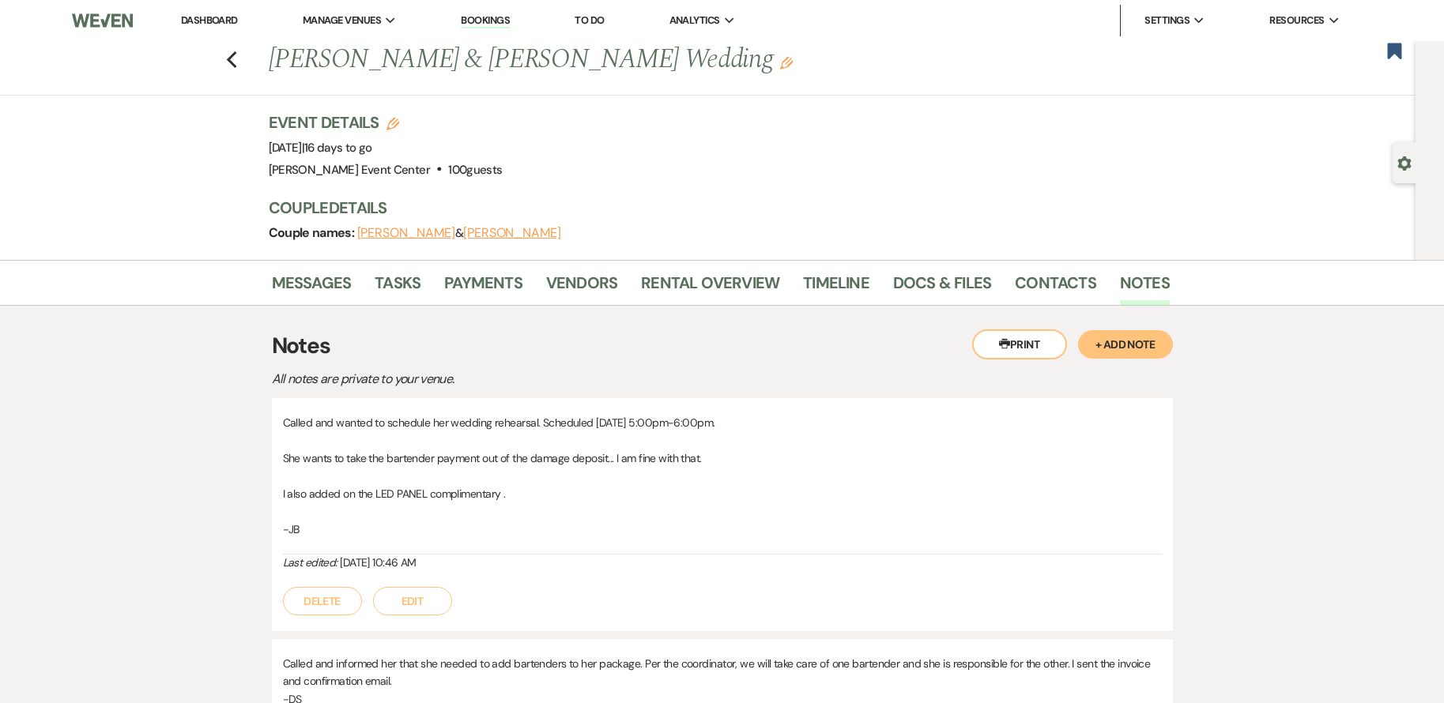
click at [1133, 336] on button "+ Add Note" at bounding box center [1125, 344] width 95 height 28
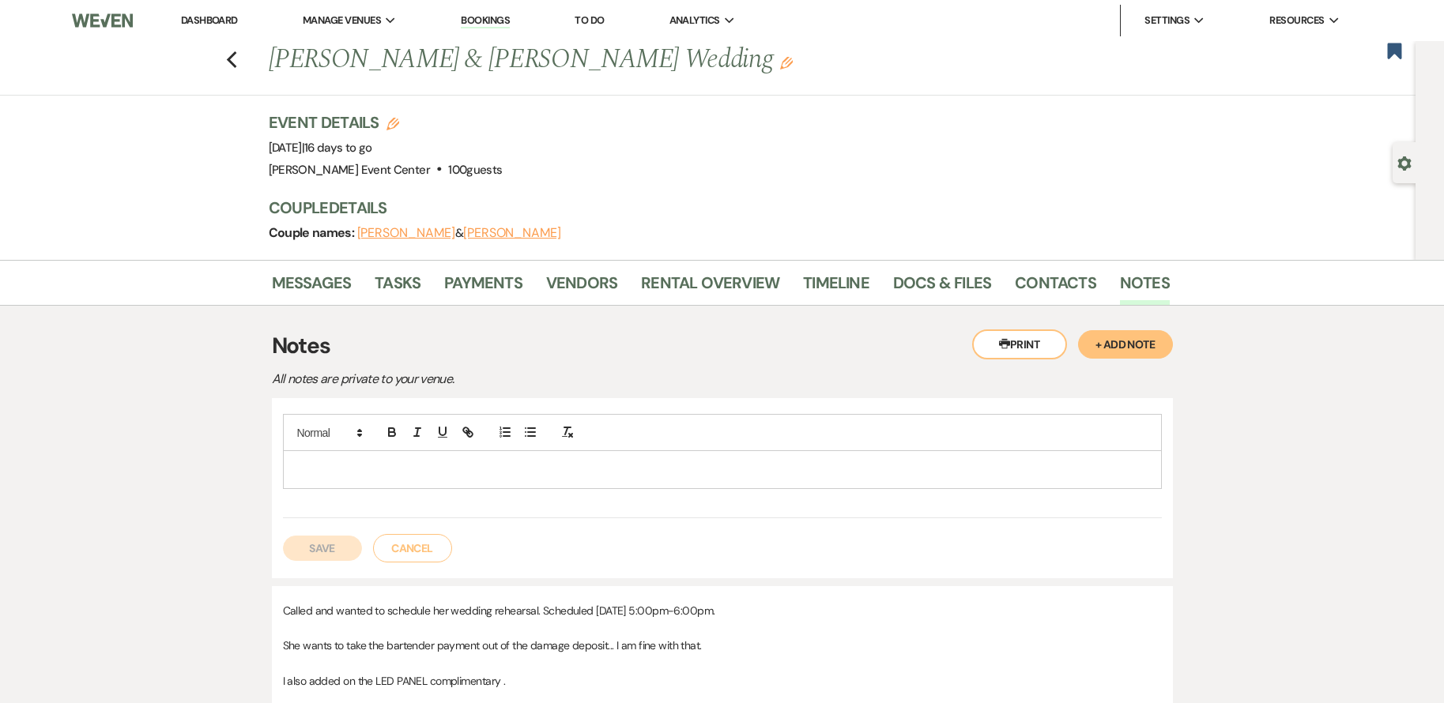
click at [455, 471] on p at bounding box center [723, 469] width 854 height 17
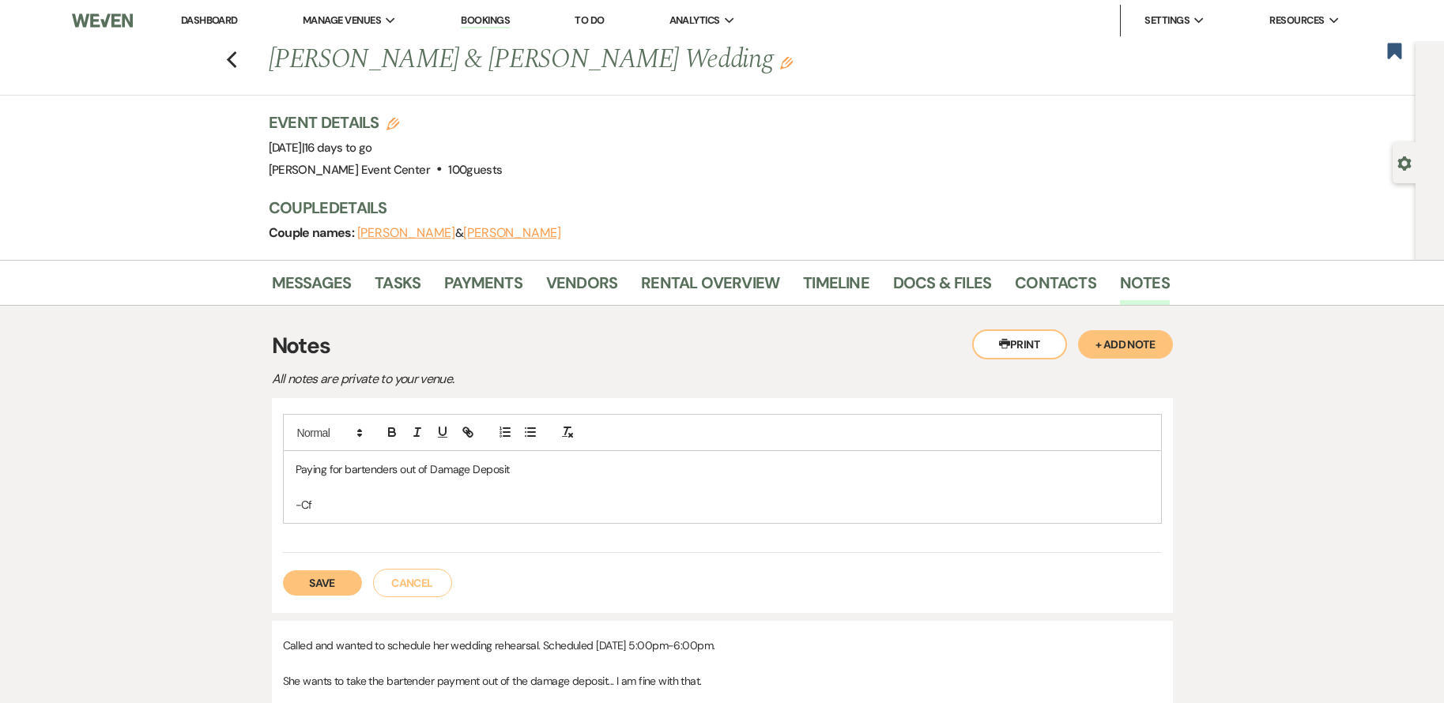
click at [341, 578] on button "Save" at bounding box center [322, 583] width 79 height 25
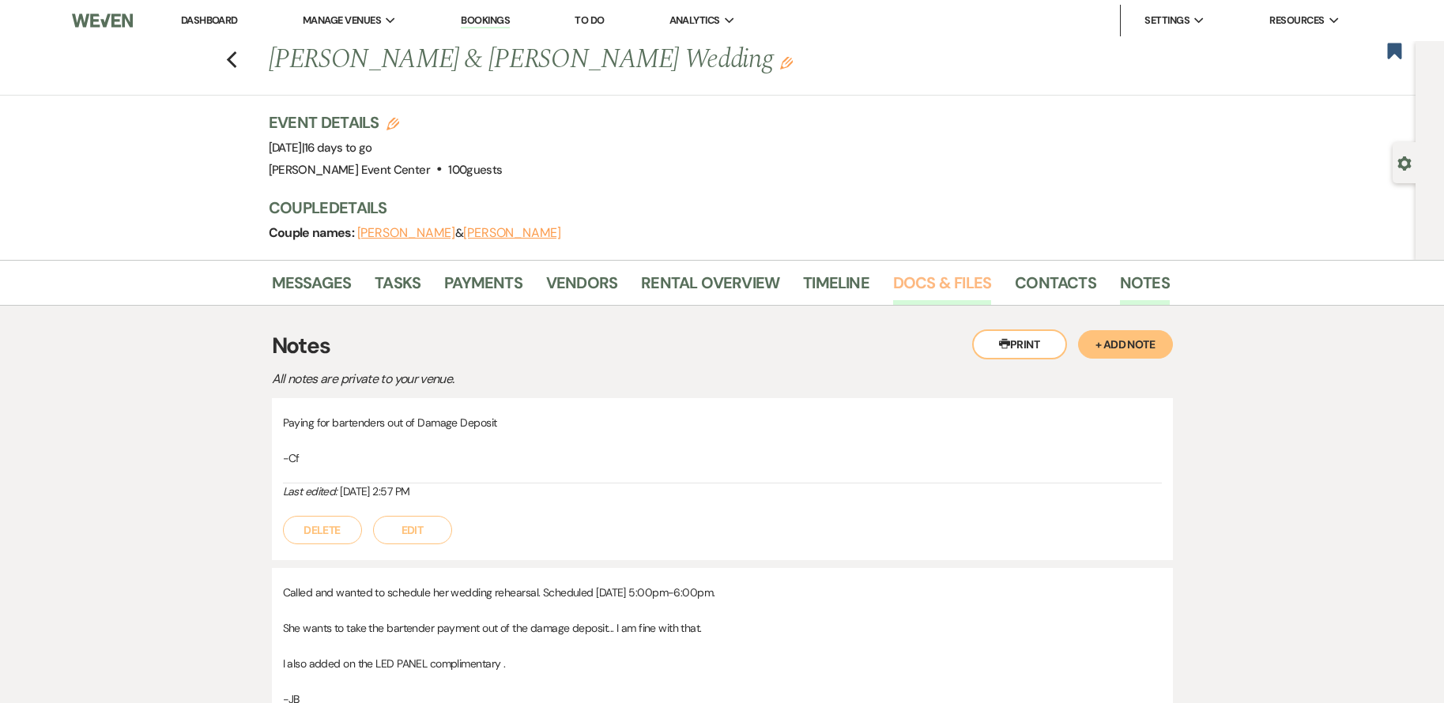
click at [935, 280] on link "Docs & Files" at bounding box center [942, 287] width 98 height 35
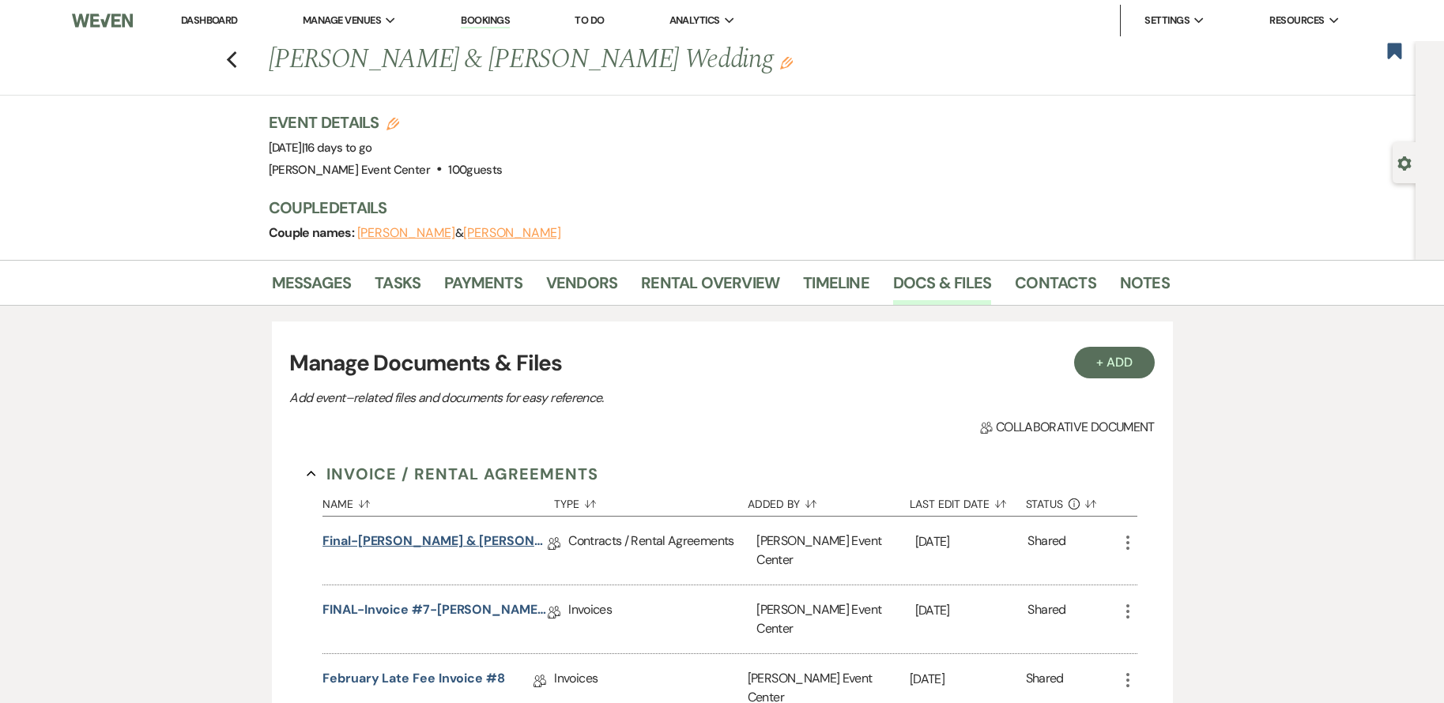
click at [419, 552] on link "Final-[PERSON_NAME] & [PERSON_NAME]-Diamond-10.03.25" at bounding box center [434, 544] width 225 height 25
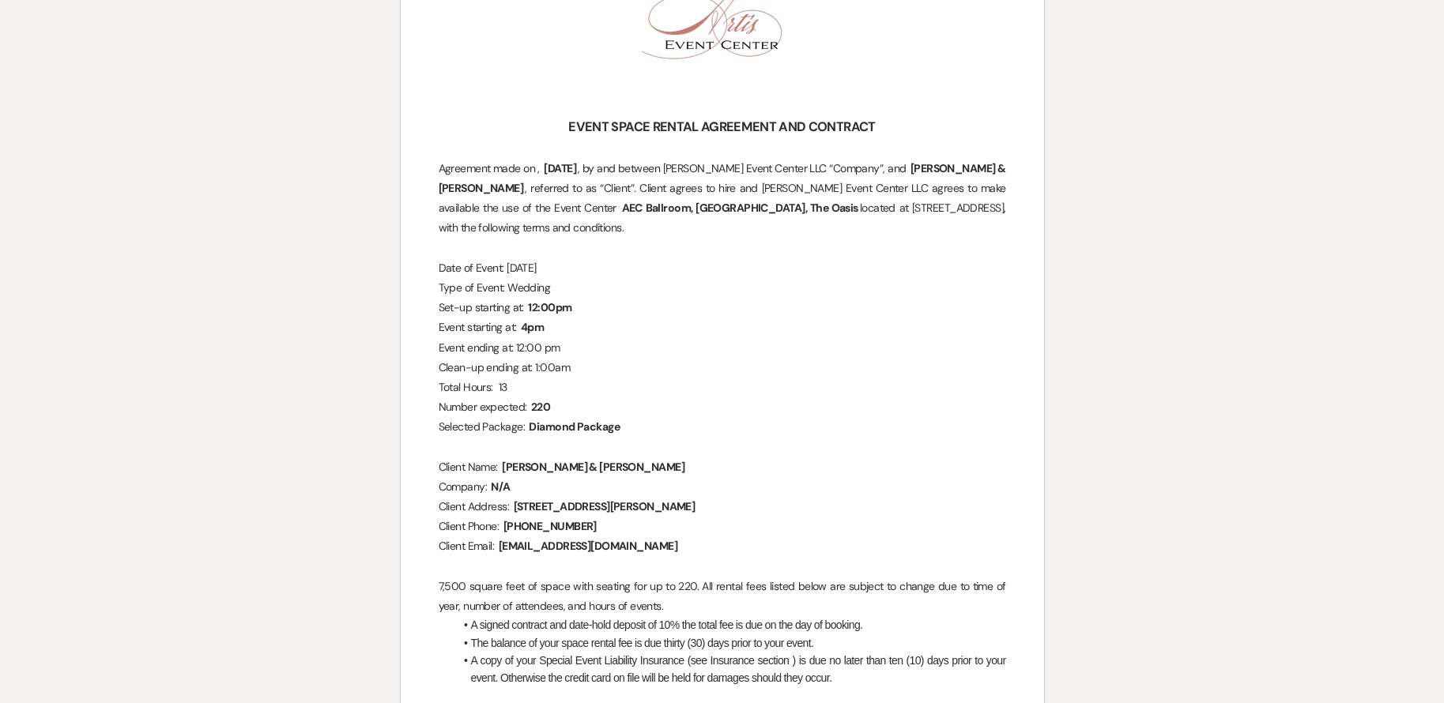
scroll to position [316, 0]
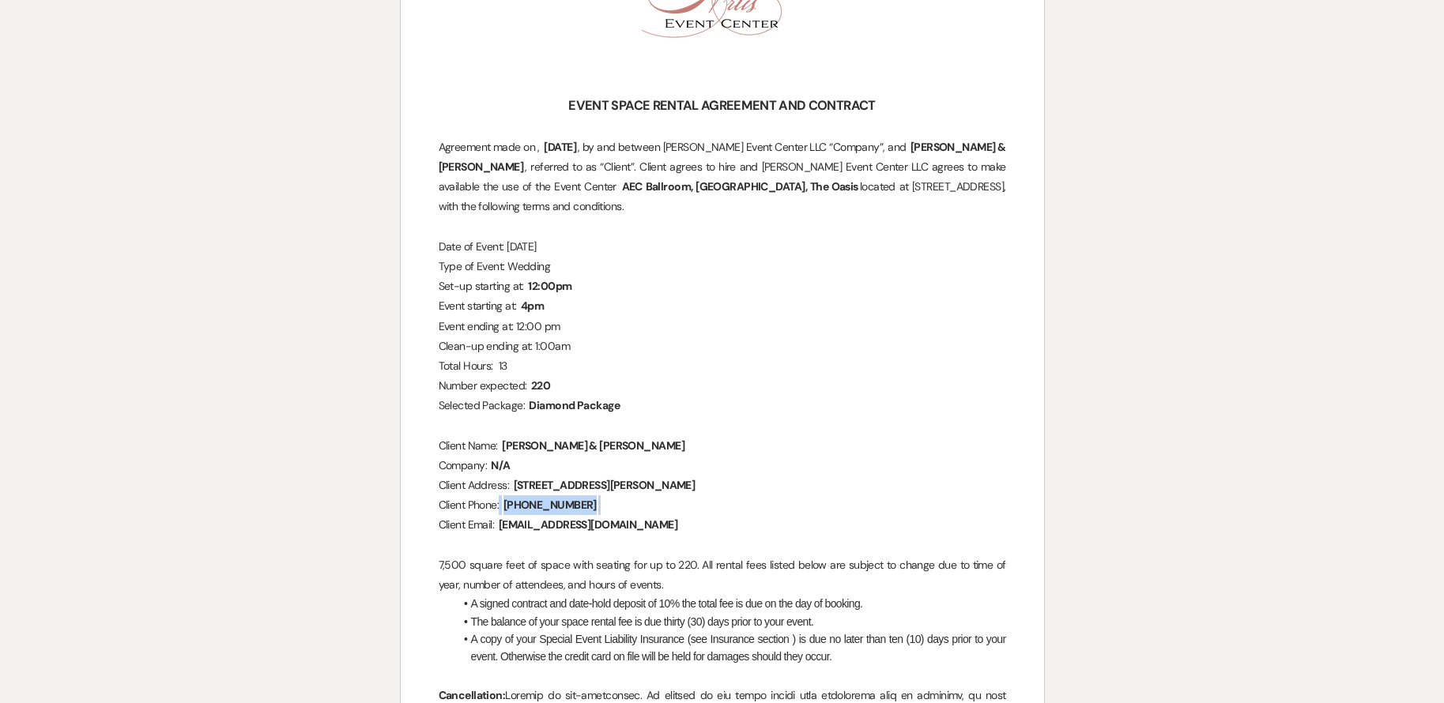
drag, startPoint x: 506, startPoint y: 508, endPoint x: 609, endPoint y: 506, distance: 102.8
click at [609, 506] on p "Client Phone: ﻿ [PHONE_NUMBER] ﻿" at bounding box center [722, 506] width 567 height 20
drag, startPoint x: 513, startPoint y: 503, endPoint x: 592, endPoint y: 500, distance: 79.1
click at [592, 500] on p "Client Phone: ﻿ [PHONE_NUMBER] ﻿" at bounding box center [722, 506] width 567 height 20
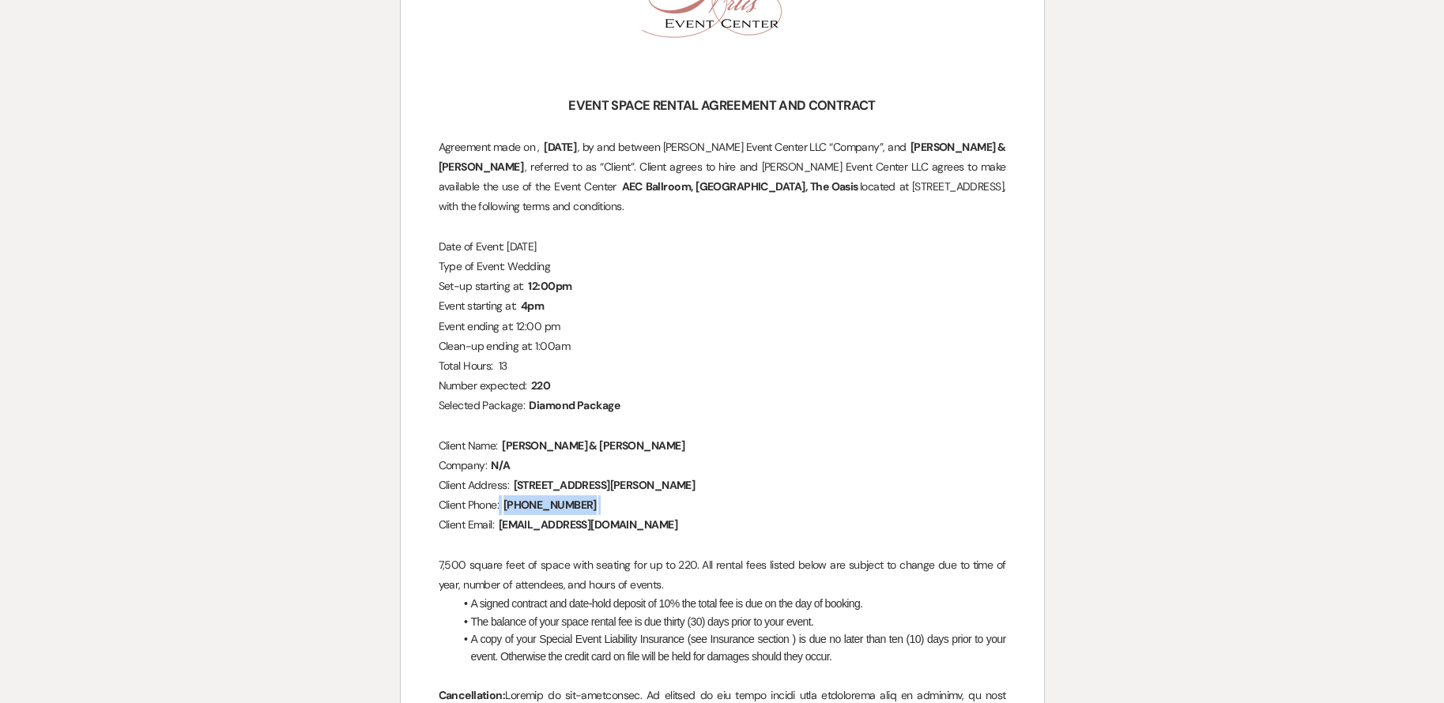
drag, startPoint x: 592, startPoint y: 500, endPoint x: 609, endPoint y: 503, distance: 17.5
click at [609, 503] on p "Client Phone: ﻿ [PHONE_NUMBER] ﻿" at bounding box center [722, 506] width 567 height 20
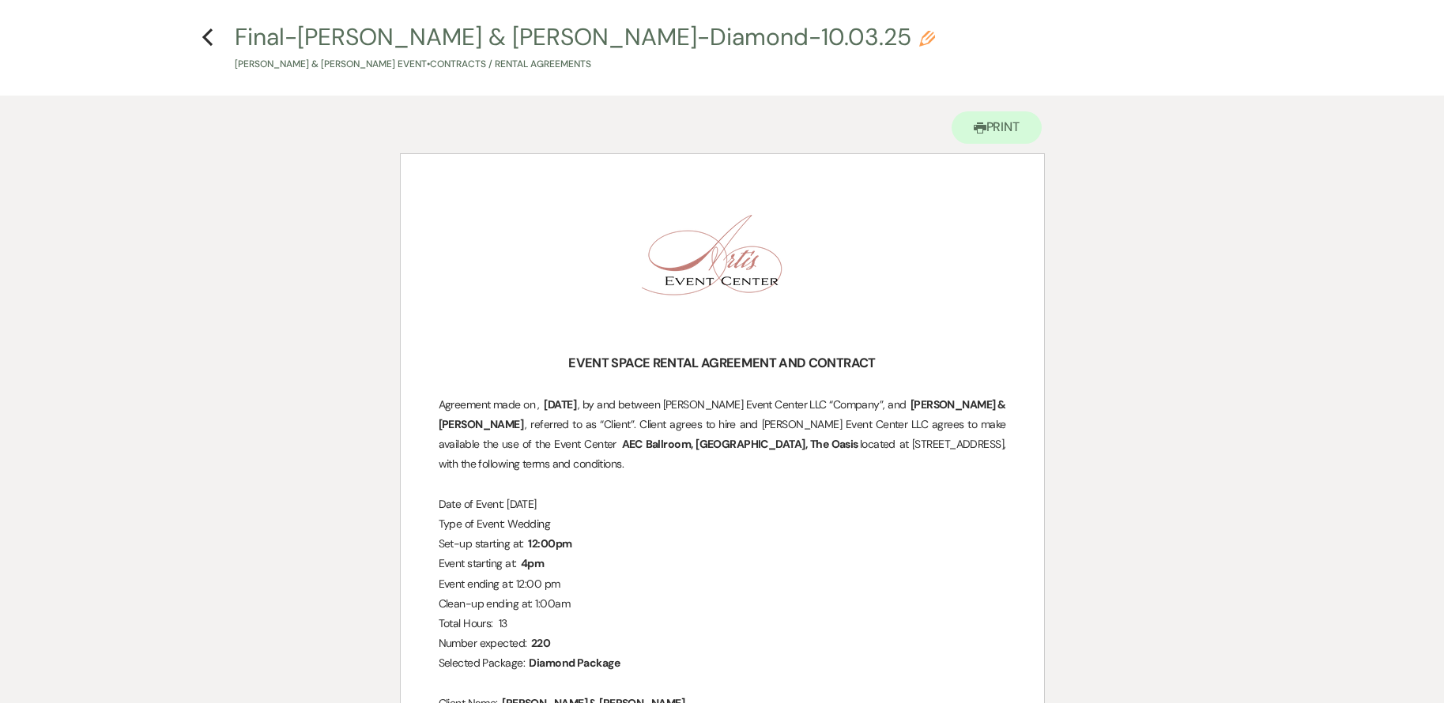
scroll to position [0, 0]
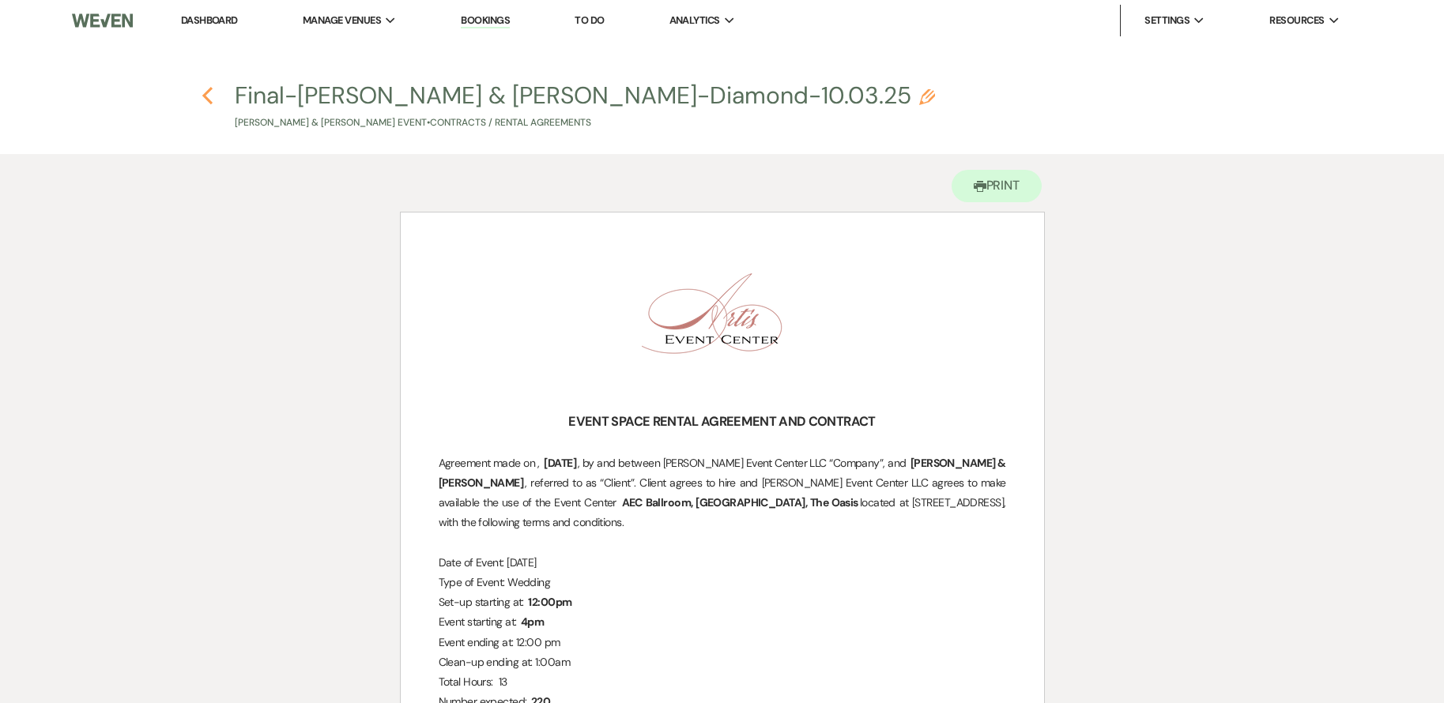
click at [203, 94] on icon "Previous" at bounding box center [208, 95] width 12 height 19
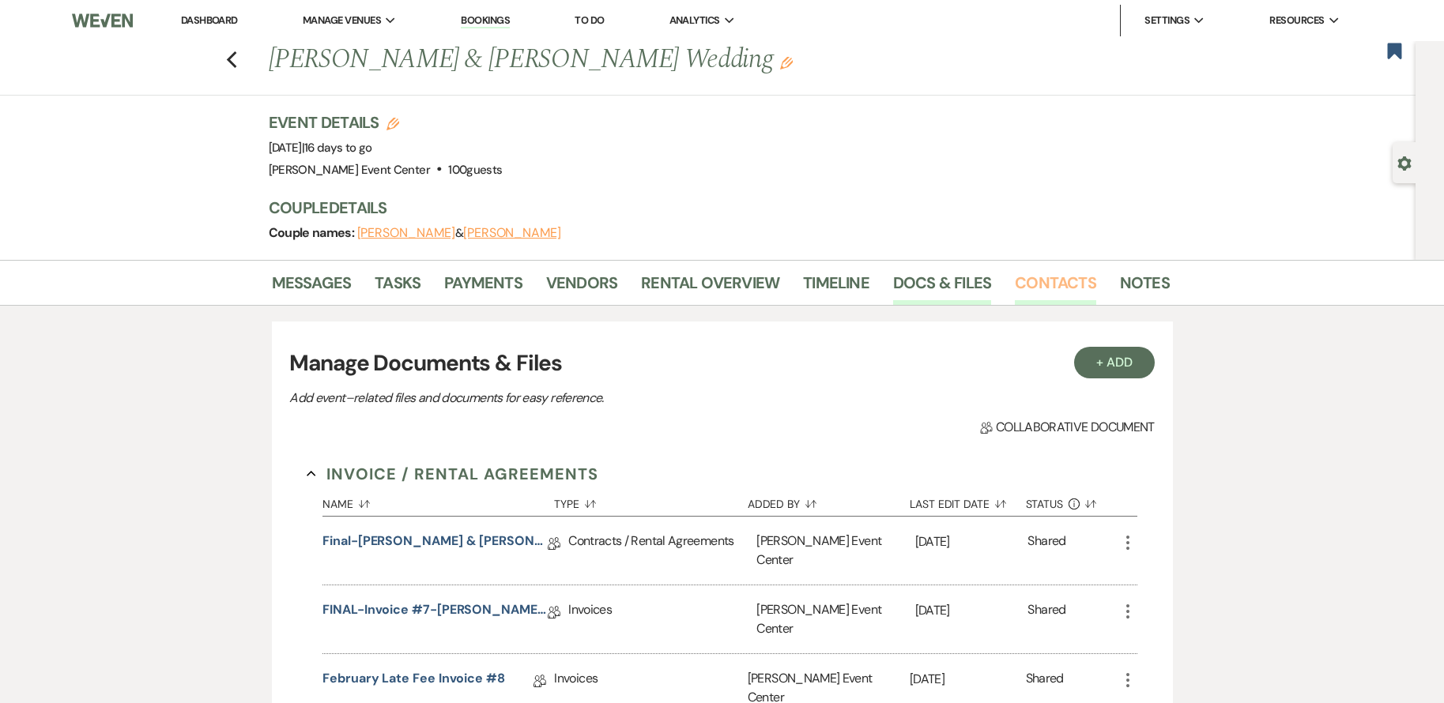
click at [1056, 285] on link "Contacts" at bounding box center [1055, 287] width 81 height 35
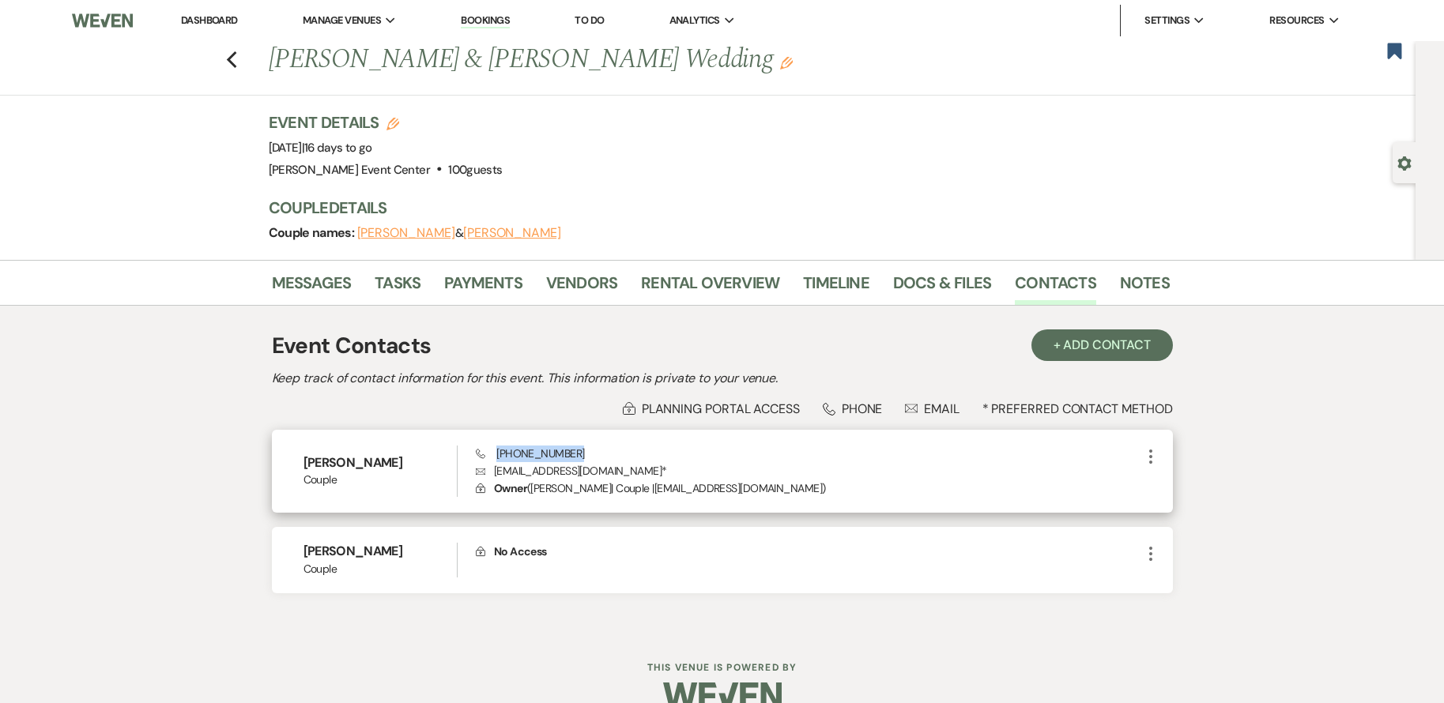
drag, startPoint x: 496, startPoint y: 452, endPoint x: 568, endPoint y: 453, distance: 71.9
click at [568, 453] on span "Phone [PHONE_NUMBER]" at bounding box center [530, 454] width 108 height 14
copy span "[PHONE_NUMBER]"
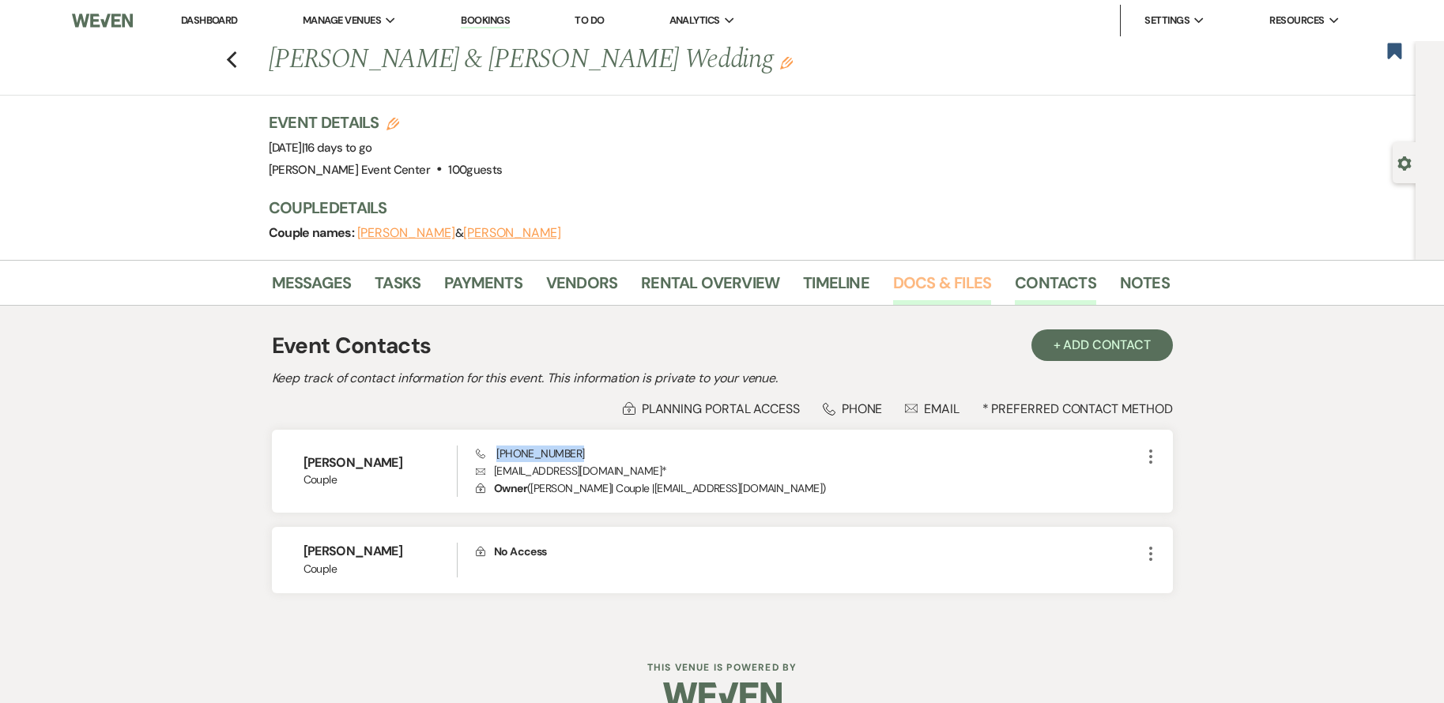
click at [939, 281] on link "Docs & Files" at bounding box center [942, 287] width 98 height 35
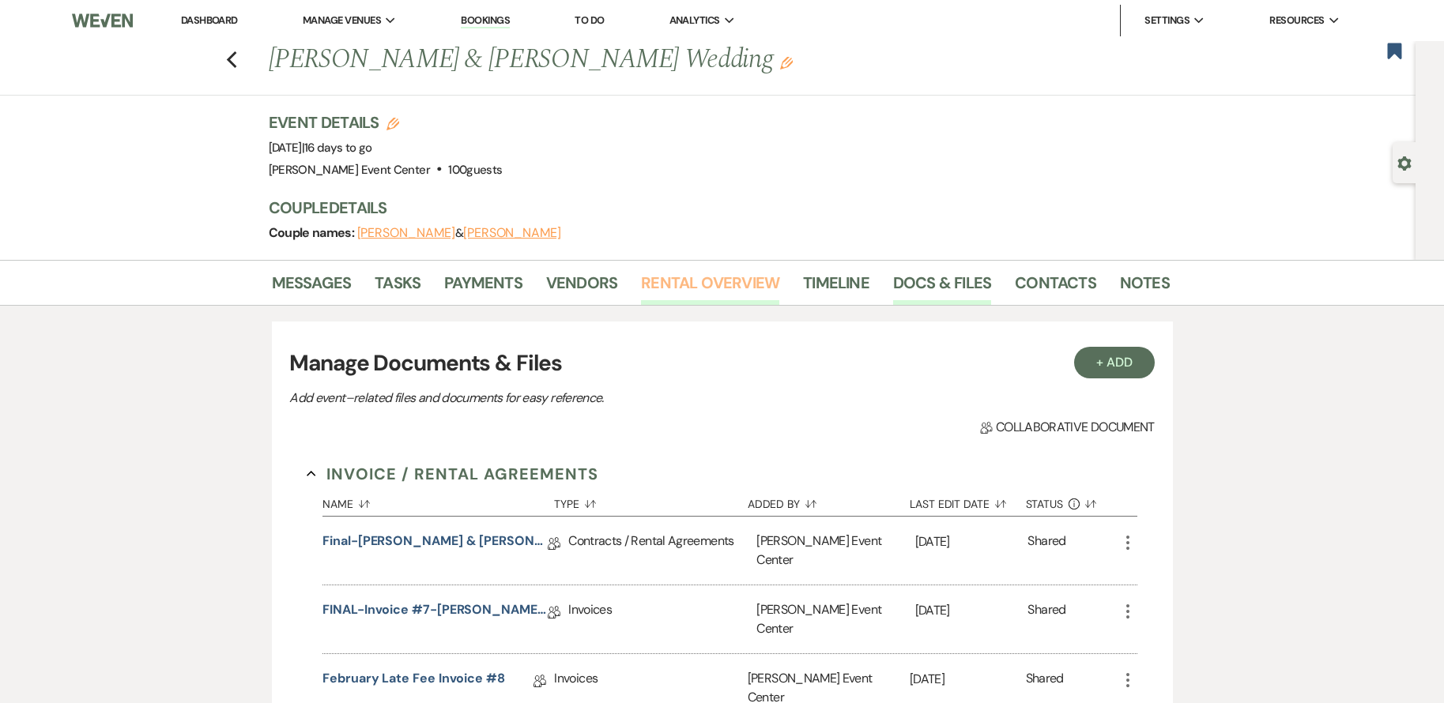
click at [697, 277] on link "Rental Overview" at bounding box center [710, 287] width 138 height 35
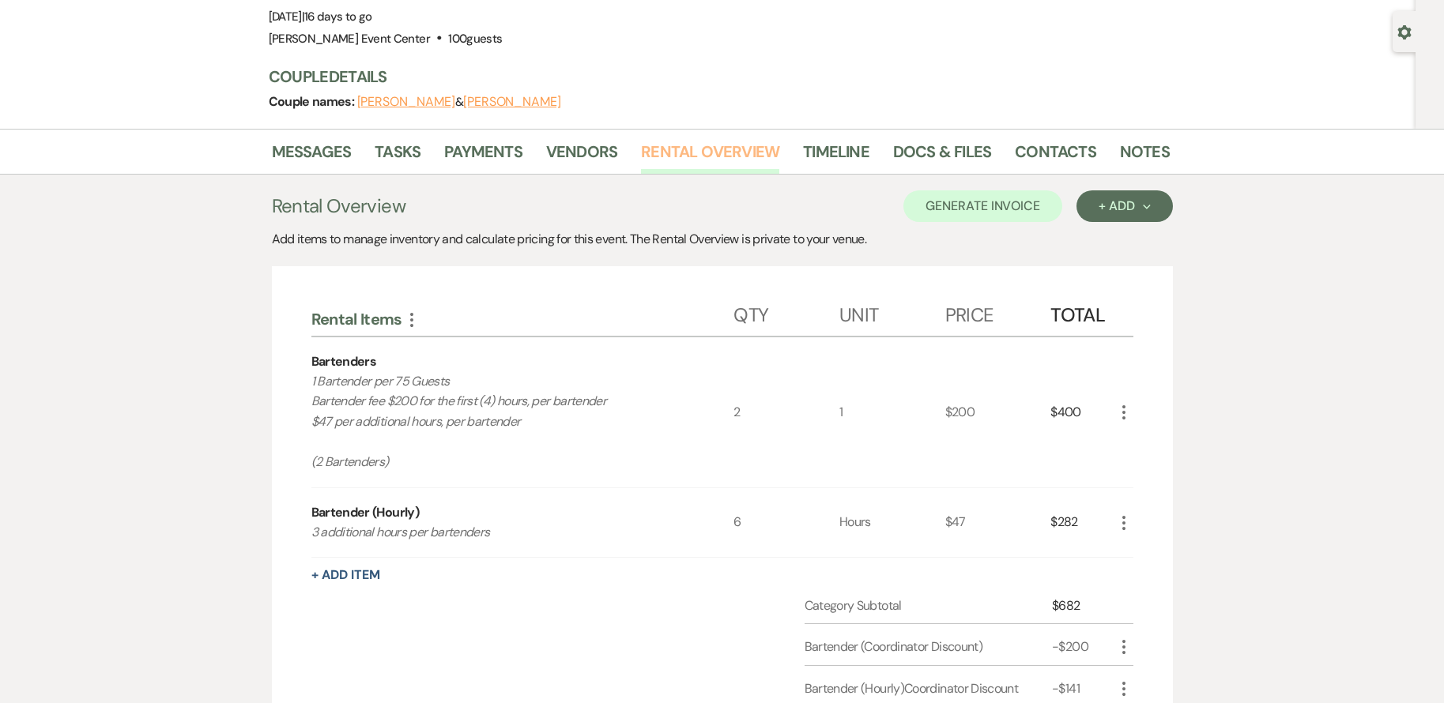
scroll to position [158, 0]
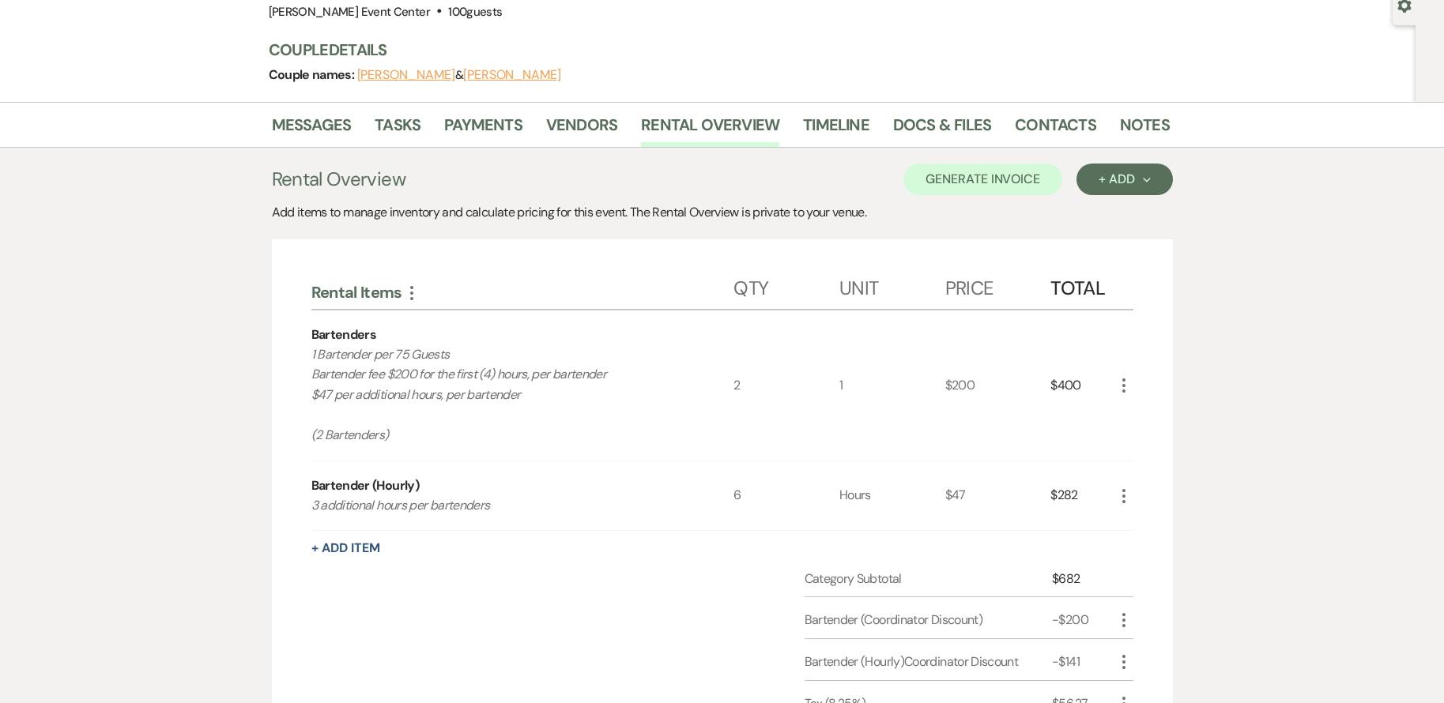
click at [575, 583] on div "Category Subtotal $682 Bartender (Coordinator Discount) -$200 More Bartender (H…" at bounding box center [722, 695] width 822 height 251
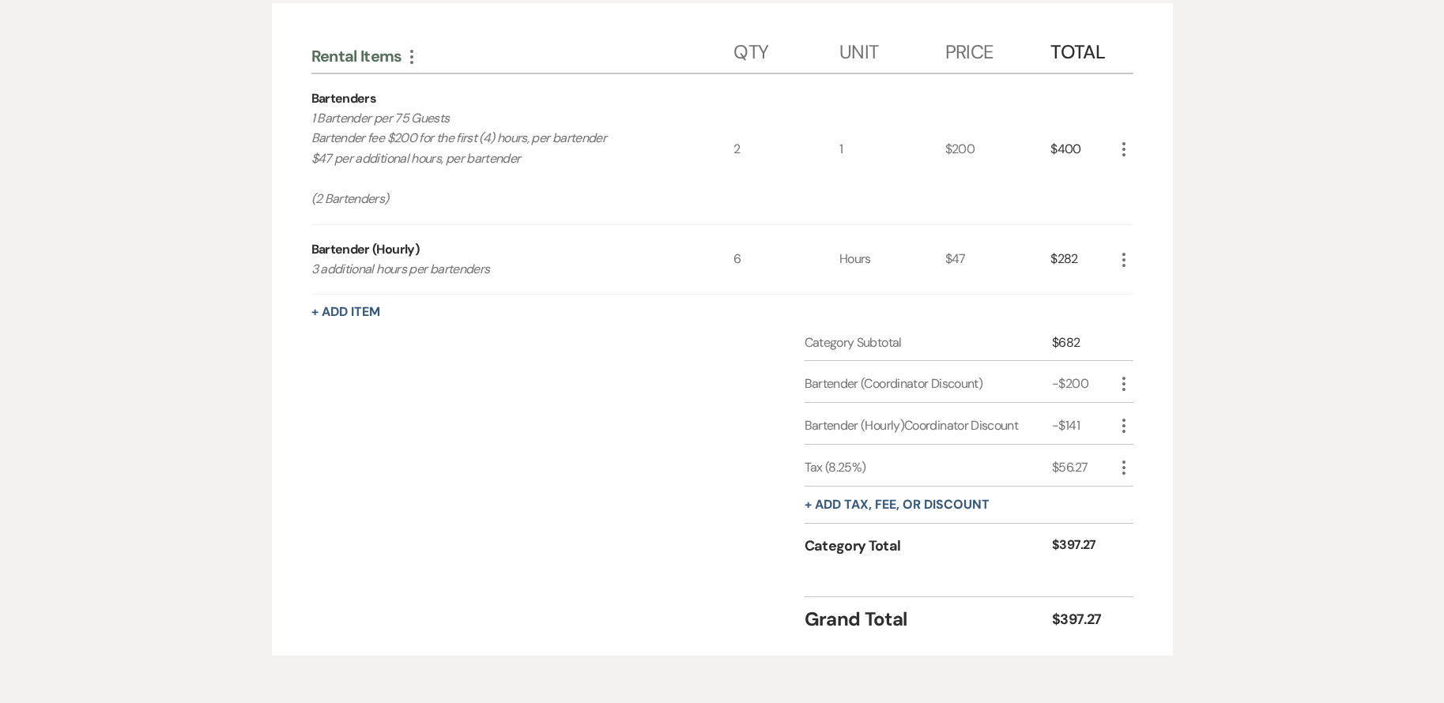
scroll to position [395, 0]
click at [1285, 368] on div "Messages Tasks Payments Vendors Rental Overview Timeline Docs & Files Contacts …" at bounding box center [722, 268] width 1444 height 807
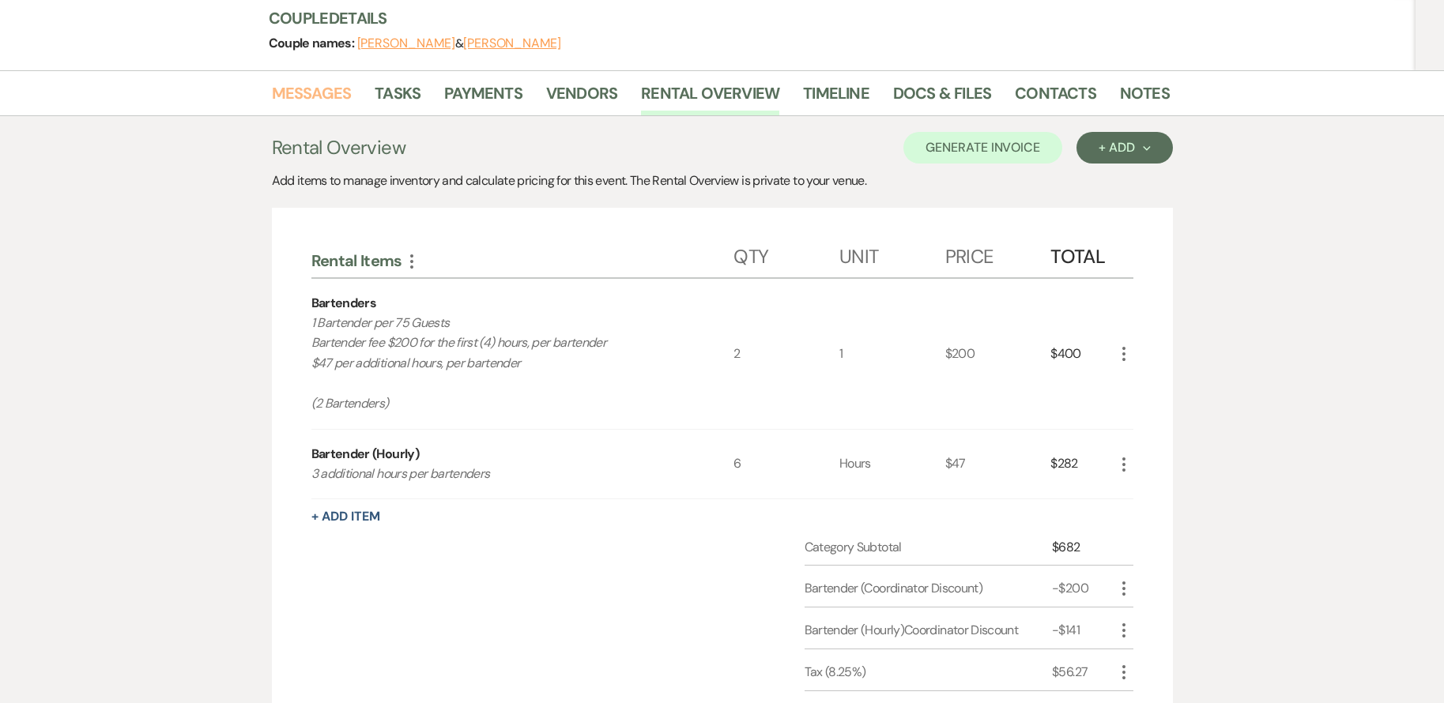
scroll to position [70, 0]
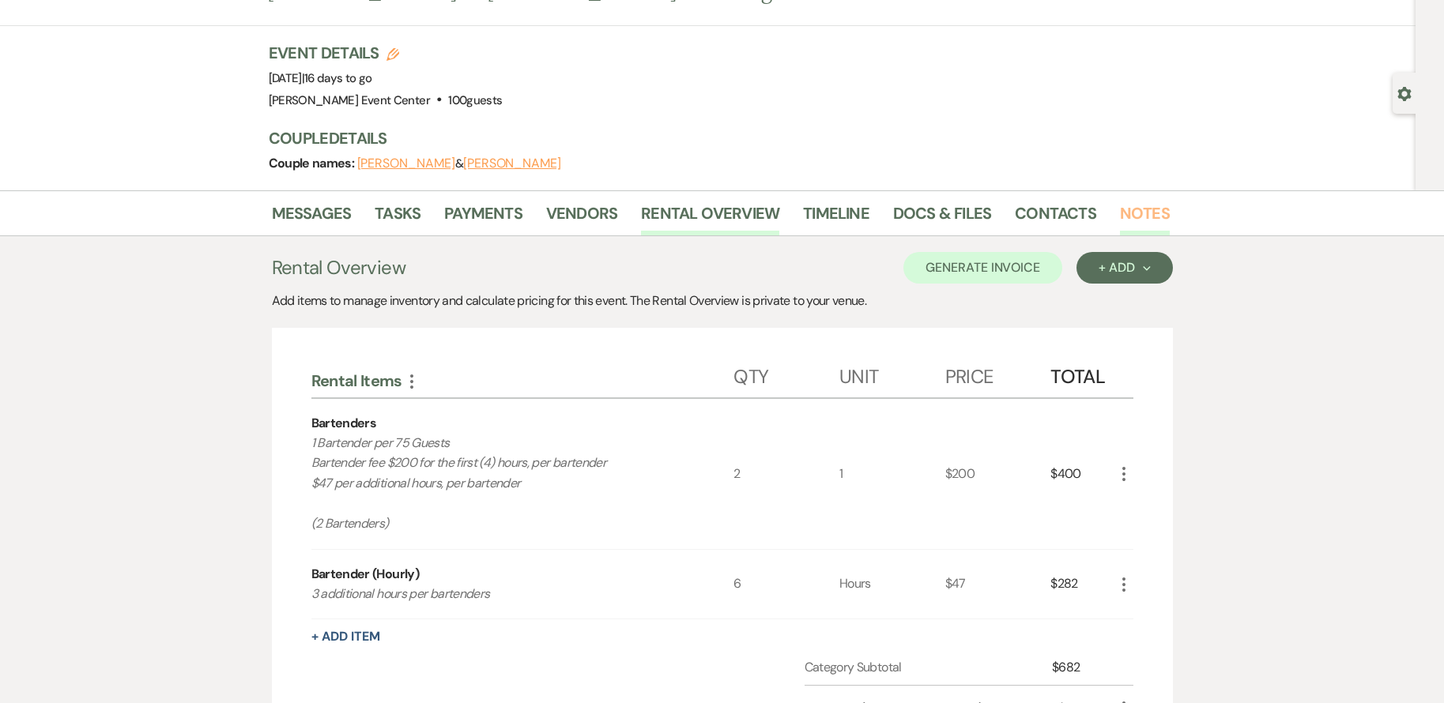
drag, startPoint x: 1159, startPoint y: 212, endPoint x: 1150, endPoint y: 213, distance: 8.7
click at [1159, 212] on link "Notes" at bounding box center [1145, 218] width 50 height 35
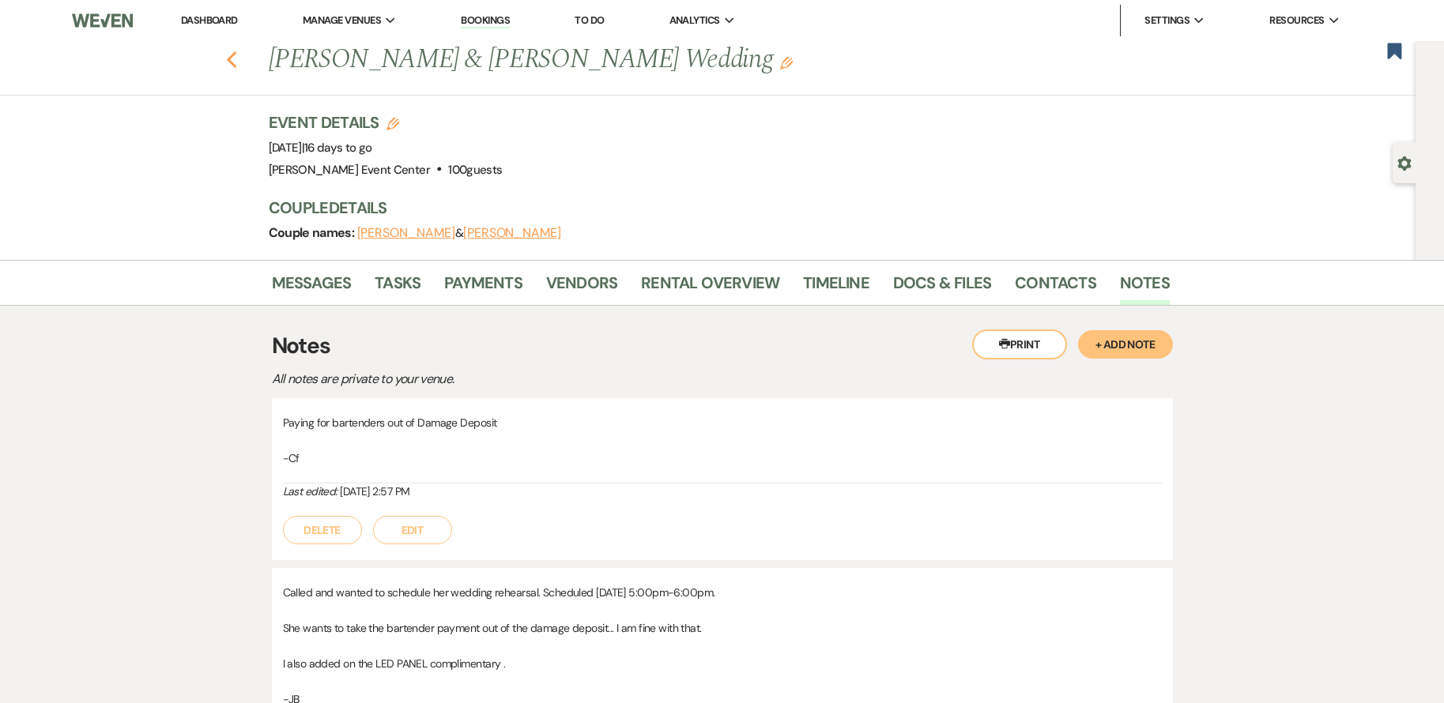
click at [238, 64] on icon "Previous" at bounding box center [232, 60] width 12 height 19
select select "8"
select select "4"
select select "8"
select select "4"
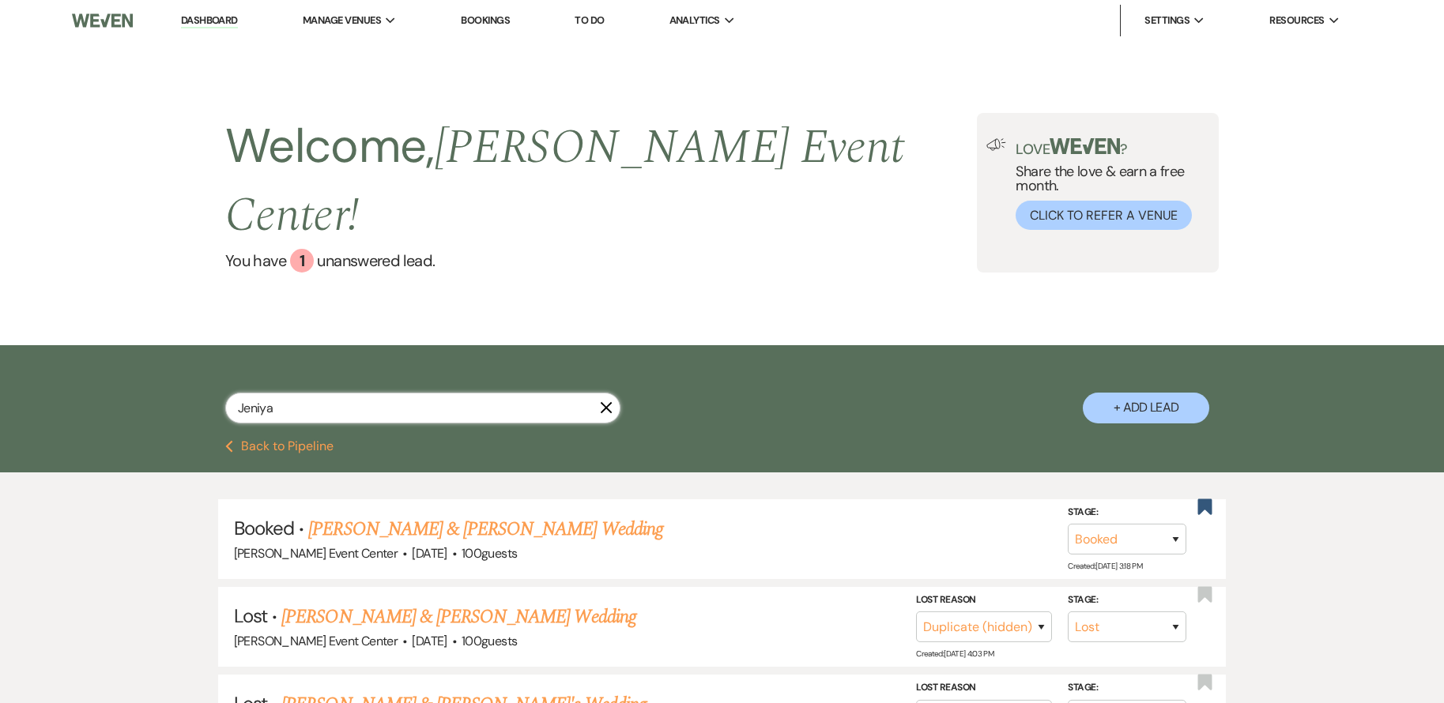
click at [326, 393] on input "Jeniya" at bounding box center [422, 408] width 395 height 31
click at [443, 393] on input "text" at bounding box center [422, 408] width 395 height 31
click at [231, 440] on icon "Previous" at bounding box center [229, 446] width 8 height 13
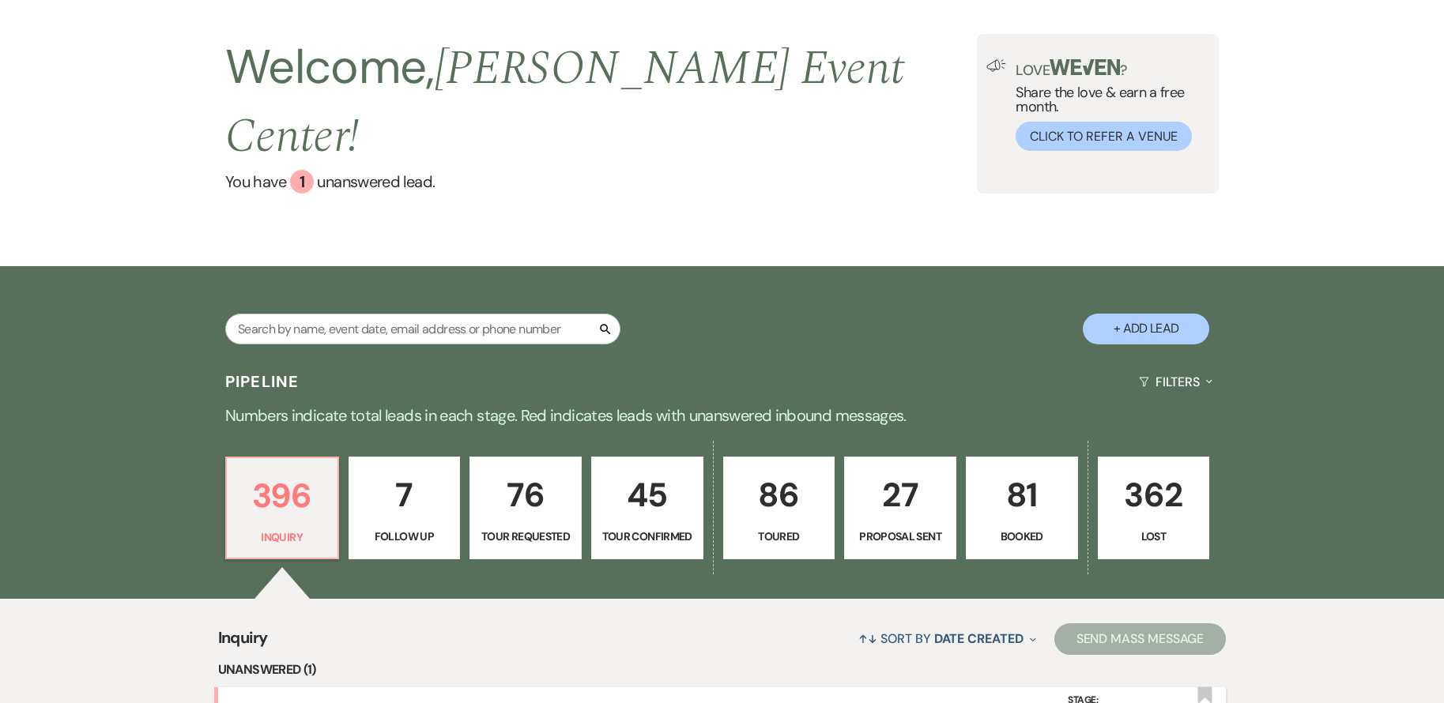
scroll to position [395, 0]
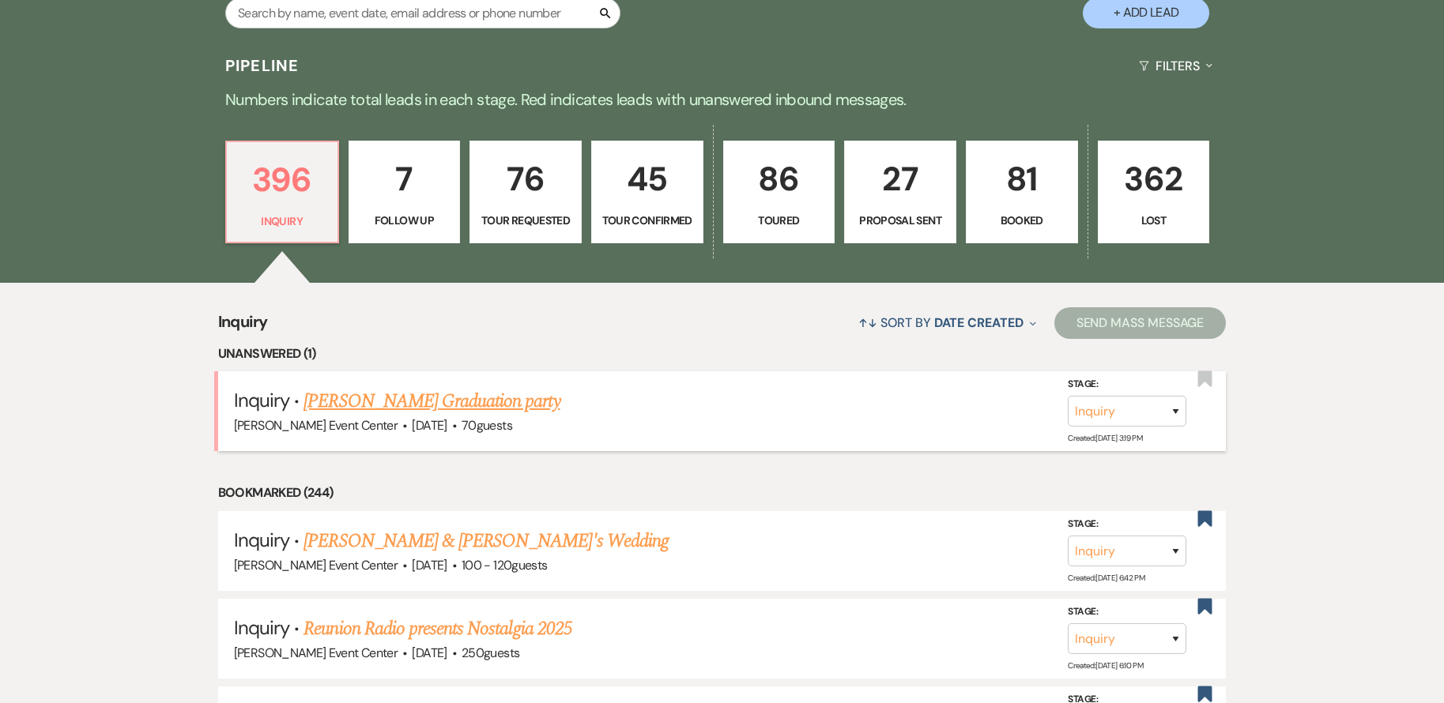
click at [470, 416] on div "[PERSON_NAME] Event Center · [DATE] · 70 guests" at bounding box center [722, 426] width 977 height 21
click at [893, 302] on button "↑↓ Sort By Date Created Expand" at bounding box center [947, 323] width 190 height 42
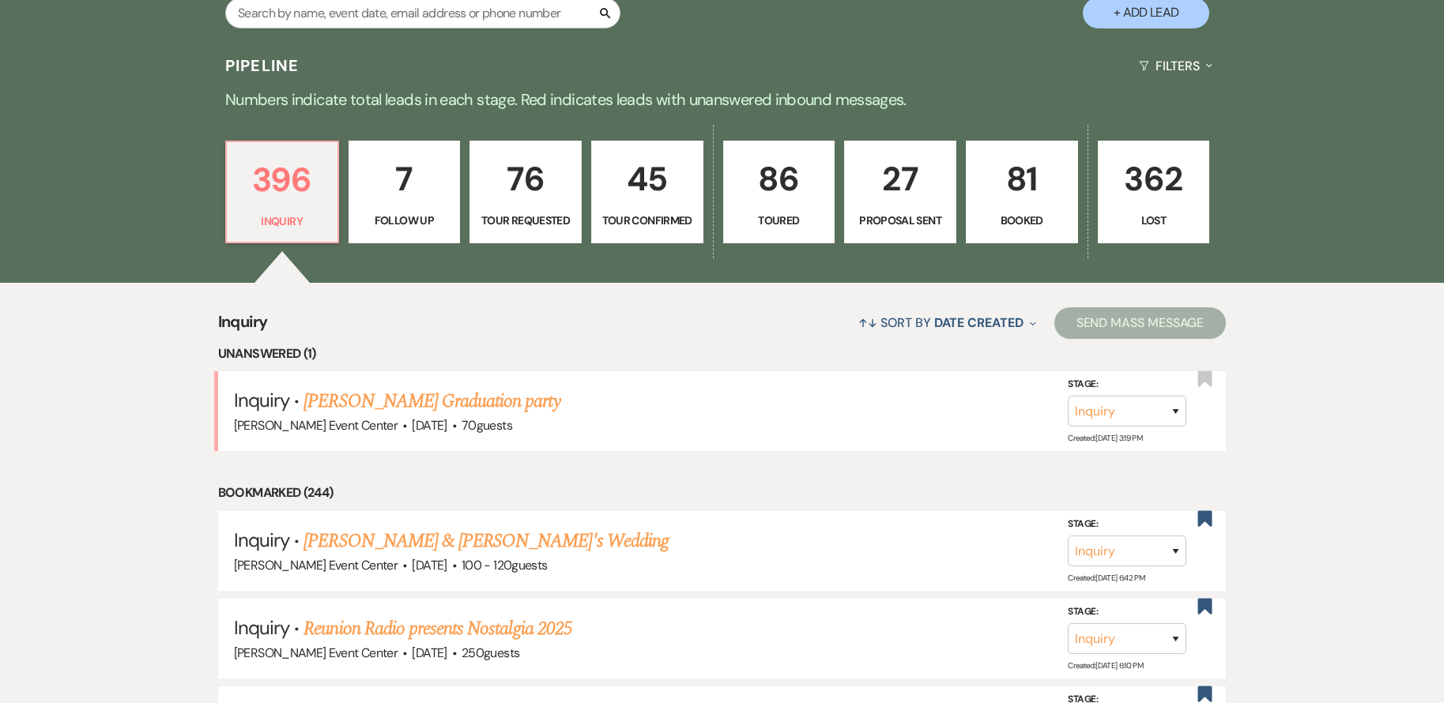
click at [576, 302] on div "↑↓ Sort By Date Created Expand Send Mass Message" at bounding box center [746, 323] width 959 height 42
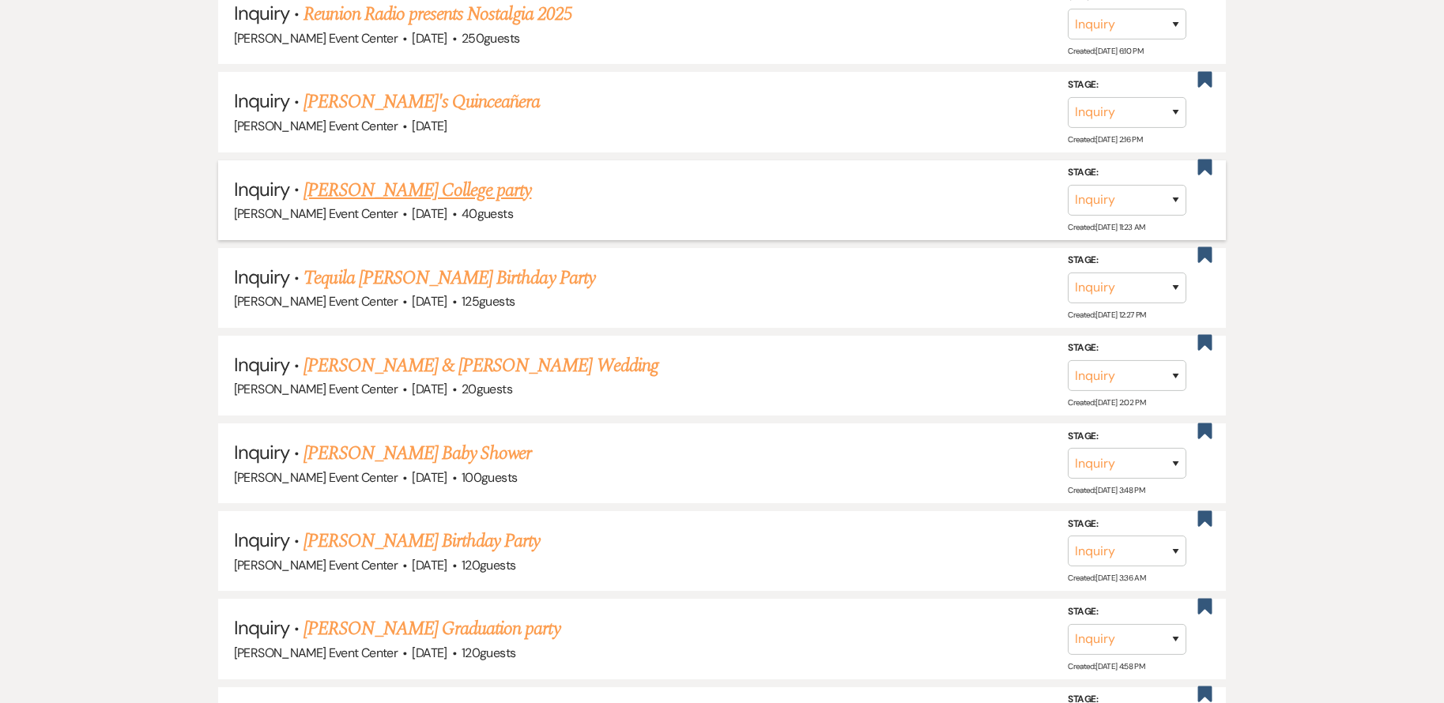
click at [952, 204] on div "[PERSON_NAME] Event Center · [DATE] · 40 guests" at bounding box center [722, 214] width 977 height 21
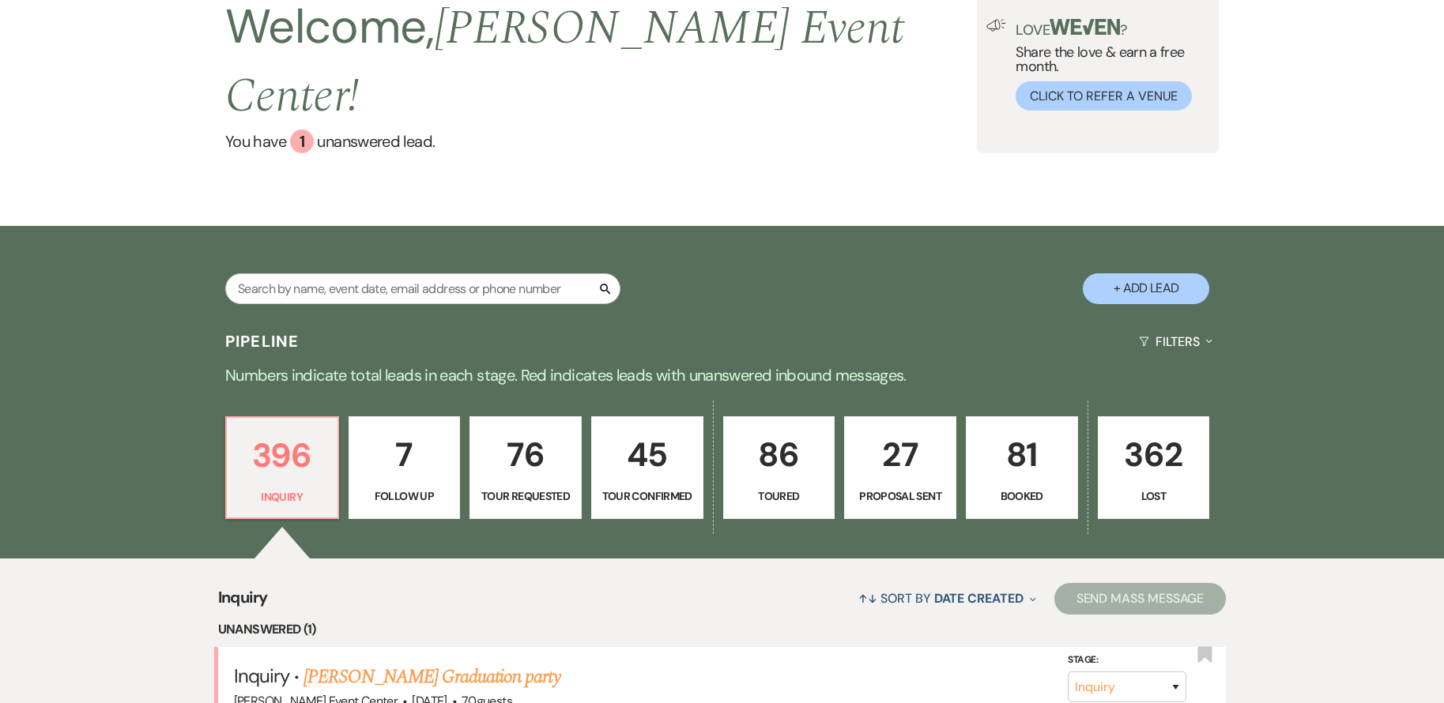
scroll to position [0, 0]
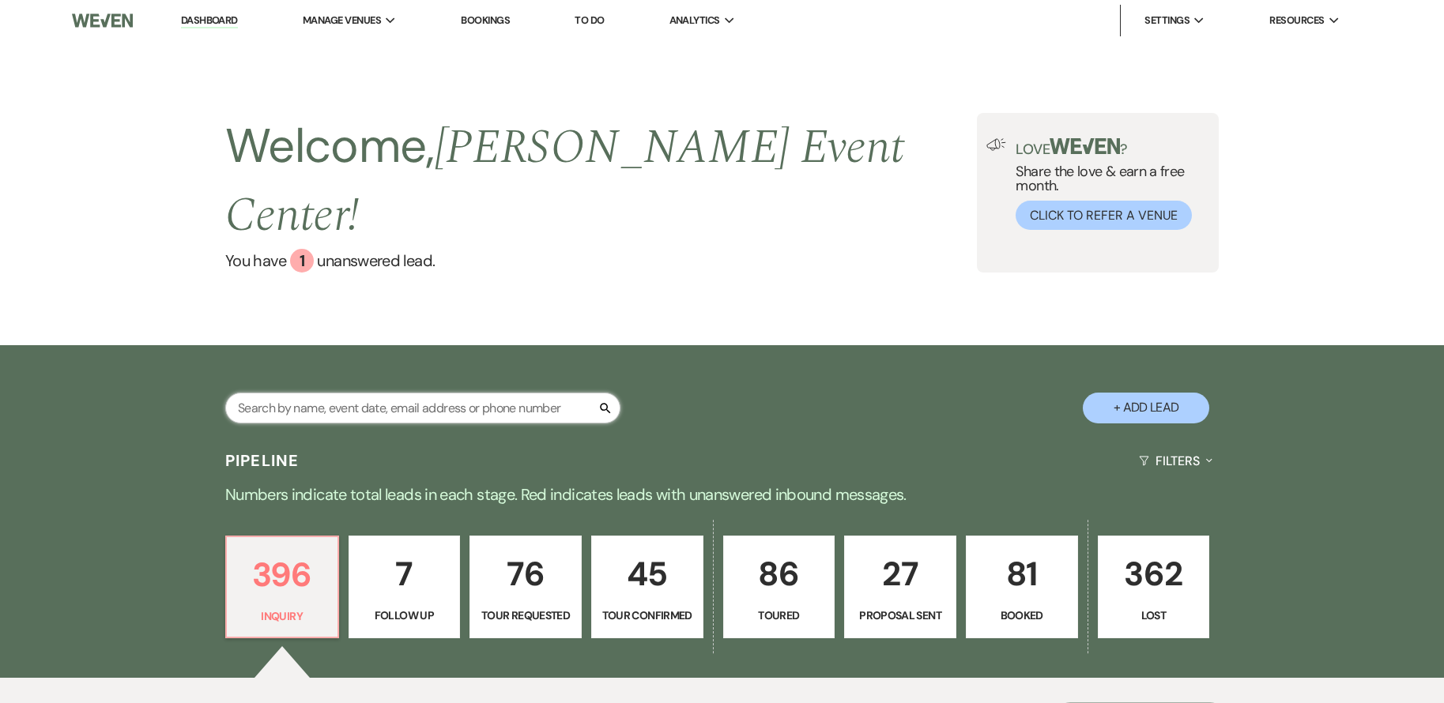
click at [329, 393] on input "text" at bounding box center [422, 408] width 395 height 31
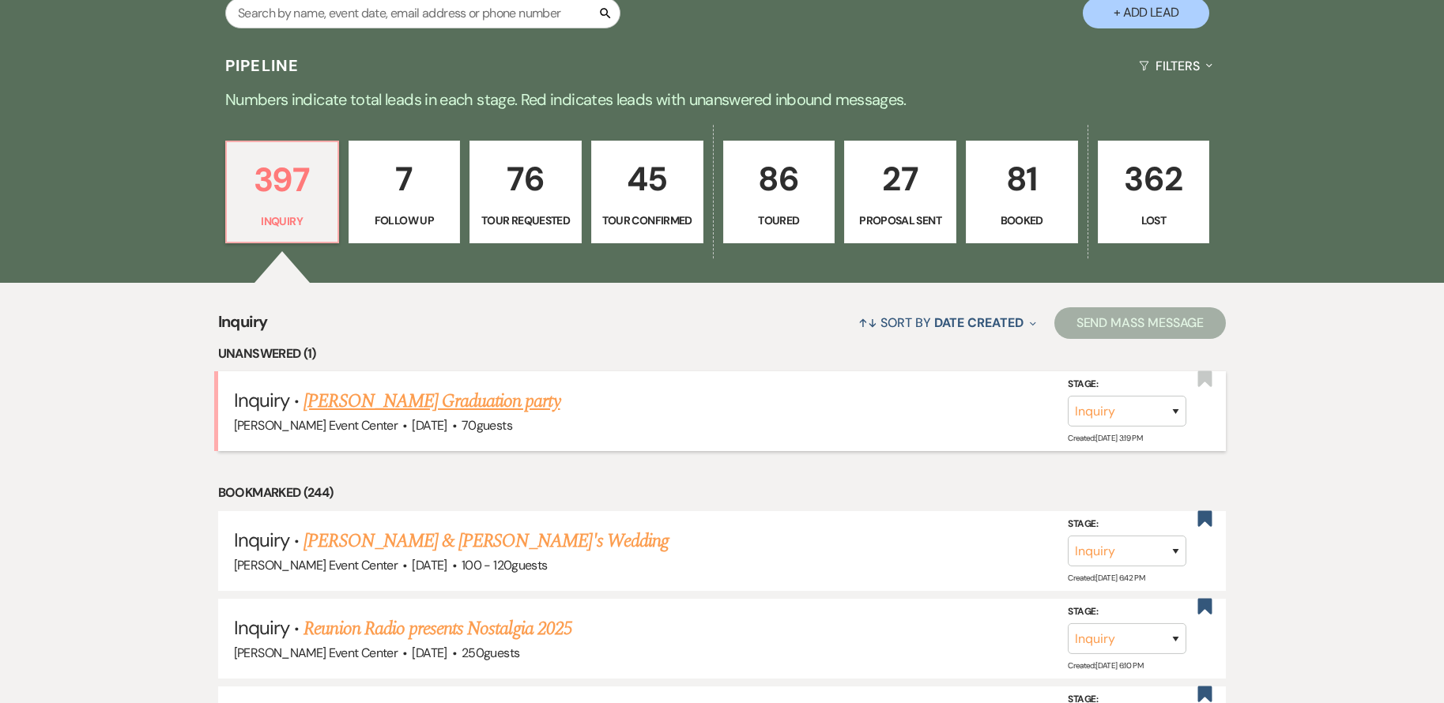
click at [499, 387] on link "[PERSON_NAME] Graduation party" at bounding box center [431, 401] width 256 height 28
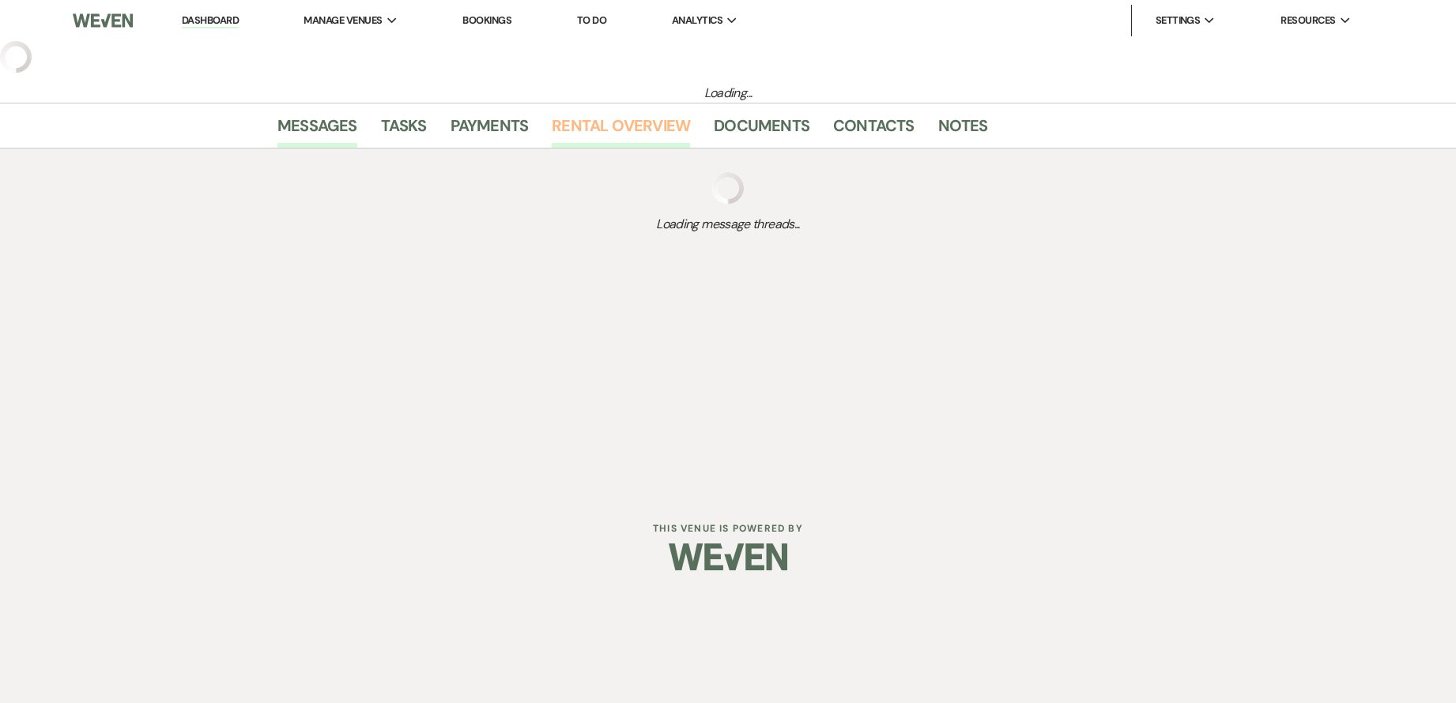
select select "5"
select select "13"
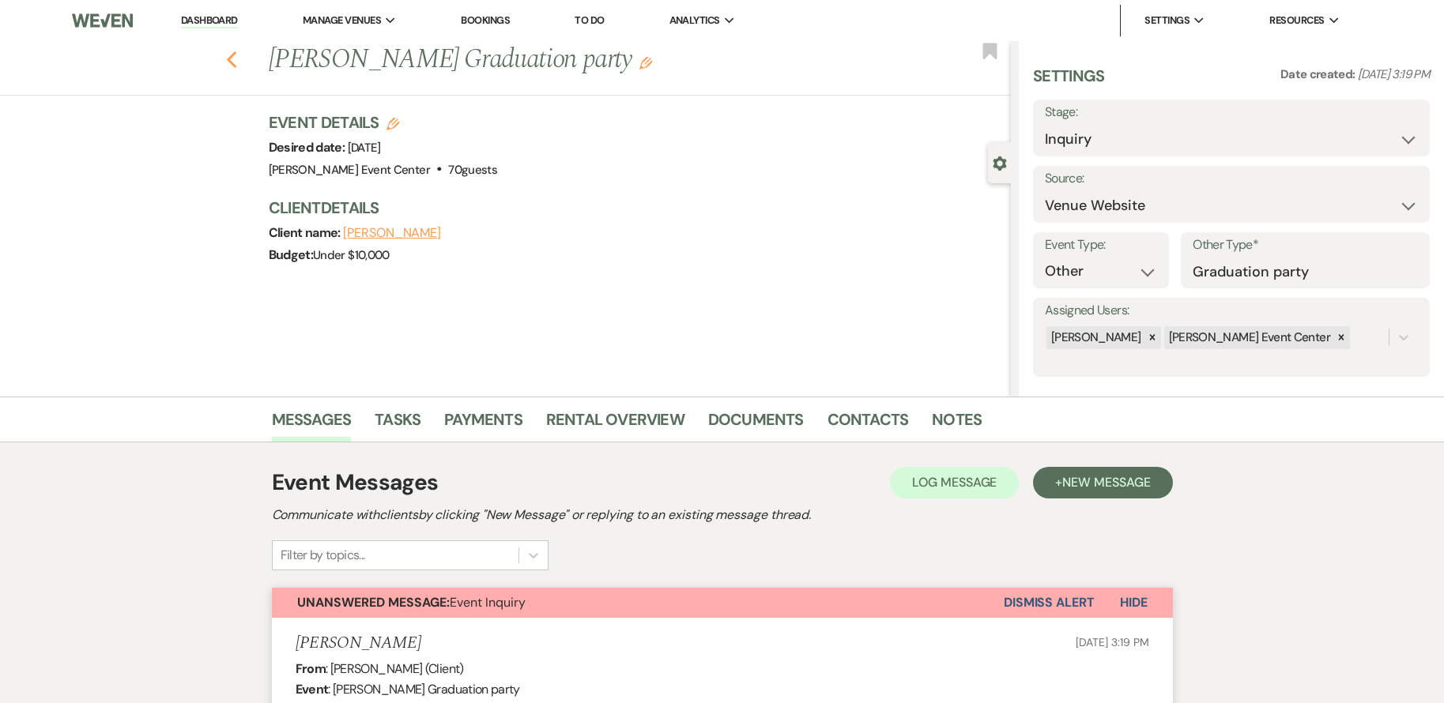
click at [238, 57] on icon "Previous" at bounding box center [232, 60] width 12 height 19
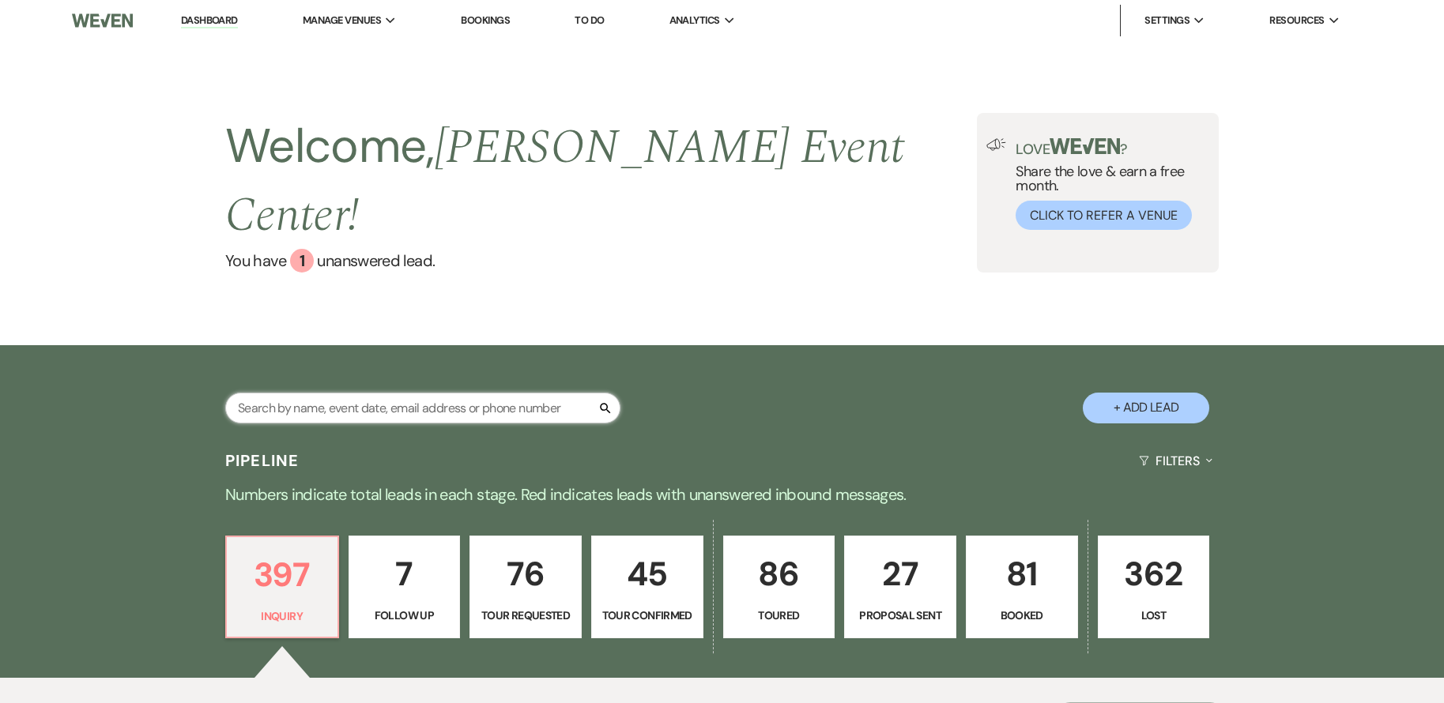
click at [422, 393] on input "text" at bounding box center [422, 408] width 395 height 31
type input "Polk"
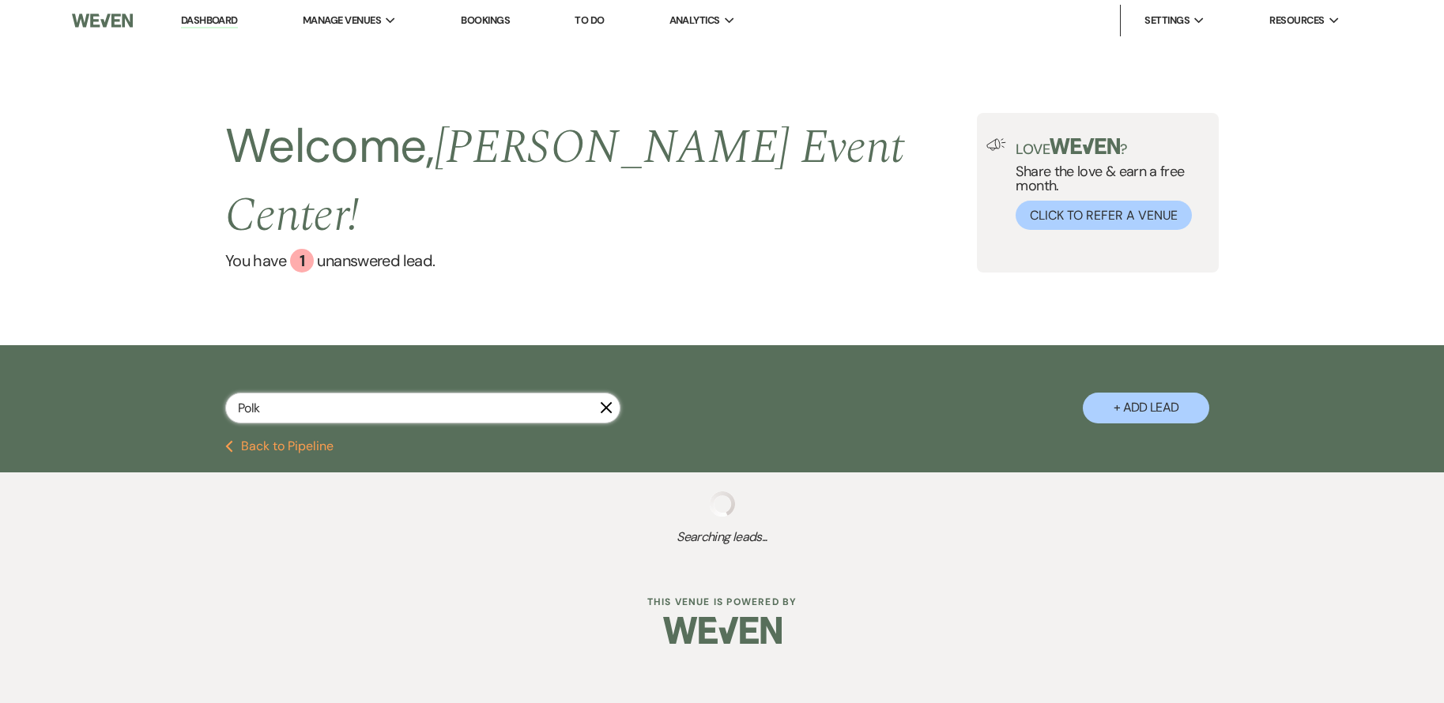
select select "8"
select select "10"
select select "8"
select select "4"
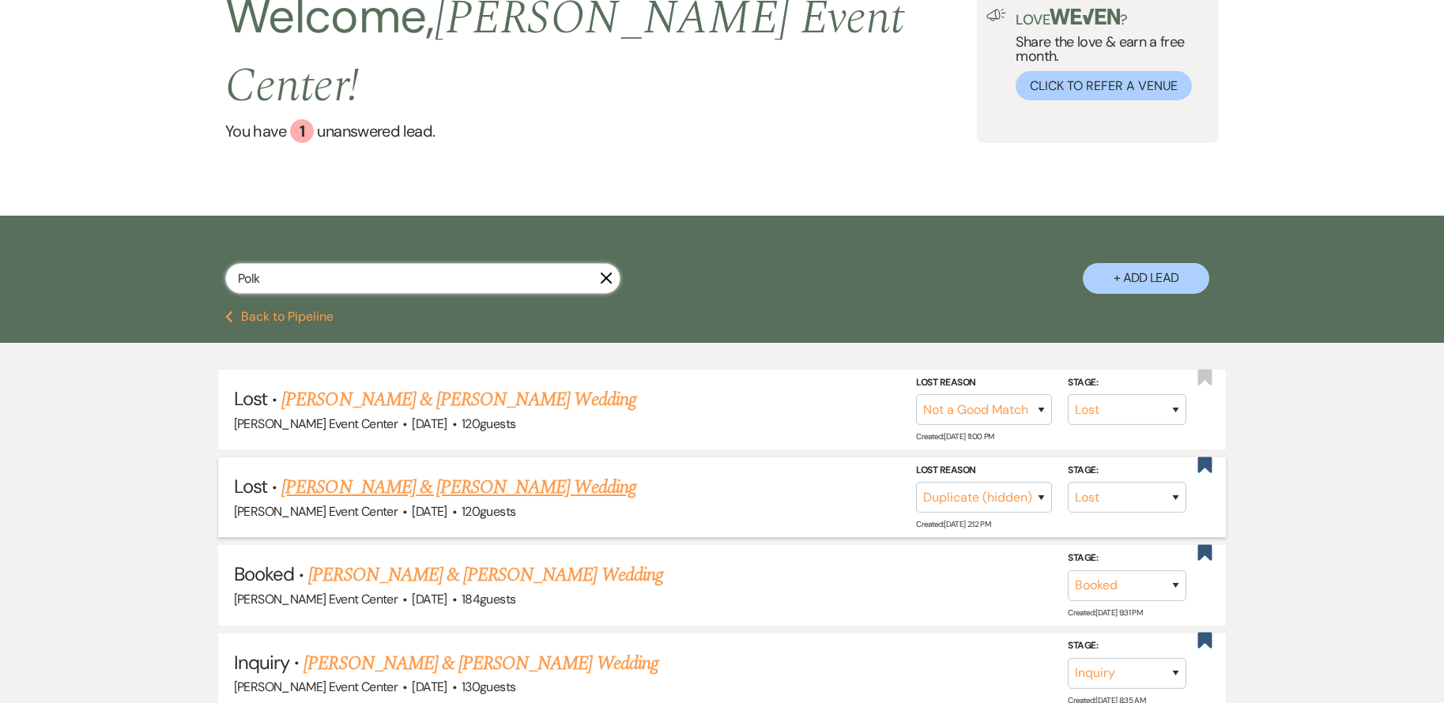
scroll to position [158, 0]
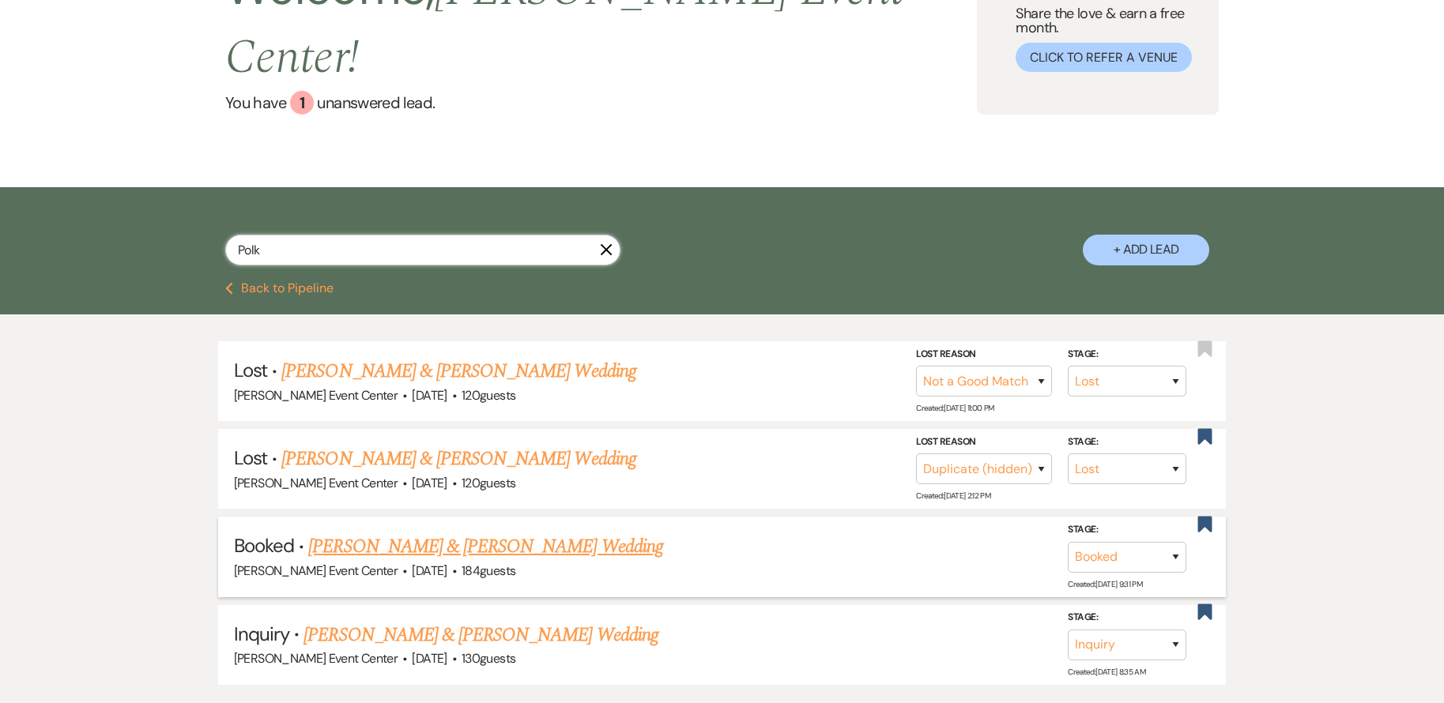
type input "Polk"
click at [467, 533] on link "[PERSON_NAME] & [PERSON_NAME] Wedding" at bounding box center [485, 547] width 354 height 28
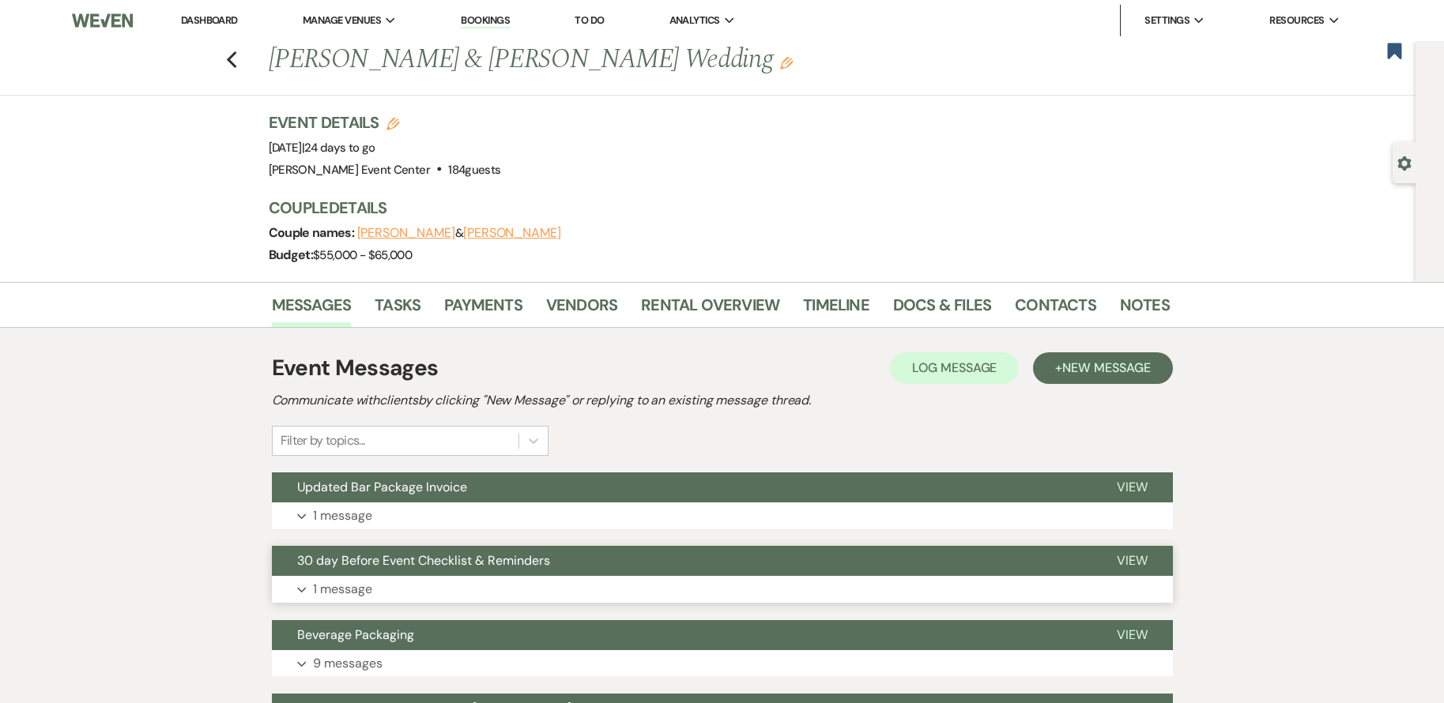
click at [548, 578] on button "Expand 1 message" at bounding box center [722, 589] width 901 height 27
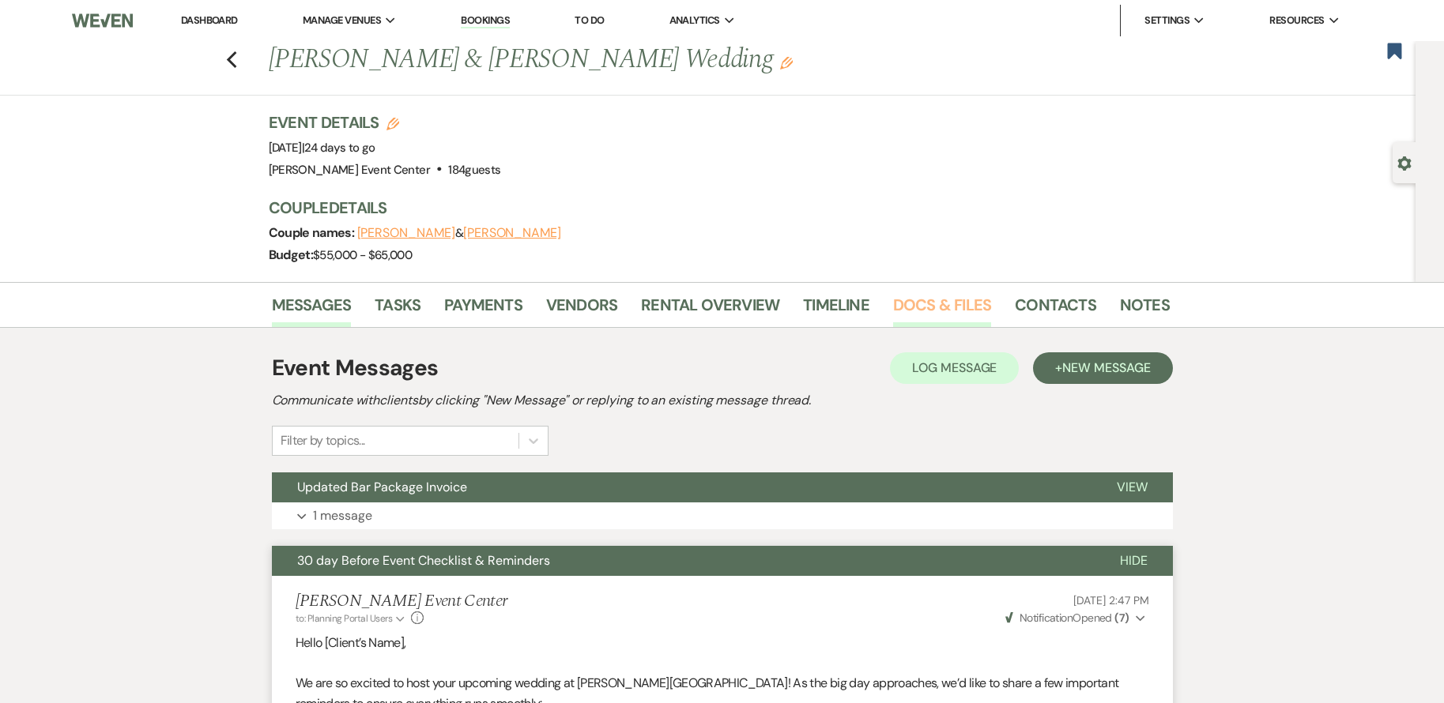
click at [937, 300] on link "Docs & Files" at bounding box center [942, 309] width 98 height 35
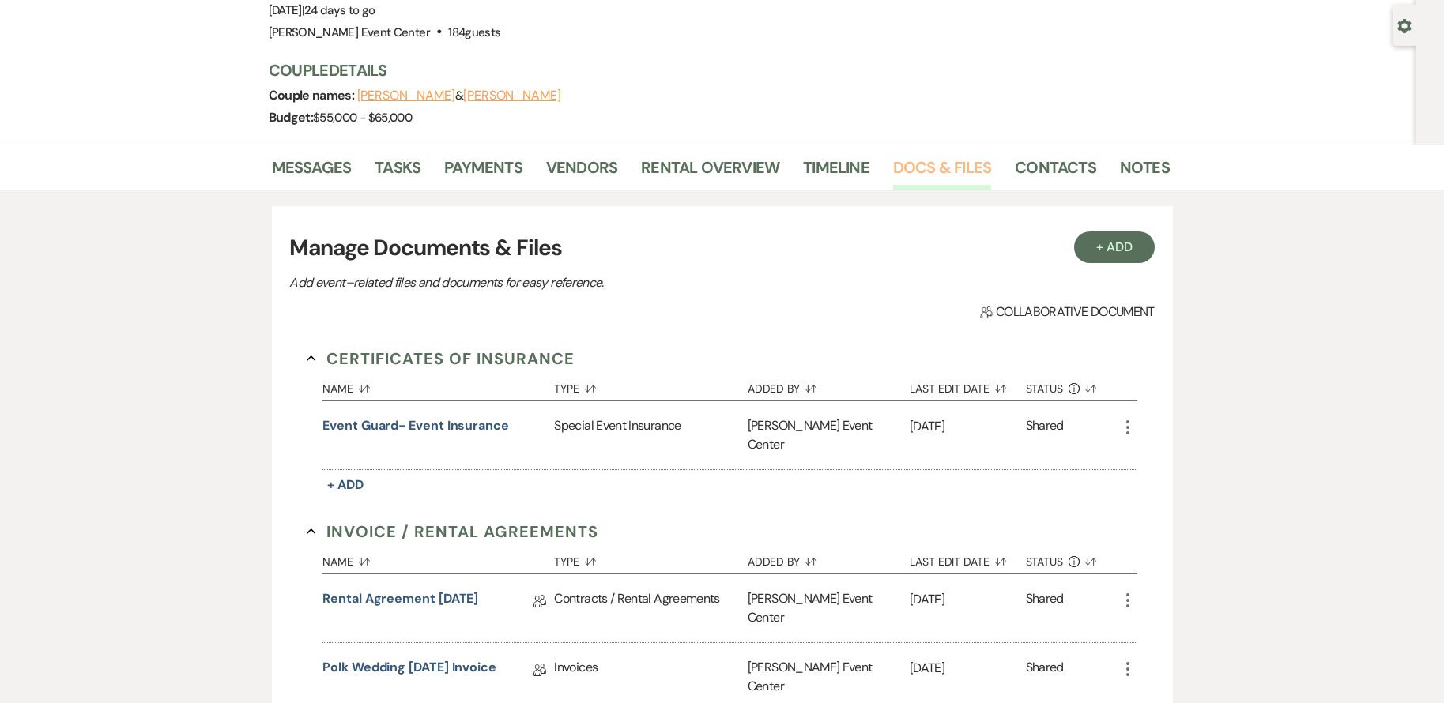
scroll to position [158, 0]
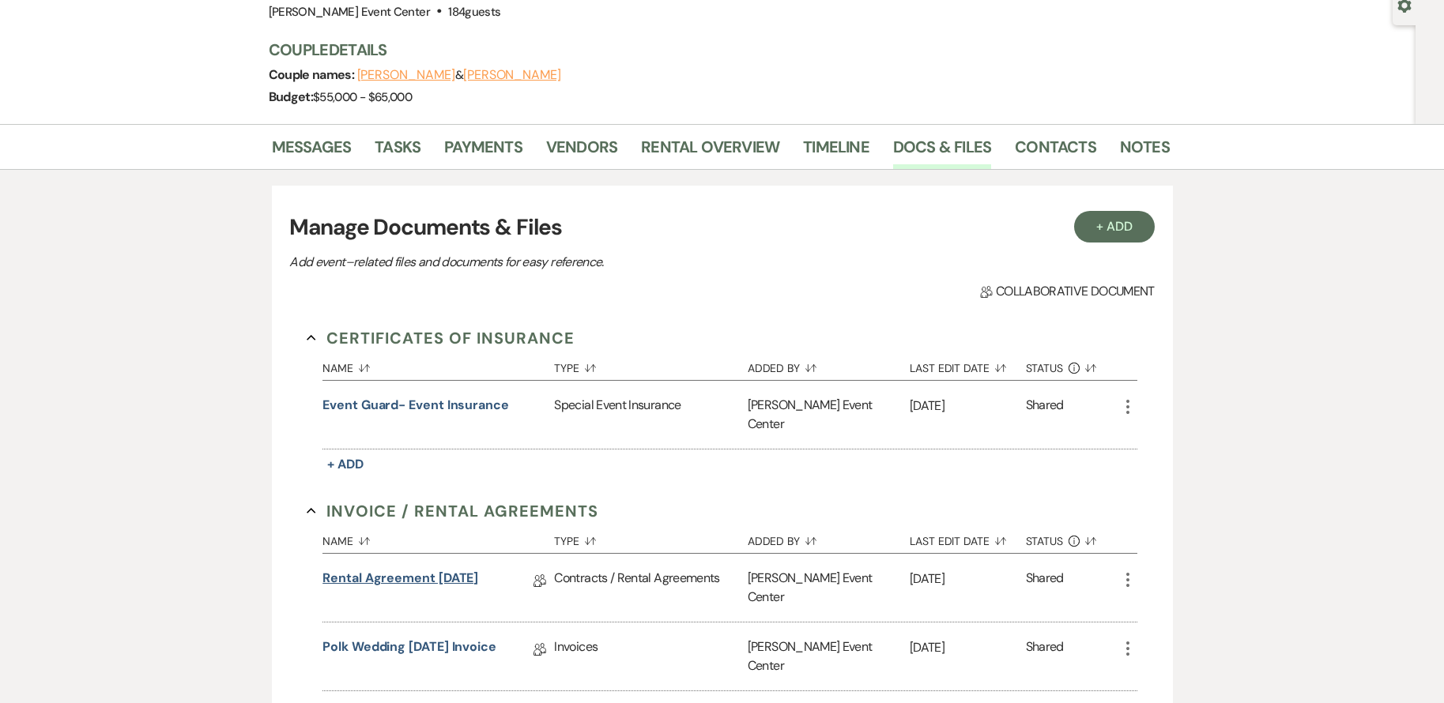
click at [429, 569] on link "Rental Agreement 10.11.25" at bounding box center [400, 581] width 156 height 25
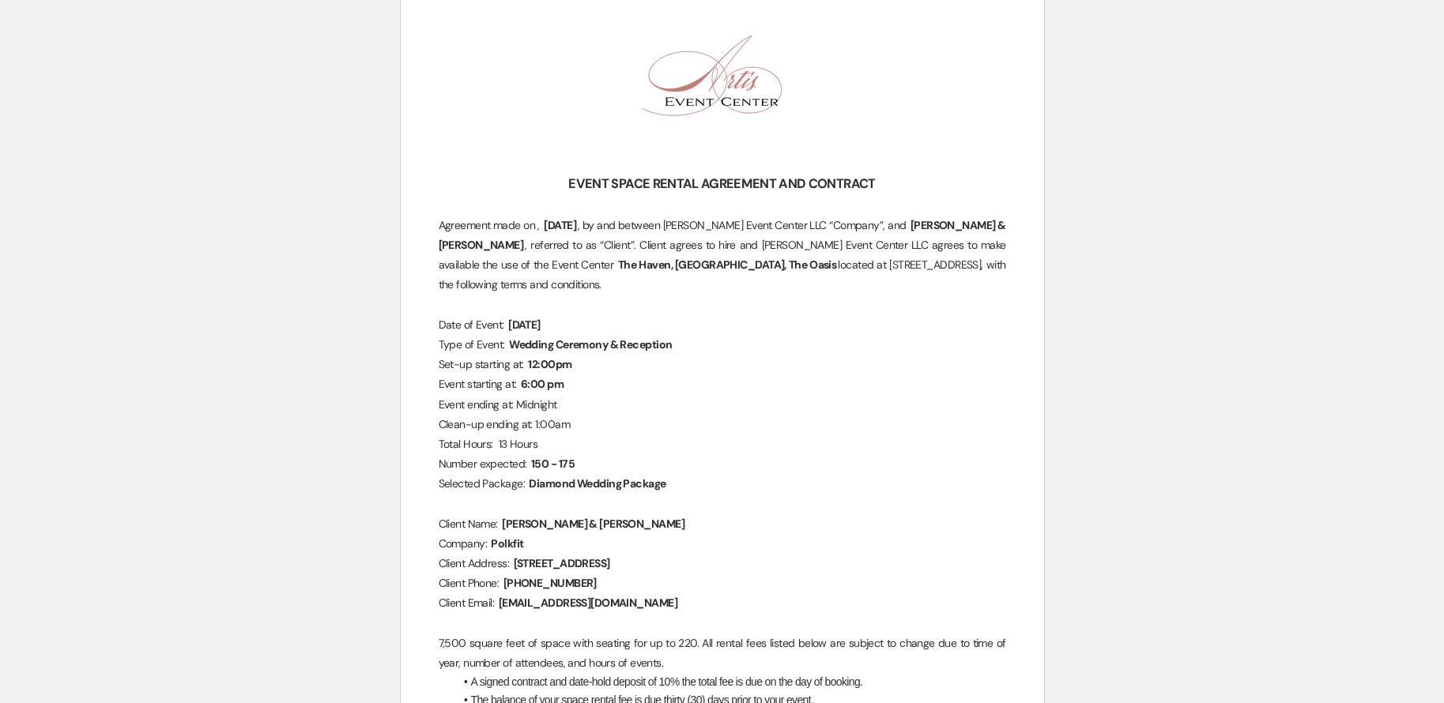
scroll to position [141, 0]
